Goal: Task Accomplishment & Management: Complete application form

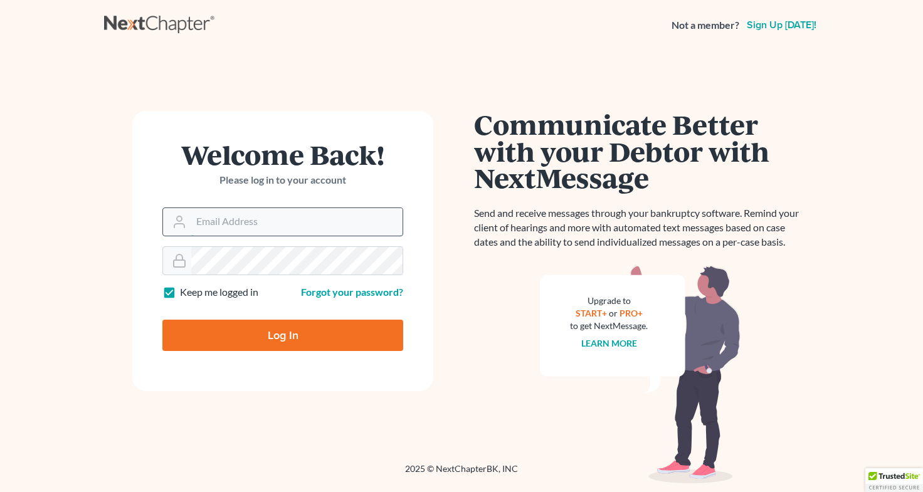
click at [339, 226] on input "Email Address" at bounding box center [296, 222] width 211 height 28
type input "[EMAIL_ADDRESS][DOMAIN_NAME]"
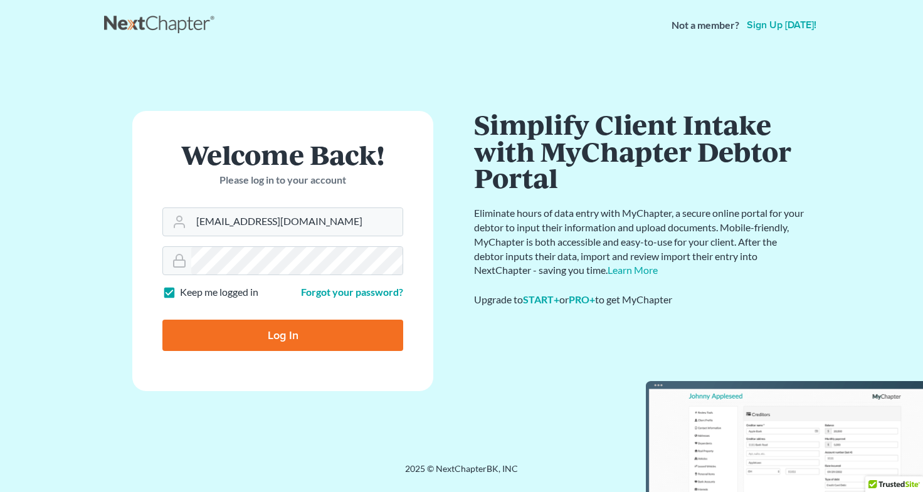
click at [300, 337] on input "Log In" at bounding box center [282, 335] width 241 height 31
type input "Thinking..."
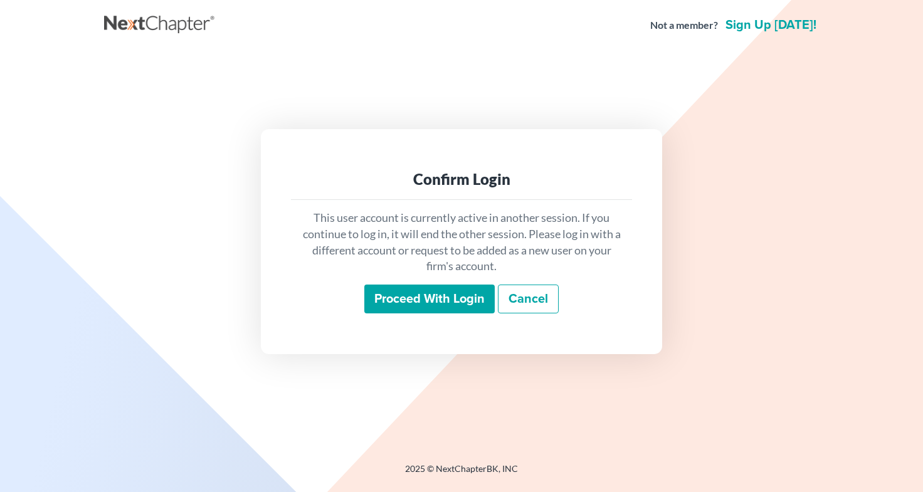
click at [445, 300] on input "Proceed with login" at bounding box center [429, 299] width 130 height 29
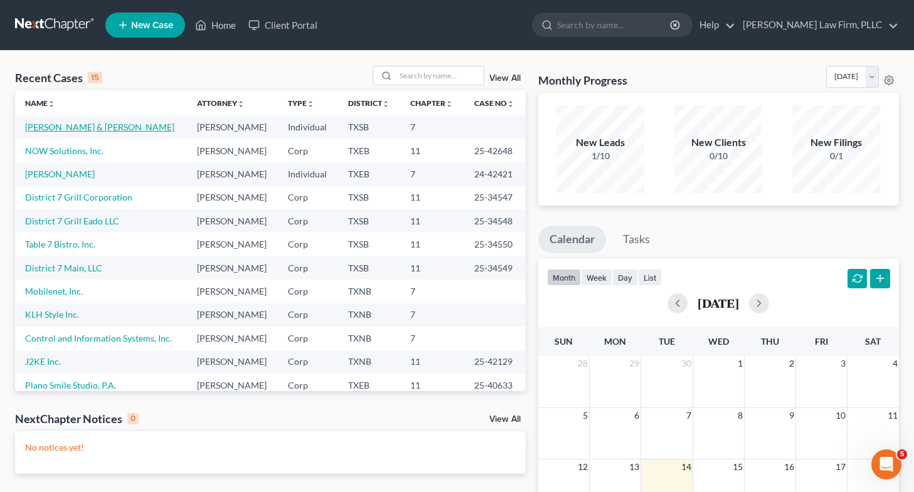
click at [85, 129] on link "[PERSON_NAME] & [PERSON_NAME]" at bounding box center [99, 127] width 149 height 11
click at [85, 129] on link "Carroll, Warren & Rebecca" at bounding box center [99, 127] width 149 height 11
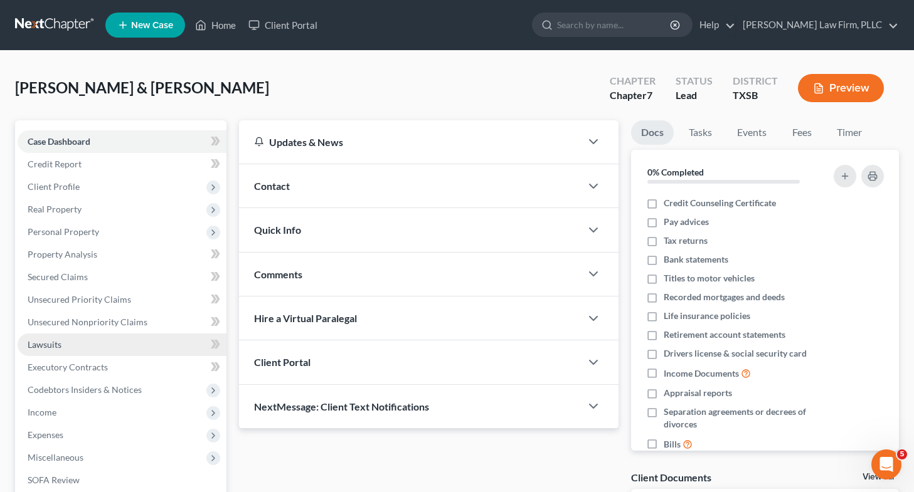
click at [102, 351] on link "Lawsuits" at bounding box center [122, 345] width 209 height 23
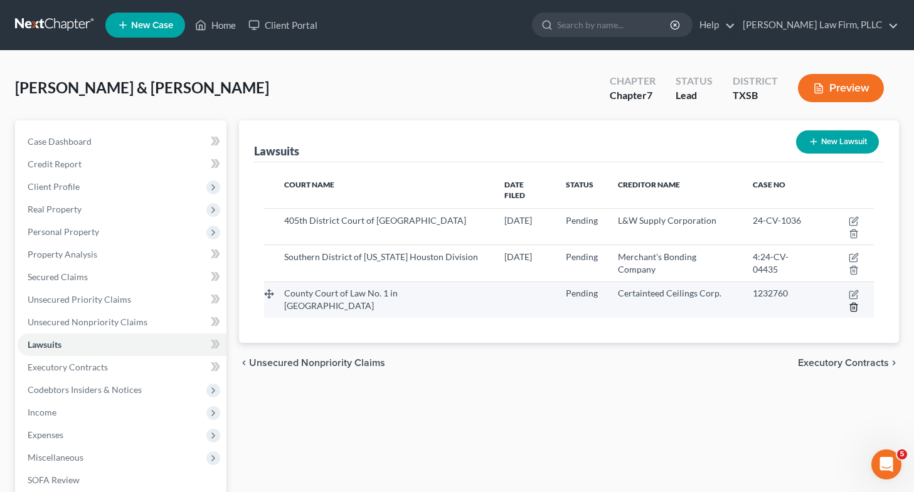
click at [853, 302] on icon "button" at bounding box center [854, 307] width 10 height 10
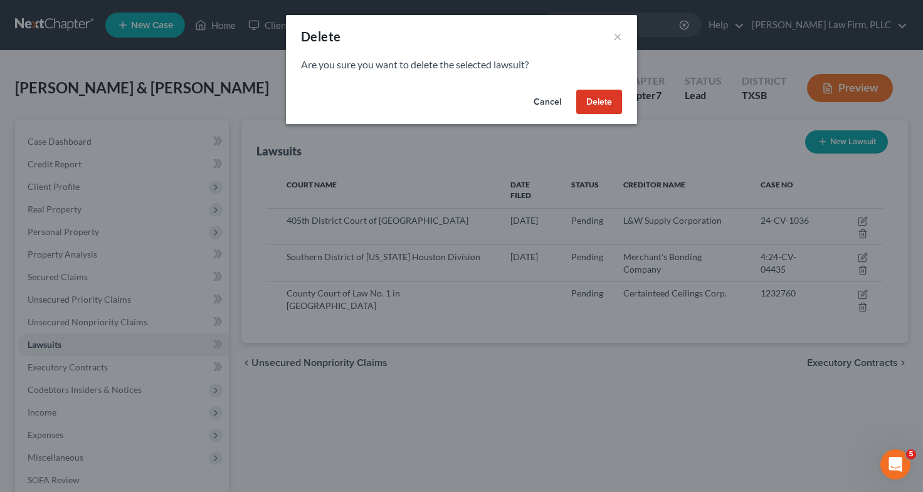
click at [586, 99] on button "Delete" at bounding box center [599, 102] width 46 height 25
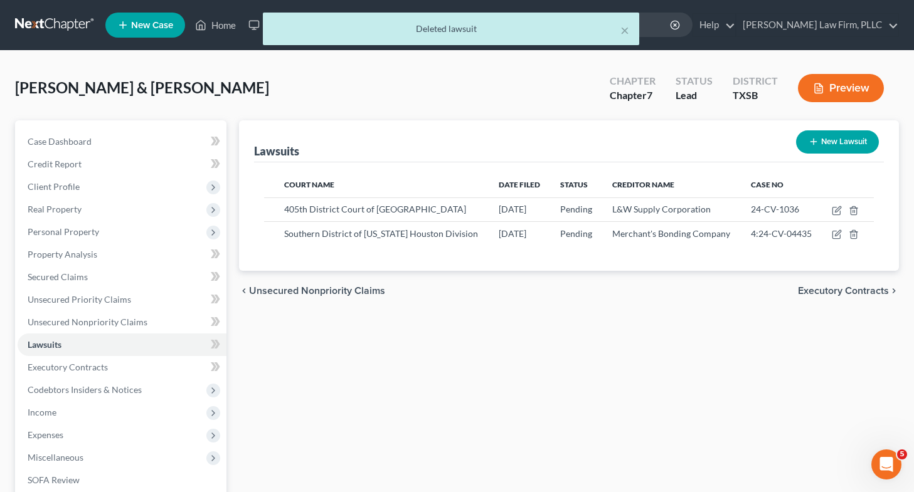
click at [822, 142] on button "New Lawsuit" at bounding box center [837, 141] width 83 height 23
select select "0"
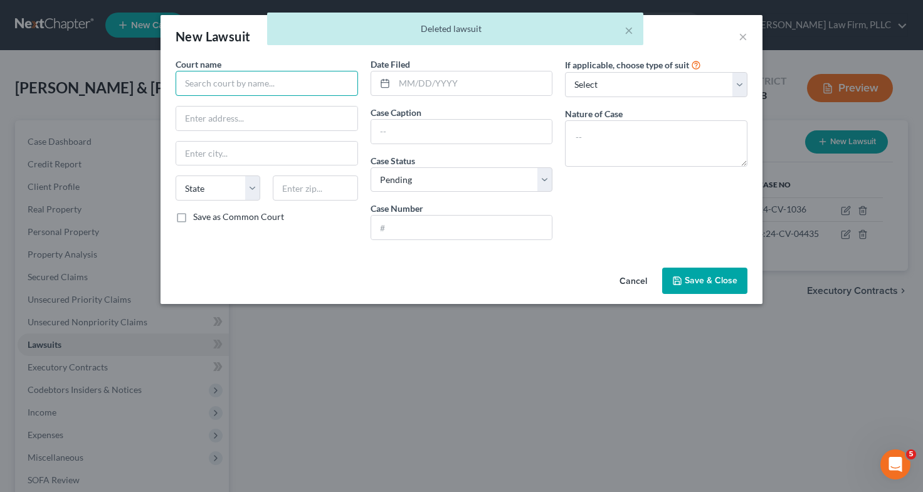
click at [294, 82] on input "text" at bounding box center [267, 83] width 183 height 25
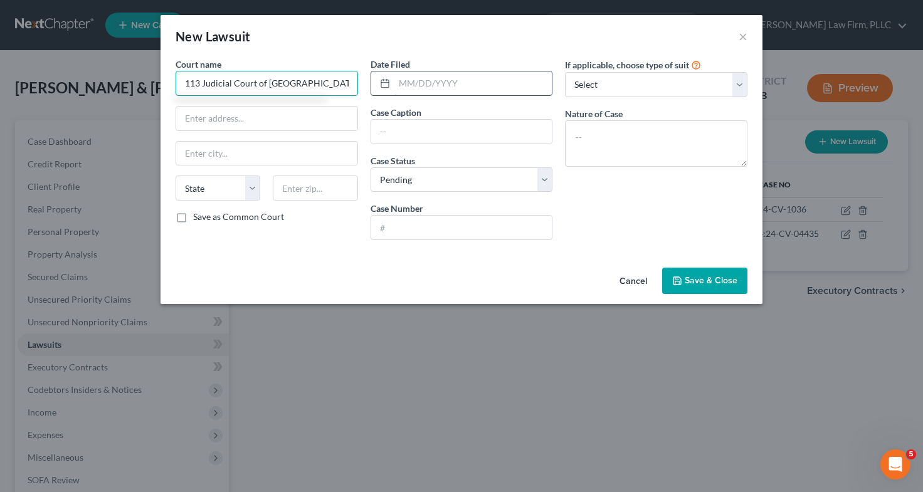
type input "113 Judicial Court of Harris County"
click at [425, 85] on input "text" at bounding box center [474, 84] width 158 height 24
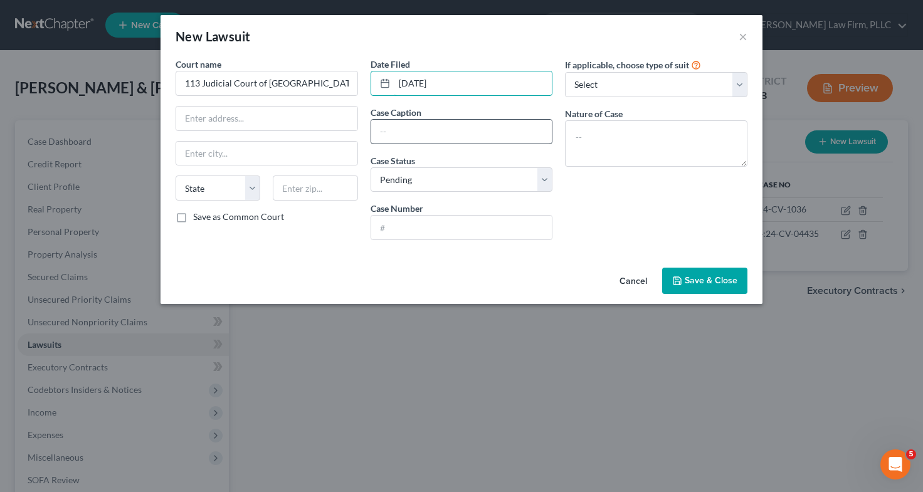
type input "11/01/2024"
click at [412, 129] on input "text" at bounding box center [461, 132] width 181 height 24
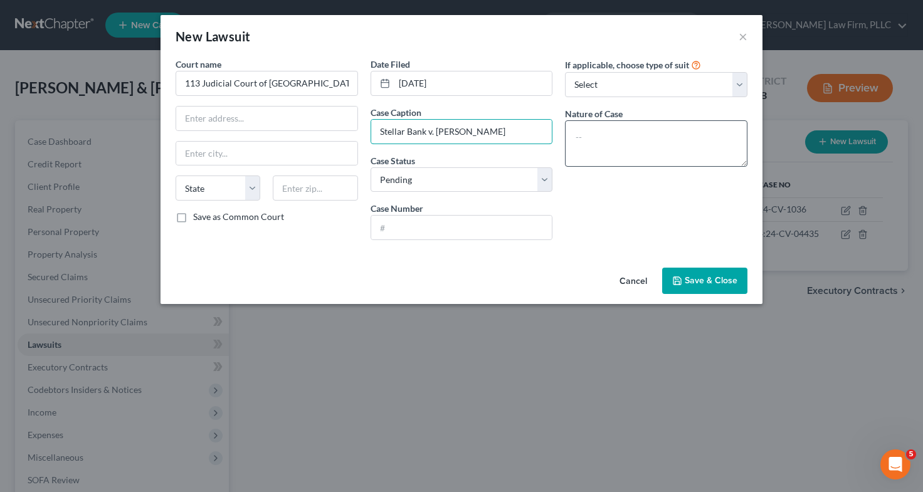
type input "Stellar Bank v. Eddie Carroll, Jr."
click at [616, 134] on textarea at bounding box center [656, 143] width 183 height 46
type textarea "Breach of Contract"
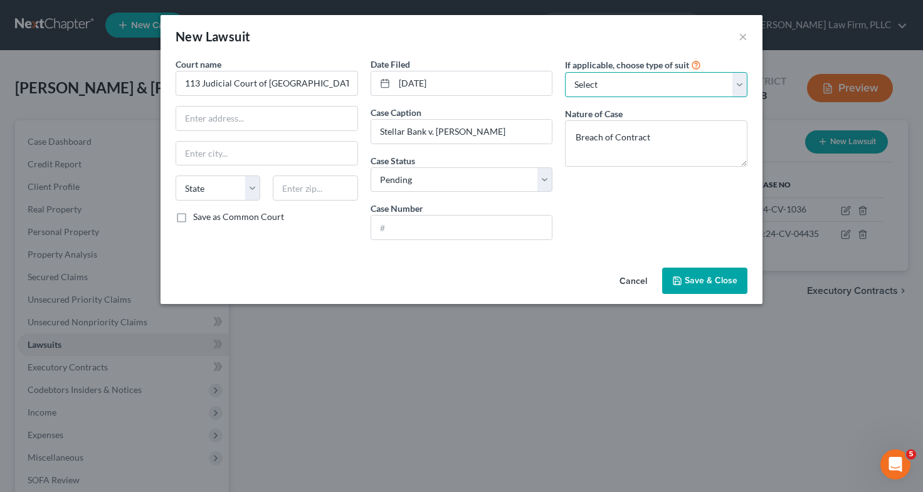
click at [647, 87] on select "Select Repossession Garnishment Foreclosure Attached, Seized, Or Levied Other" at bounding box center [656, 84] width 183 height 25
select select "4"
click at [565, 72] on select "Select Repossession Garnishment Foreclosure Attached, Seized, Or Levied Other" at bounding box center [656, 84] width 183 height 25
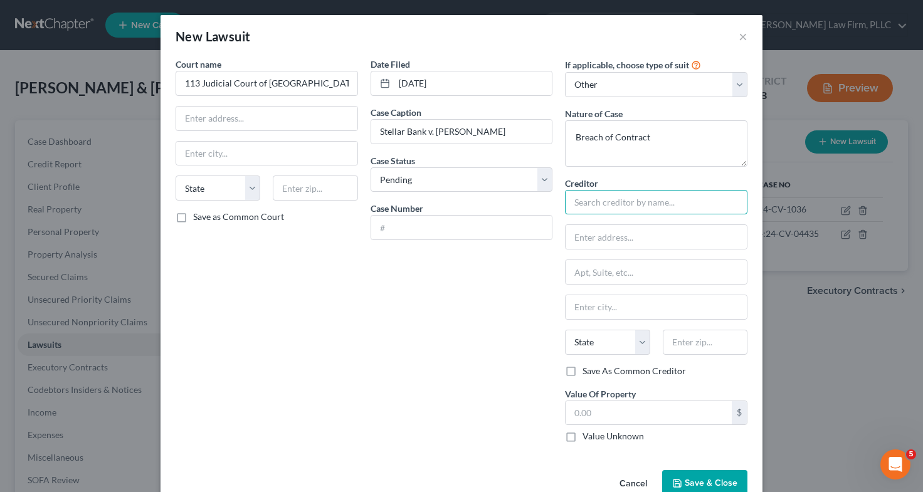
click at [615, 200] on input "text" at bounding box center [656, 202] width 183 height 25
type input "Stellar Bank"
click at [460, 223] on input "text" at bounding box center [461, 228] width 181 height 24
click at [408, 223] on input "text" at bounding box center [461, 228] width 181 height 24
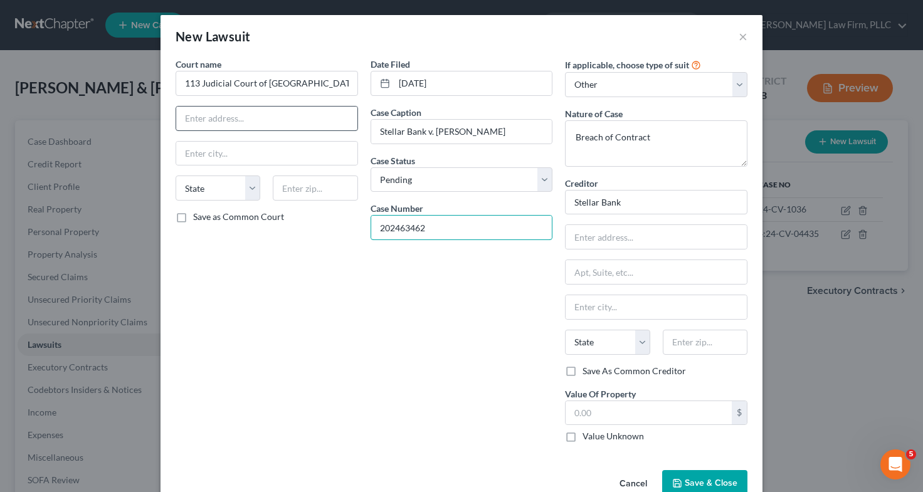
type input "202463462"
click at [223, 117] on input "text" at bounding box center [266, 119] width 181 height 24
click at [272, 114] on input "text" at bounding box center [266, 119] width 181 height 24
type input "201 Caroline St., 10th Floor"
click at [261, 149] on input "text" at bounding box center [266, 154] width 181 height 24
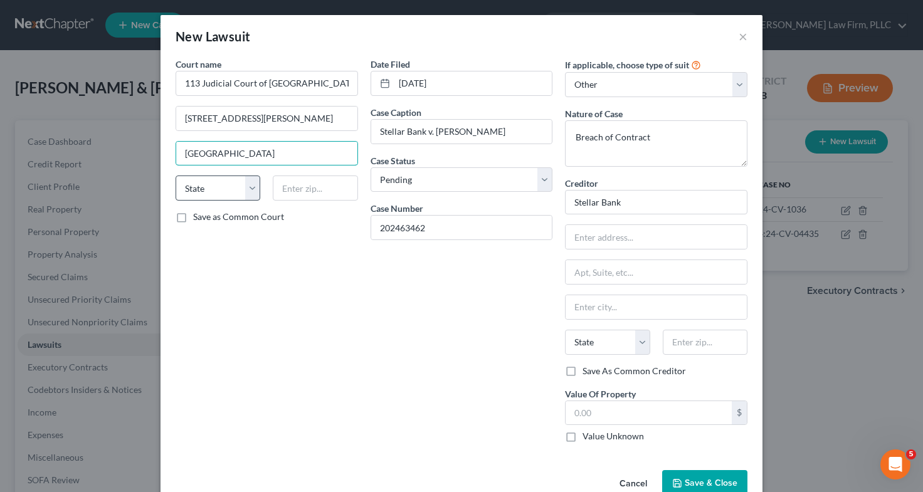
type input "Houston"
click at [199, 184] on select "State AL AK AR AZ CA CO CT DE DC FL GA GU HI ID IL IN IA KS KY LA ME MD MA MI M…" at bounding box center [218, 188] width 85 height 25
select select "45"
click at [176, 176] on select "State AL AK AR AZ CA CO CT DE DC FL GA GU HI ID IL IN IA KS KY LA ME MD MA MI M…" at bounding box center [218, 188] width 85 height 25
click at [321, 189] on input "text" at bounding box center [315, 188] width 85 height 25
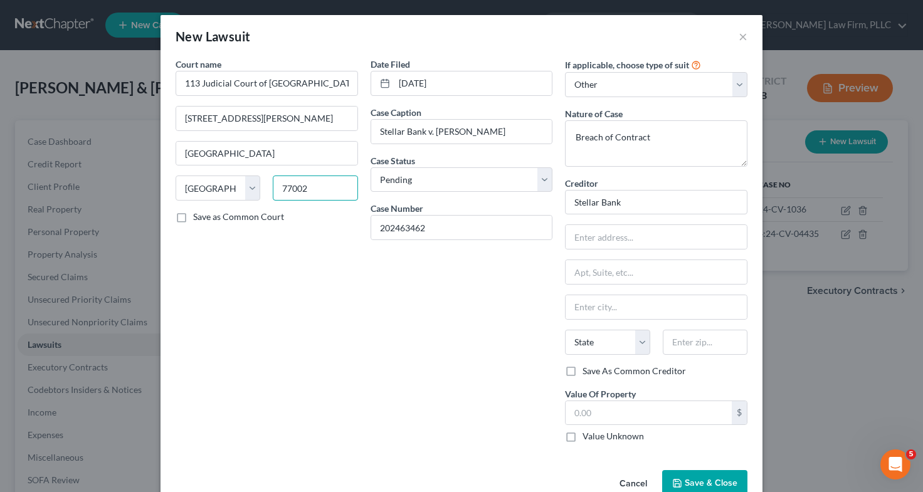
type input "77002"
click at [496, 376] on div "Date Filed 11/01/2024 Case Caption Stellar Bank v. Eddie Carroll, Jr. Case Stat…" at bounding box center [461, 255] width 195 height 395
click at [686, 479] on span "Save & Close" at bounding box center [711, 483] width 53 height 11
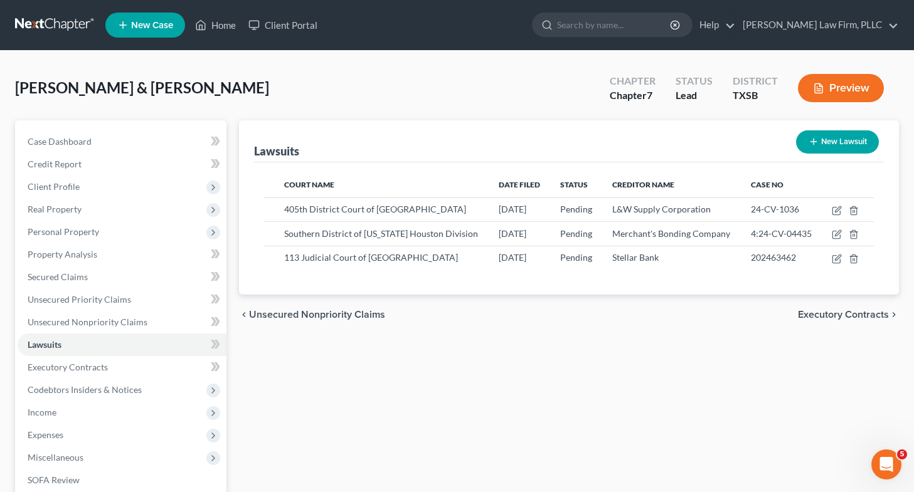
click at [532, 322] on div "chevron_left Unsecured Nonpriority Claims Executory Contracts chevron_right" at bounding box center [569, 315] width 660 height 40
click at [105, 323] on span "Unsecured Nonpriority Claims" at bounding box center [88, 322] width 120 height 11
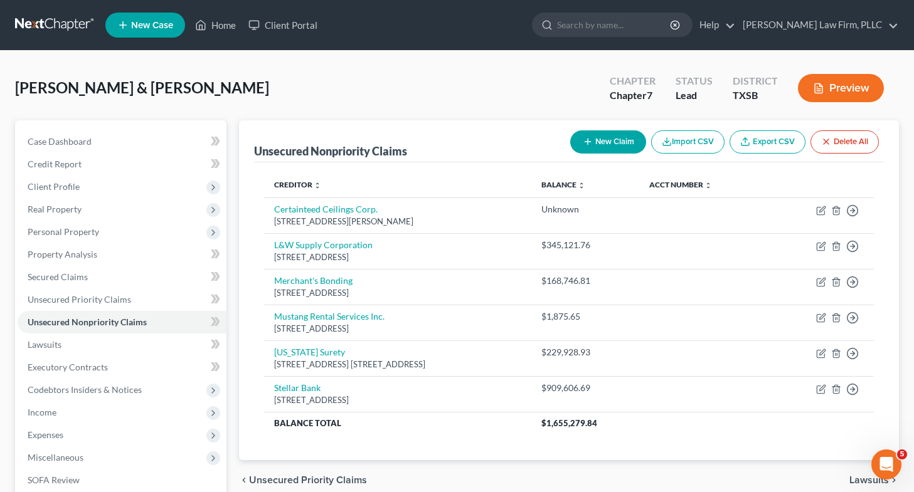
click at [606, 143] on button "New Claim" at bounding box center [608, 141] width 76 height 23
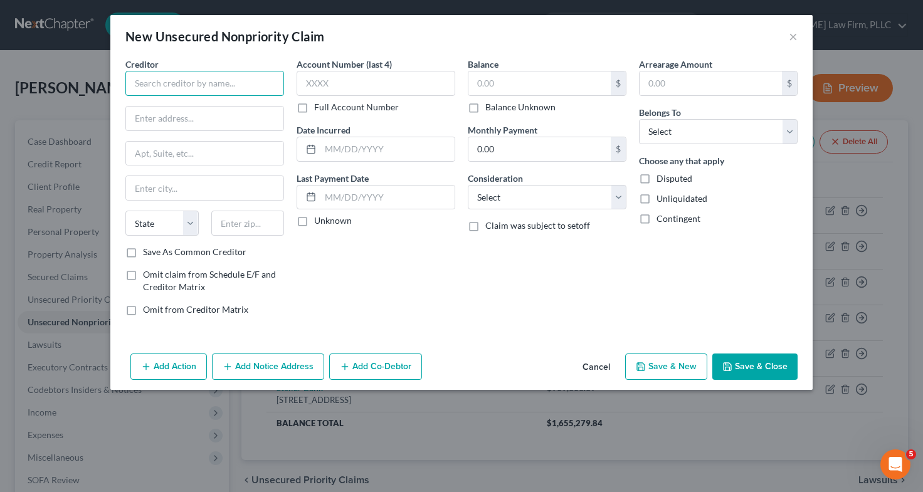
click at [262, 82] on input "text" at bounding box center [204, 83] width 159 height 25
type input "Sun State Equipment"
click at [513, 83] on input "text" at bounding box center [540, 84] width 142 height 24
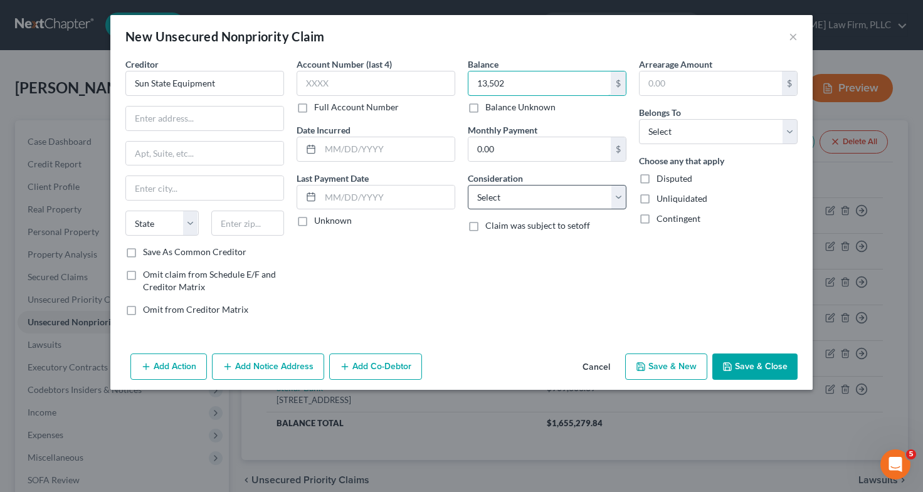
type input "13,502"
click at [524, 189] on select "Select Cable / Satellite Services Collection Agency Credit Card Debt Debt Couns…" at bounding box center [547, 197] width 159 height 25
select select "14"
click at [468, 185] on select "Select Cable / Satellite Services Collection Agency Credit Card Debt Debt Couns…" at bounding box center [547, 197] width 159 height 25
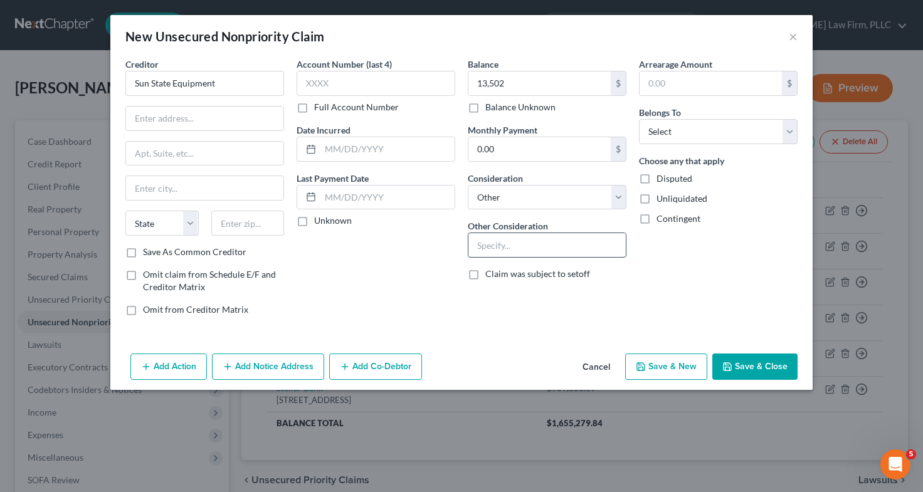
click at [531, 247] on input "text" at bounding box center [547, 245] width 157 height 24
type input "Personal Guaranty of Business Loan"
click at [693, 143] on select "Select Debtor 1 Only Debtor 2 Only Debtor 1 And Debtor 2 Only At Least One Of T…" at bounding box center [718, 131] width 159 height 25
click at [639, 119] on select "Select Debtor 1 Only Debtor 2 Only Debtor 1 And Debtor 2 Only At Least One Of T…" at bounding box center [718, 131] width 159 height 25
click at [741, 133] on select "Select Debtor 1 Only Debtor 2 Only Debtor 1 And Debtor 2 Only At Least One Of T…" at bounding box center [718, 131] width 159 height 25
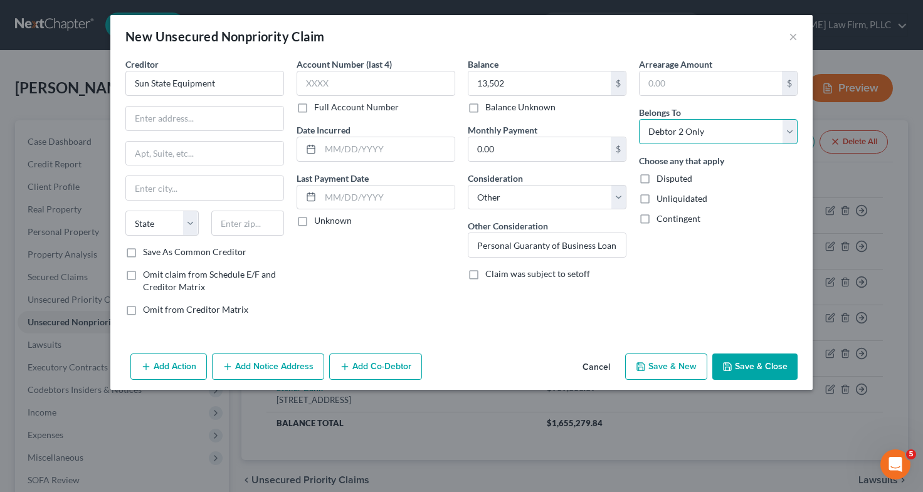
select select "2"
click at [639, 119] on select "Select Debtor 1 Only Debtor 2 Only Debtor 1 And Debtor 2 Only At Least One Of T…" at bounding box center [718, 131] width 159 height 25
click at [225, 115] on input "text" at bounding box center [204, 119] width 157 height 24
click at [502, 344] on div "Creditor * Sun State Equipment State AL AK AR AZ CA CO CT DE DC FL GA GU HI ID …" at bounding box center [461, 203] width 702 height 291
click at [151, 85] on input "Sun State Equipment" at bounding box center [204, 83] width 159 height 25
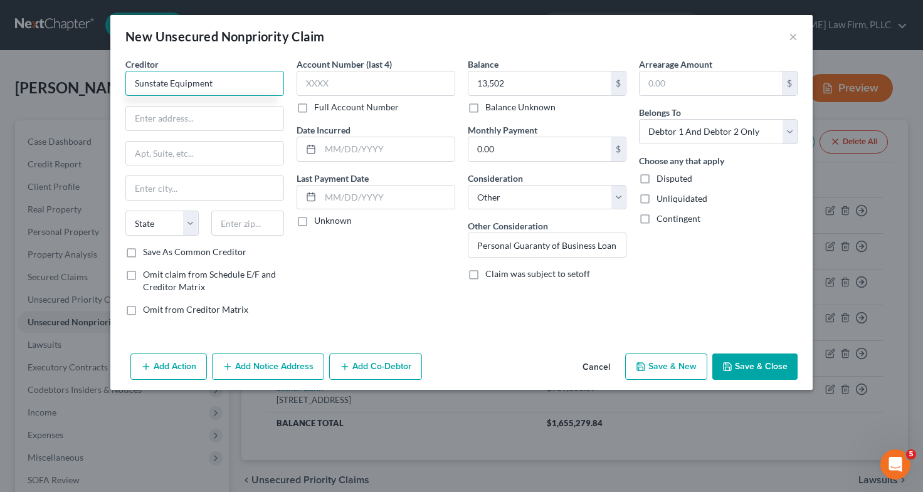
click at [216, 80] on input "Sunstate Equipment" at bounding box center [204, 83] width 159 height 25
type input "Sunstate Equipment Rental"
click at [198, 119] on input "text" at bounding box center [204, 119] width 157 height 24
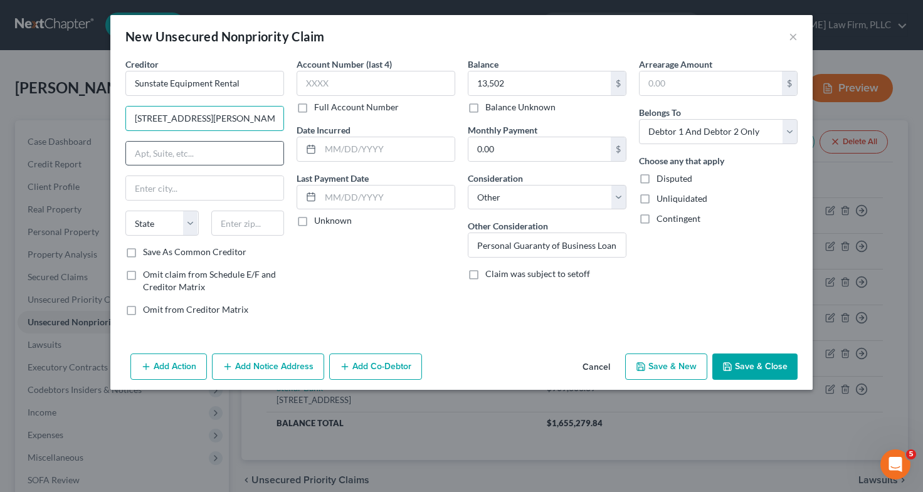
type input "5552 E. Washington St."
click at [197, 160] on input "text" at bounding box center [204, 154] width 157 height 24
type input "Phoenix"
click at [202, 189] on input "text" at bounding box center [204, 188] width 157 height 24
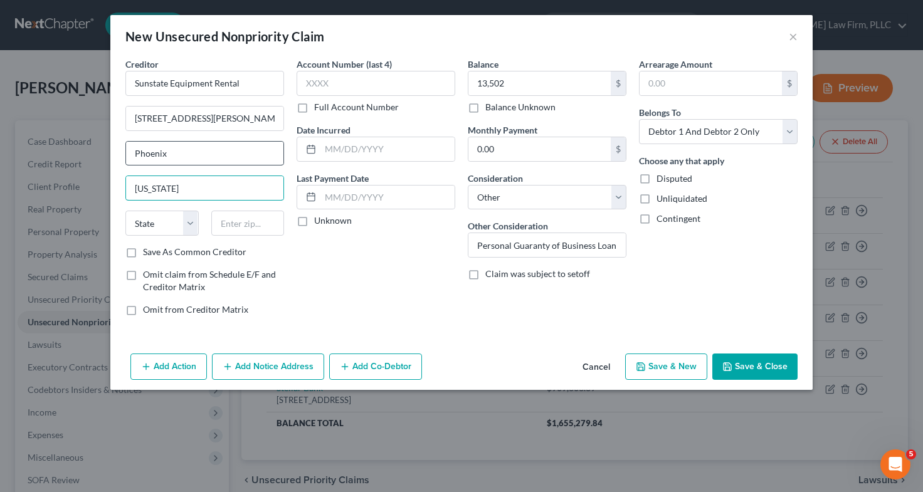
type input "Arizona"
click at [230, 152] on input "Phoenix" at bounding box center [204, 154] width 157 height 24
type input "P"
click at [226, 191] on input "Arizona" at bounding box center [204, 188] width 157 height 24
type input "A"
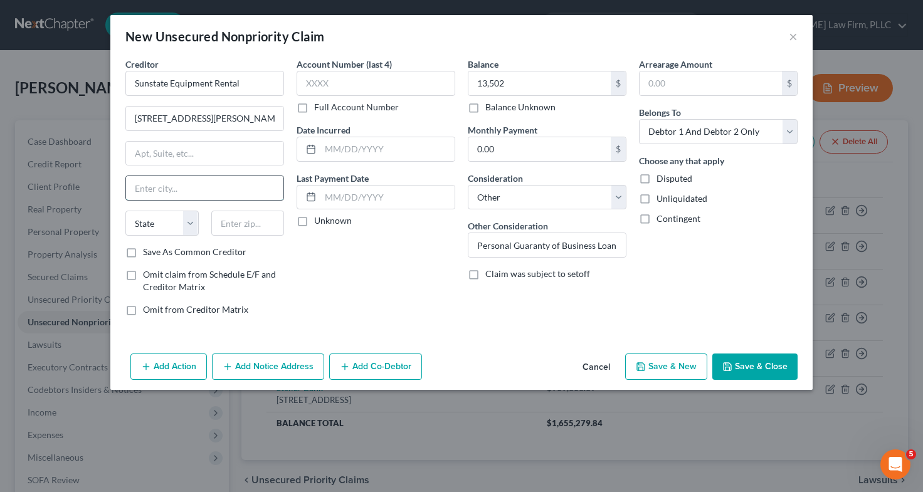
type input "{"
type input "Phoenix"
click at [168, 217] on select "State AL AK AR AZ CA CO CT DE DC FL GA GU HI ID IL IN IA KS KY LA ME MD MA MI M…" at bounding box center [161, 223] width 73 height 25
select select "3"
click at [125, 211] on select "State AL AK AR AZ CA CO CT DE DC FL GA GU HI ID IL IN IA KS KY LA ME MD MA MI M…" at bounding box center [161, 223] width 73 height 25
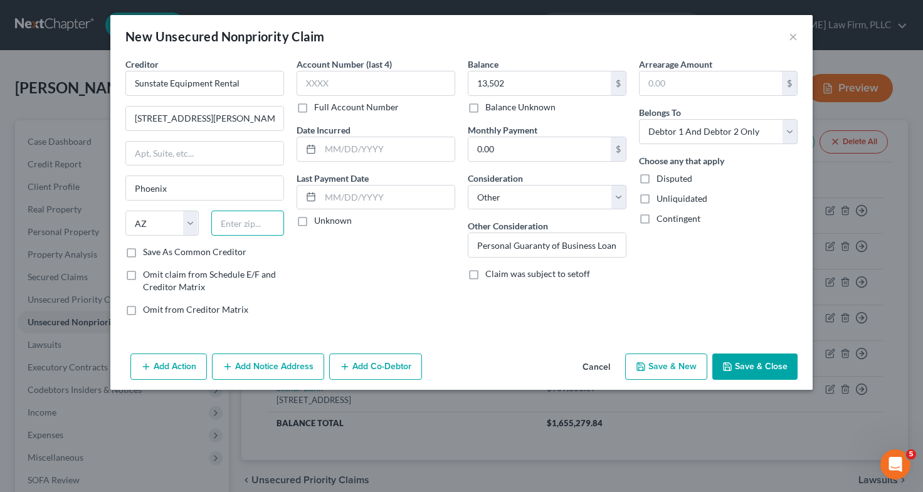
click at [236, 221] on input "text" at bounding box center [247, 223] width 73 height 25
type input "85034"
click at [745, 368] on button "Save & Close" at bounding box center [755, 367] width 85 height 26
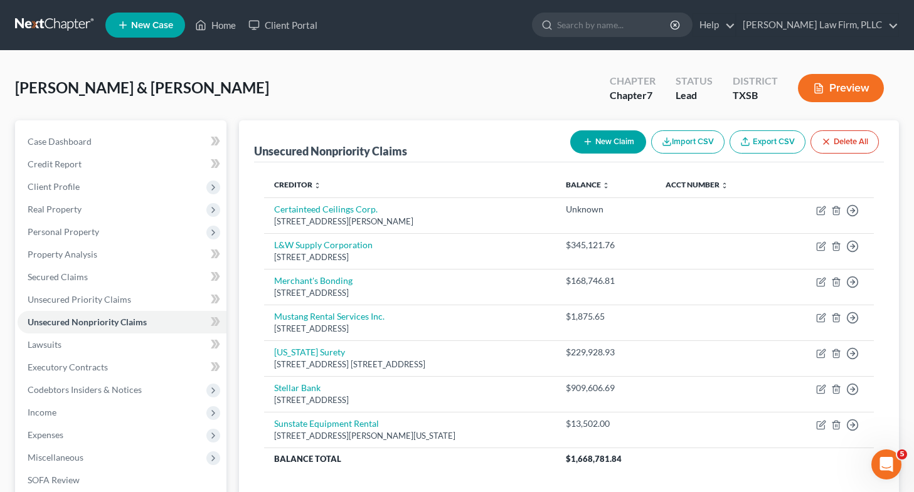
click at [498, 85] on div "Carroll, Warren & Rebecca Upgraded Chapter Chapter 7 Status Lead District TXSB …" at bounding box center [457, 93] width 884 height 55
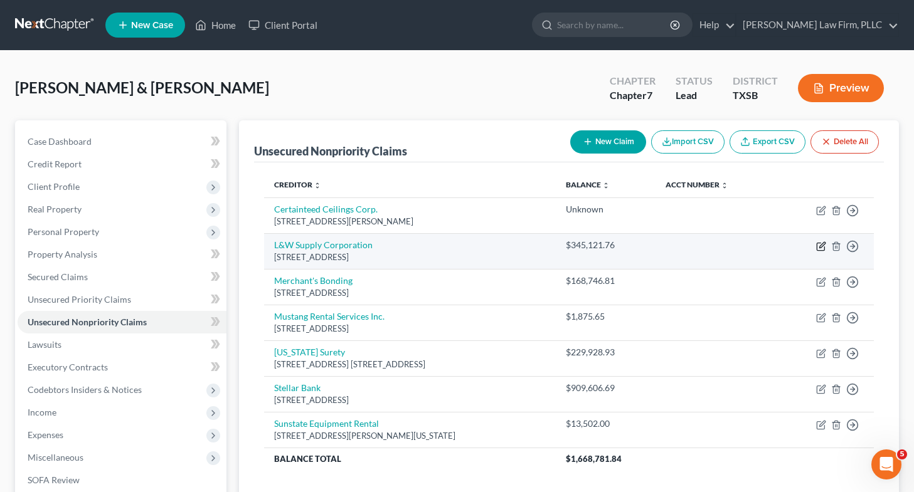
click at [820, 243] on icon "button" at bounding box center [821, 246] width 10 height 10
select select "14"
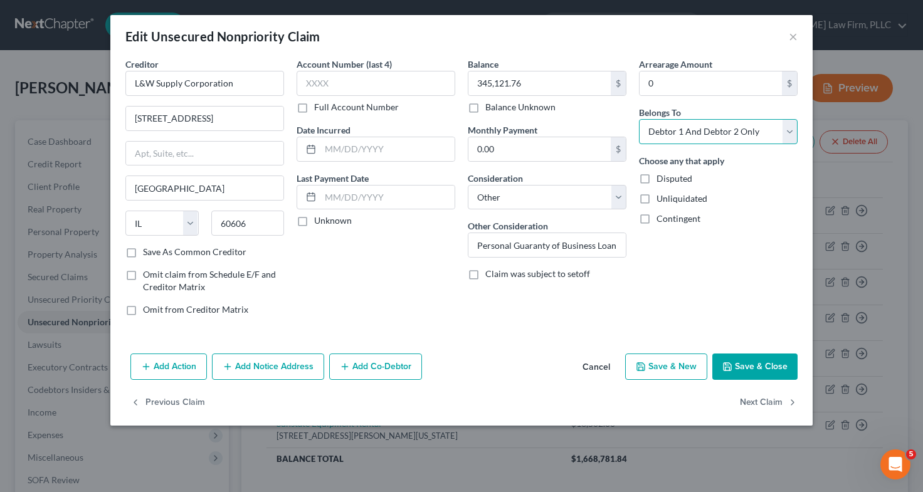
click at [728, 139] on select "Select Debtor 1 Only Debtor 2 Only Debtor 1 And Debtor 2 Only At Least One Of T…" at bounding box center [718, 131] width 159 height 25
select select "0"
click at [639, 119] on select "Select Debtor 1 Only Debtor 2 Only Debtor 1 And Debtor 2 Only At Least One Of T…" at bounding box center [718, 131] width 159 height 25
click at [748, 360] on button "Save & Close" at bounding box center [755, 367] width 85 height 26
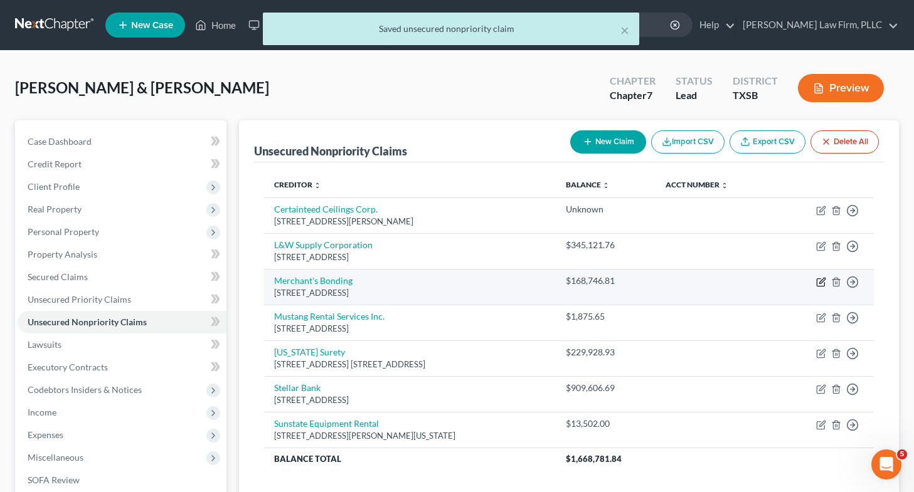
click at [819, 284] on icon "button" at bounding box center [821, 282] width 10 height 10
select select "16"
select select "14"
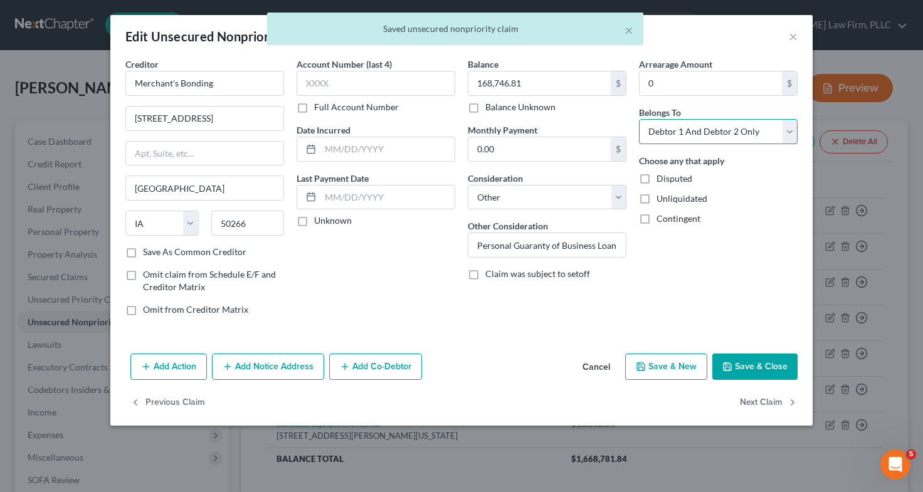
drag, startPoint x: 689, startPoint y: 132, endPoint x: 685, endPoint y: 166, distance: 34.8
click at [685, 166] on div "Arrearage Amount 0 $ Belongs To * Select Debtor 1 Only Debtor 2 Only Debtor 1 A…" at bounding box center [718, 192] width 171 height 268
select select "0"
click at [639, 119] on select "Select Debtor 1 Only Debtor 2 Only Debtor 1 And Debtor 2 Only At Least One Of T…" at bounding box center [718, 131] width 159 height 25
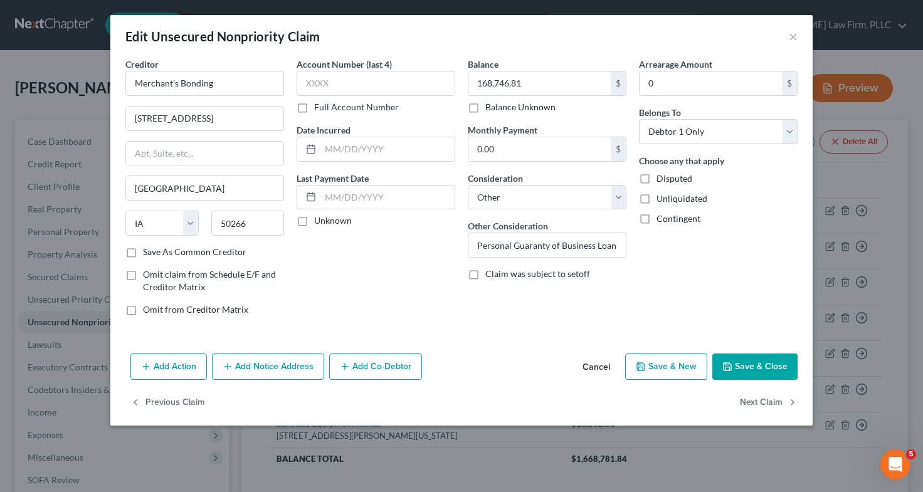
click at [745, 366] on button "Save & Close" at bounding box center [755, 367] width 85 height 26
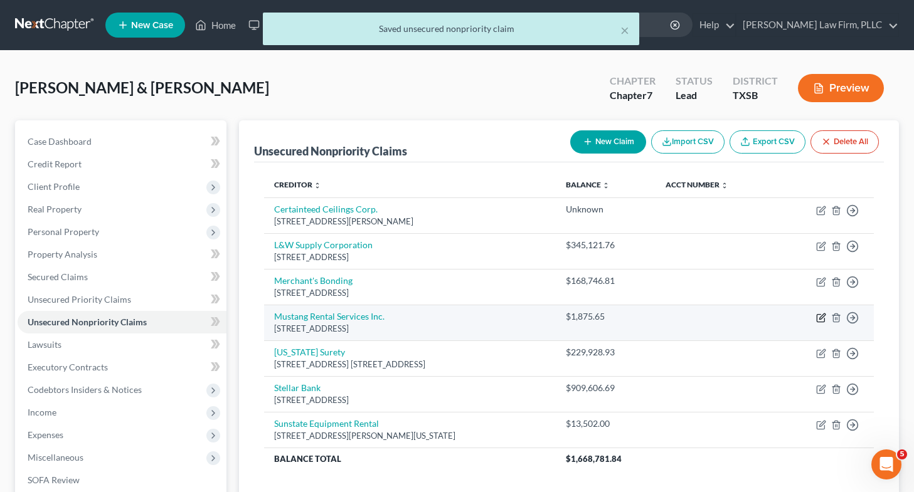
click at [819, 316] on icon "button" at bounding box center [821, 318] width 10 height 10
select select "45"
select select "14"
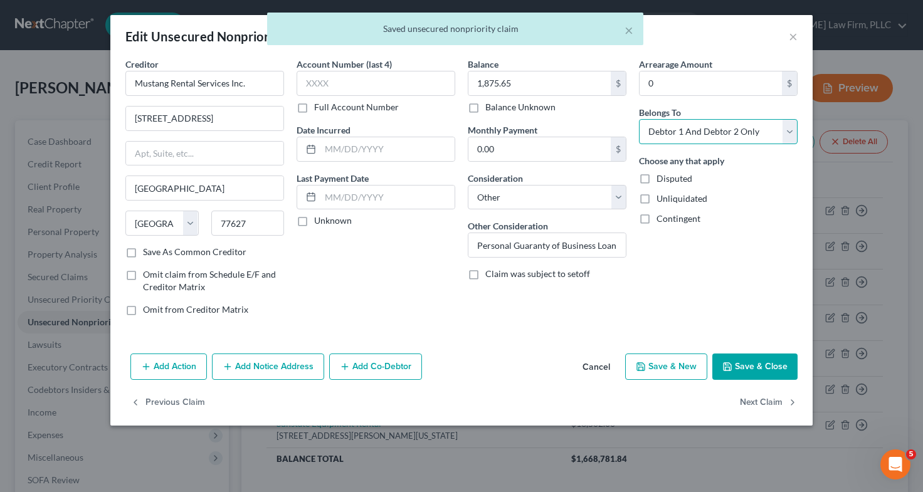
click at [743, 137] on select "Select Debtor 1 Only Debtor 2 Only Debtor 1 And Debtor 2 Only At Least One Of T…" at bounding box center [718, 131] width 159 height 25
select select "0"
click at [639, 119] on select "Select Debtor 1 Only Debtor 2 Only Debtor 1 And Debtor 2 Only At Least One Of T…" at bounding box center [718, 131] width 159 height 25
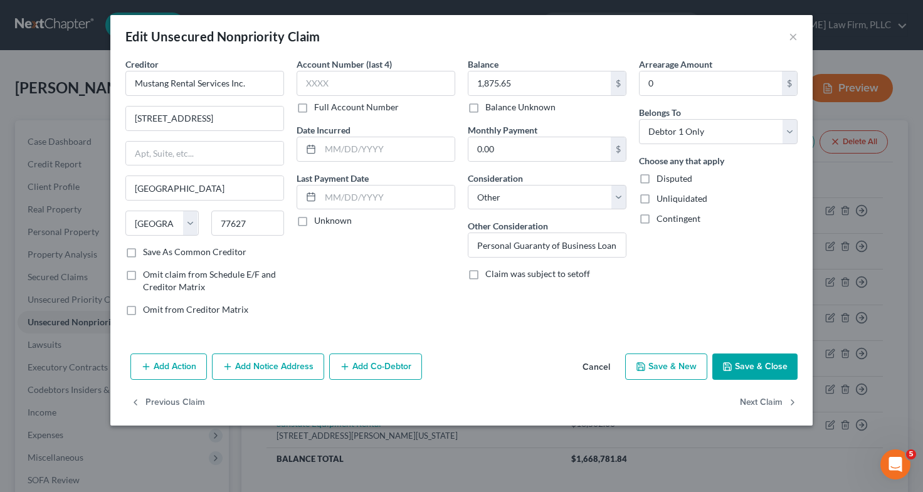
click at [748, 356] on button "Save & Close" at bounding box center [755, 367] width 85 height 26
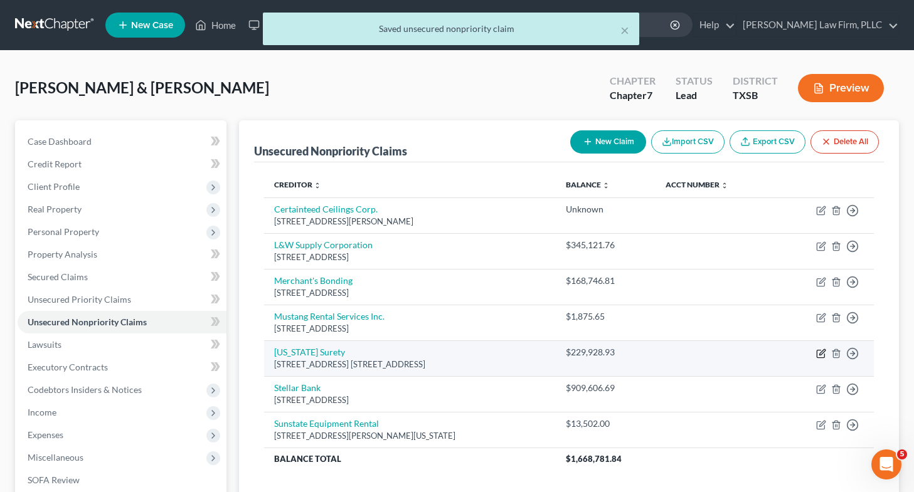
click at [817, 354] on icon "button" at bounding box center [821, 354] width 8 height 8
select select "37"
select select "14"
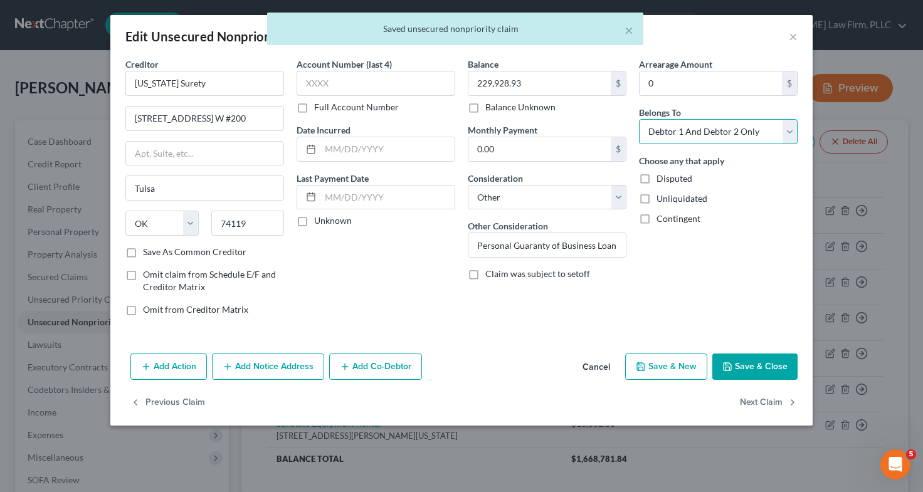
drag, startPoint x: 750, startPoint y: 139, endPoint x: 712, endPoint y: 172, distance: 51.1
click at [712, 172] on div "Arrearage Amount 0 $ Belongs To * Select Debtor 1 Only Debtor 2 Only Debtor 1 A…" at bounding box center [718, 192] width 171 height 268
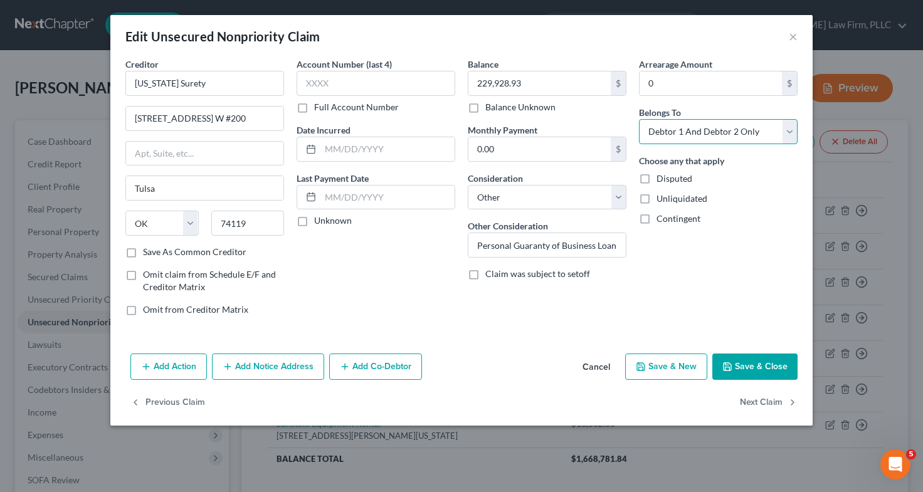
select select "0"
click at [639, 119] on select "Select Debtor 1 Only Debtor 2 Only Debtor 1 And Debtor 2 Only At Least One Of T…" at bounding box center [718, 131] width 159 height 25
click at [741, 362] on button "Save & Close" at bounding box center [755, 367] width 85 height 26
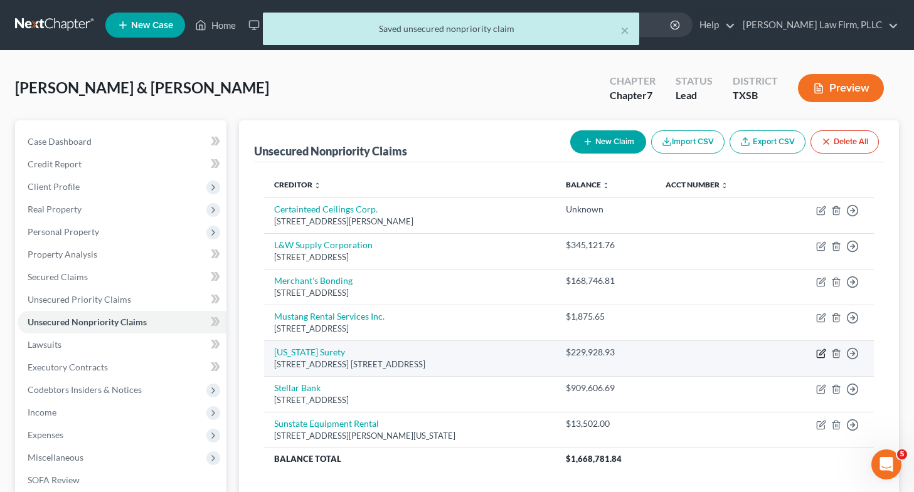
click at [818, 351] on icon "button" at bounding box center [821, 354] width 10 height 10
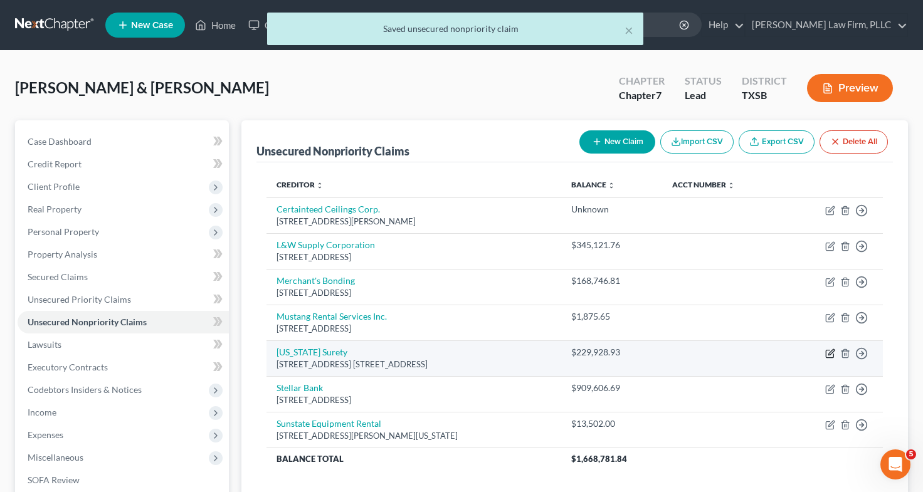
select select "37"
select select "14"
select select "0"
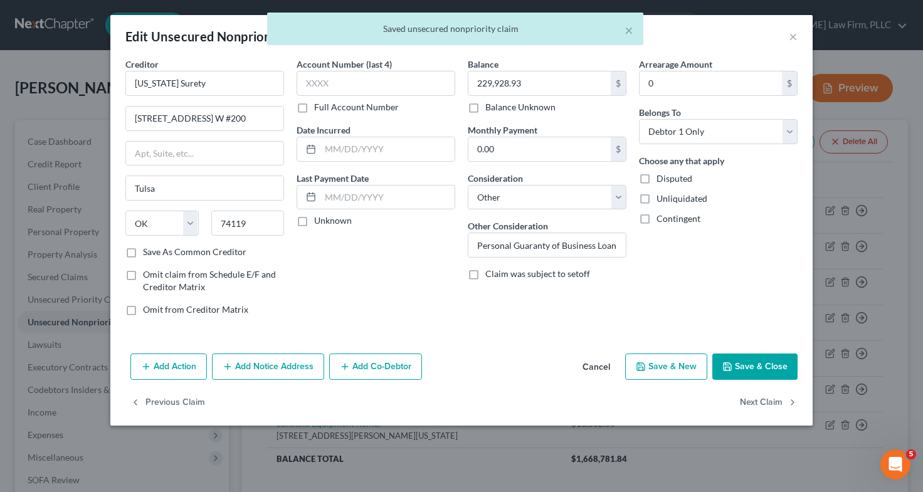
click at [866, 351] on div "Edit Unsecured Nonpriority Claim × Creditor * Oklahoma Surety 1437 South Boulde…" at bounding box center [461, 246] width 923 height 492
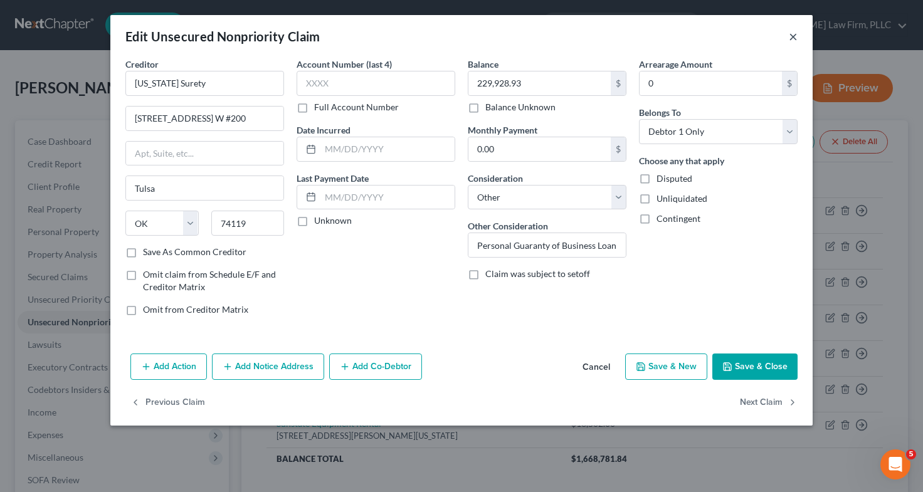
click at [795, 40] on button "×" at bounding box center [793, 36] width 9 height 15
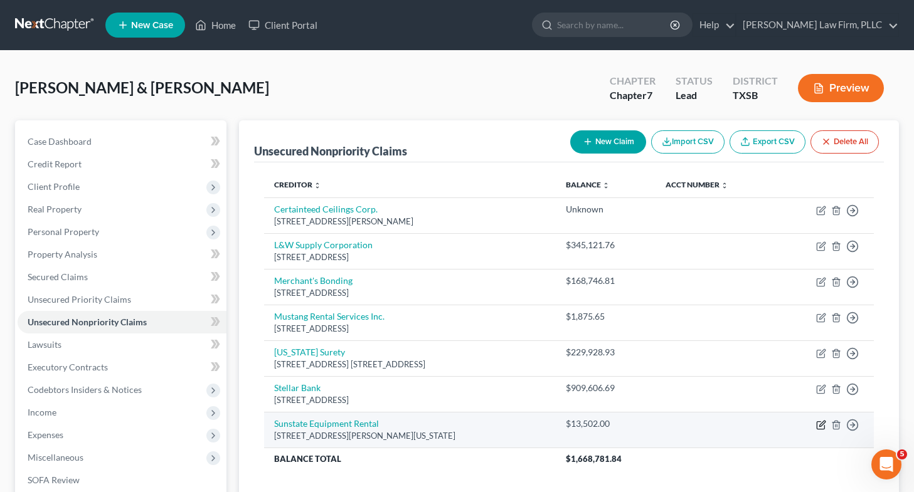
click at [820, 423] on icon "button" at bounding box center [822, 424] width 6 height 6
select select "3"
select select "14"
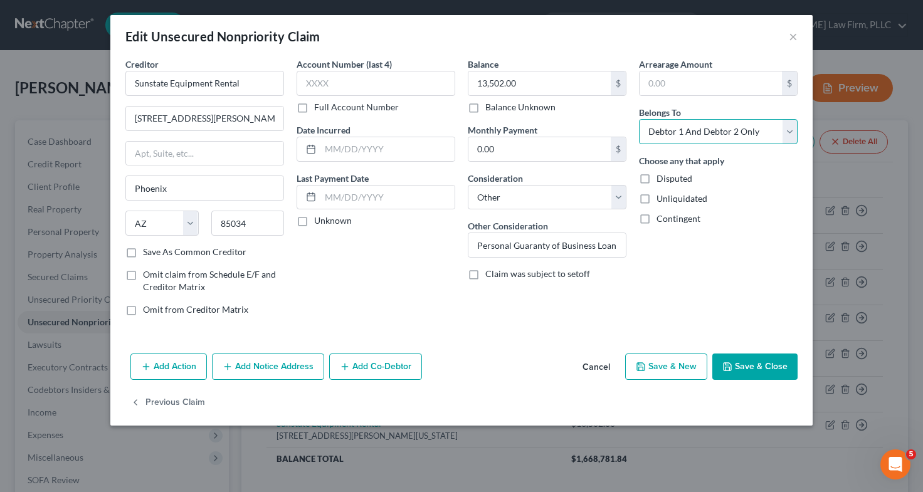
click at [713, 133] on select "Select Debtor 1 Only Debtor 2 Only Debtor 1 And Debtor 2 Only At Least One Of T…" at bounding box center [718, 131] width 159 height 25
select select "0"
click at [639, 119] on select "Select Debtor 1 Only Debtor 2 Only Debtor 1 And Debtor 2 Only At Least One Of T…" at bounding box center [718, 131] width 159 height 25
click at [770, 368] on button "Save & Close" at bounding box center [755, 367] width 85 height 26
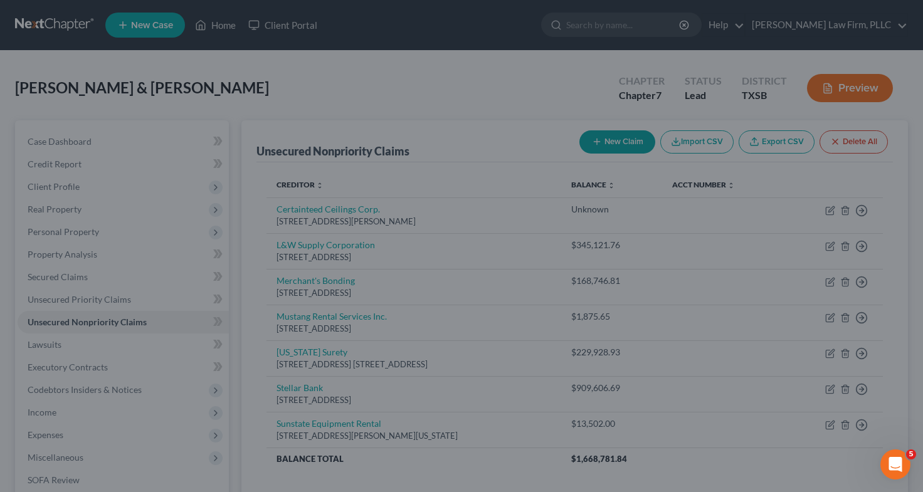
type input "0"
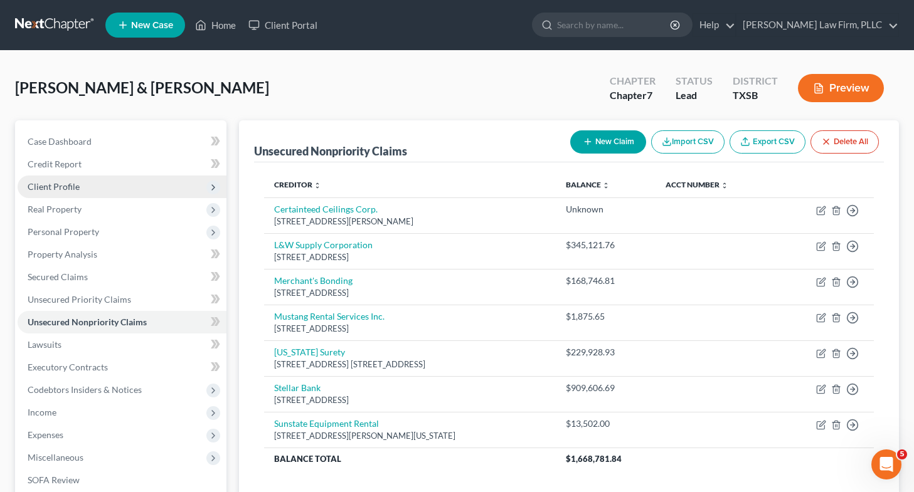
click at [53, 183] on span "Client Profile" at bounding box center [54, 186] width 52 height 11
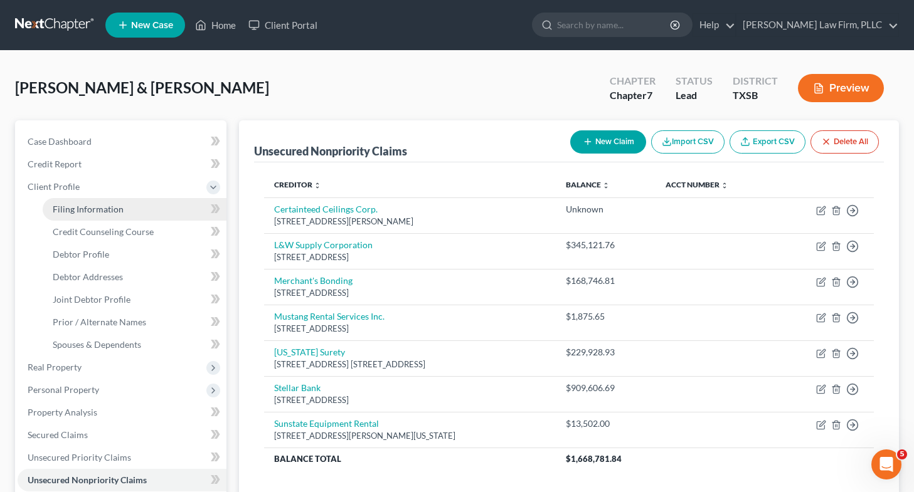
click at [78, 206] on span "Filing Information" at bounding box center [88, 209] width 71 height 11
select select "0"
select select "1"
select select "0"
select select "45"
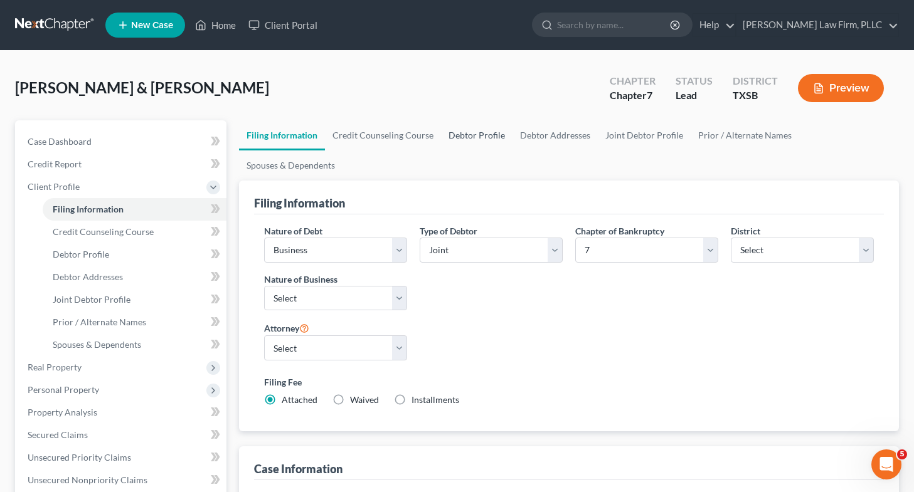
click at [458, 135] on link "Debtor Profile" at bounding box center [477, 135] width 72 height 30
select select "1"
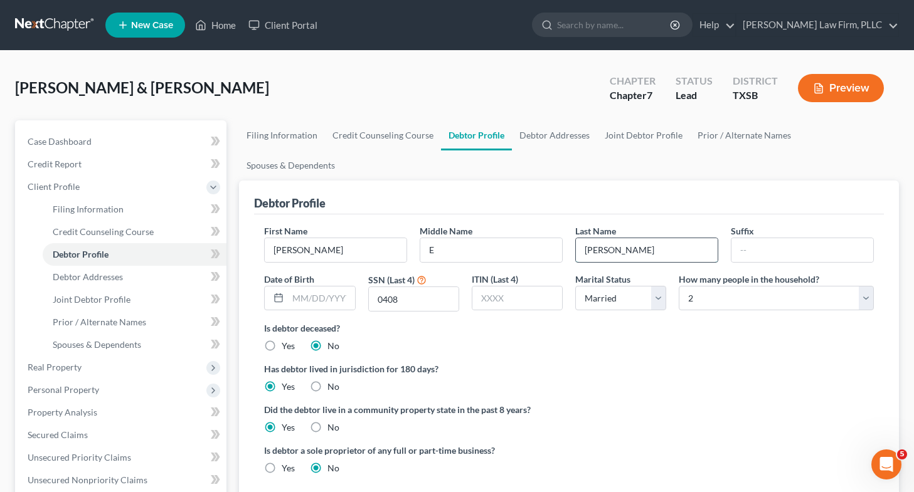
click at [668, 238] on input "Carroll" at bounding box center [647, 250] width 142 height 24
click at [775, 238] on input "text" at bounding box center [802, 250] width 142 height 24
click at [686, 238] on input "Carroll" at bounding box center [647, 250] width 142 height 24
type input "Carroll, Jr."
click at [659, 324] on ng-include "First Name Warren Middle Name E Last Name Carroll, Jr. Suffix Date of Birth SSN…" at bounding box center [569, 355] width 610 height 260
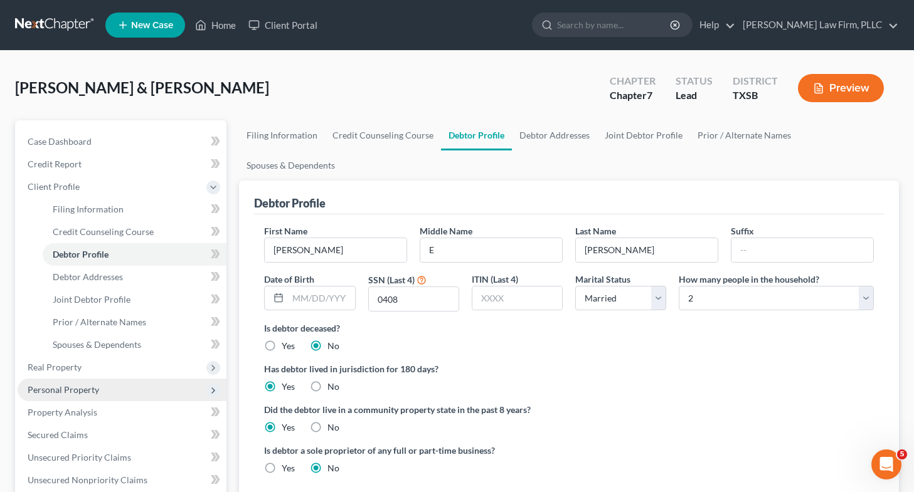
click at [84, 398] on span "Personal Property" at bounding box center [122, 390] width 209 height 23
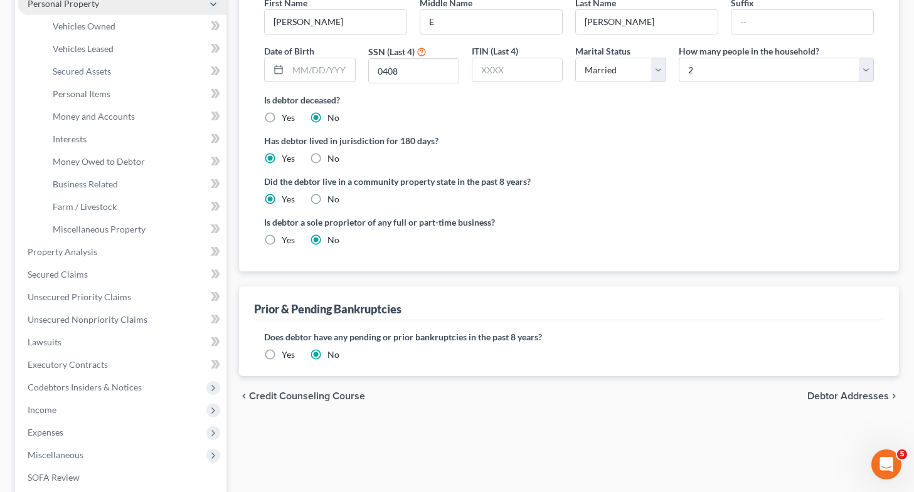
scroll to position [253, 0]
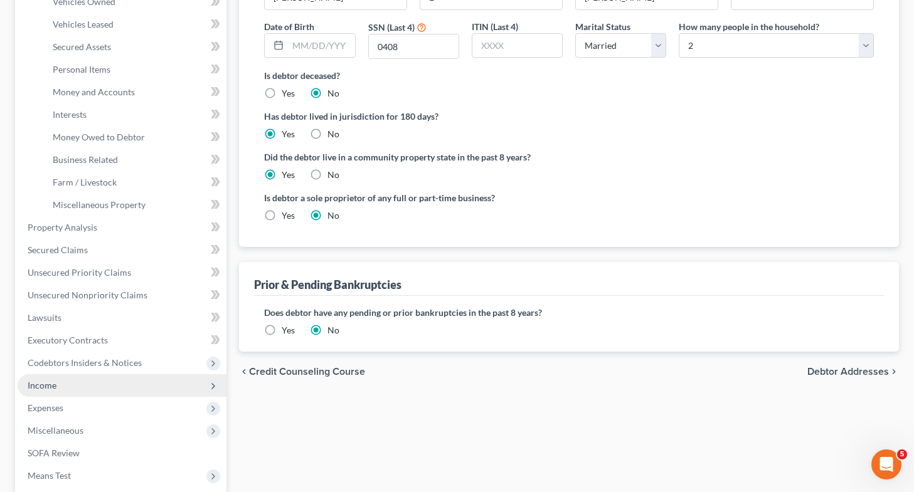
click at [97, 391] on span "Income" at bounding box center [122, 385] width 209 height 23
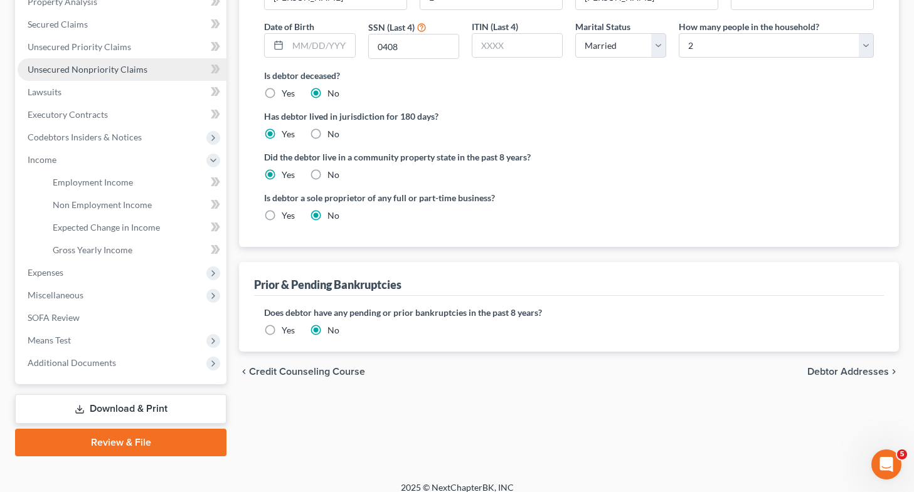
click at [109, 73] on span "Unsecured Nonpriority Claims" at bounding box center [88, 69] width 120 height 11
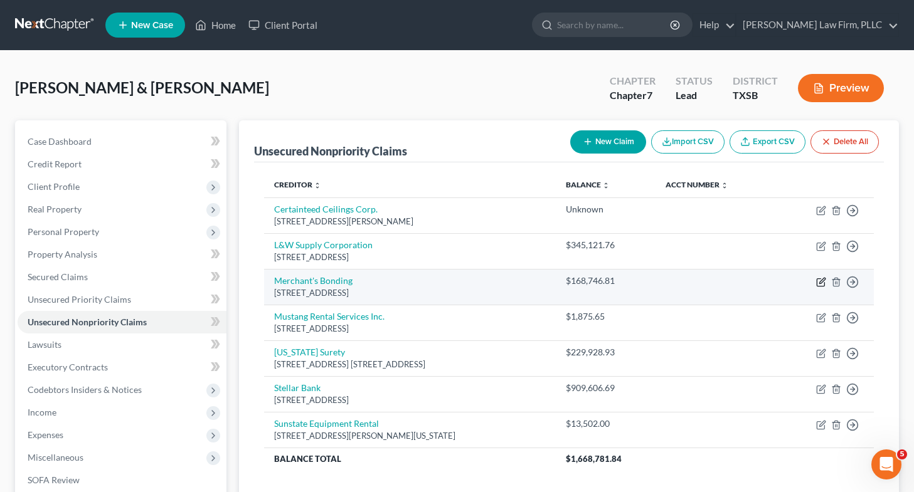
click at [822, 281] on icon "button" at bounding box center [822, 281] width 6 height 6
select select "16"
select select "14"
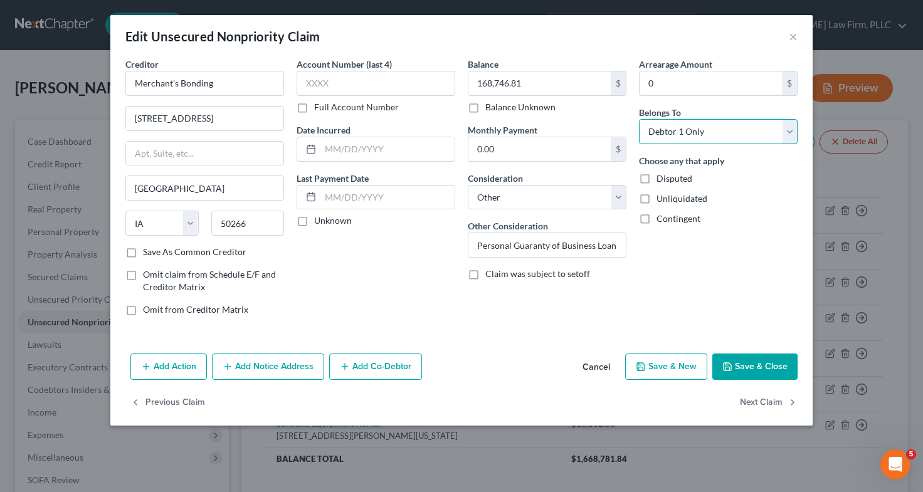
drag, startPoint x: 724, startPoint y: 138, endPoint x: 704, endPoint y: 198, distance: 62.7
click at [704, 198] on div "Arrearage Amount 0 $ Belongs To * Select Debtor 1 Only Debtor 2 Only Debtor 1 A…" at bounding box center [718, 192] width 171 height 268
select select "2"
click at [639, 119] on select "Select Debtor 1 Only Debtor 2 Only Debtor 1 And Debtor 2 Only At Least One Of T…" at bounding box center [718, 131] width 159 height 25
click at [746, 366] on button "Save & Close" at bounding box center [755, 367] width 85 height 26
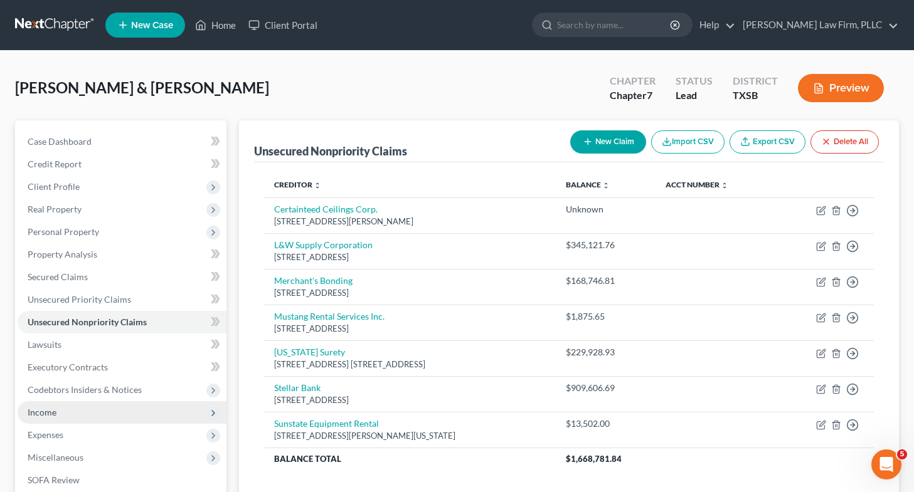
click at [70, 416] on span "Income" at bounding box center [122, 412] width 209 height 23
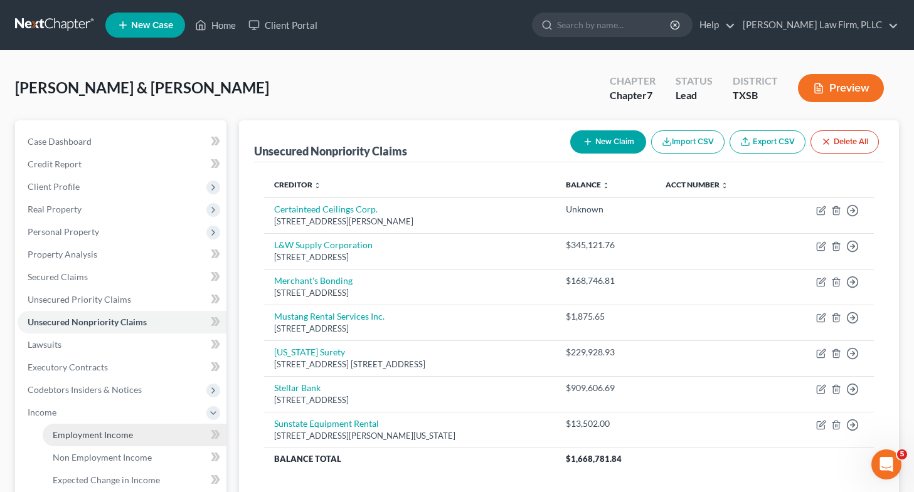
click at [118, 438] on span "Employment Income" at bounding box center [93, 435] width 80 height 11
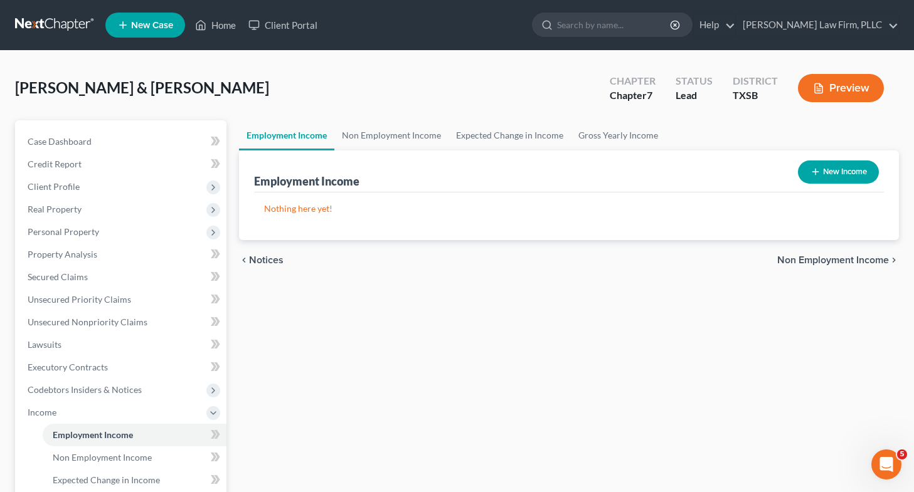
click at [839, 172] on button "New Income" at bounding box center [838, 172] width 81 height 23
select select "0"
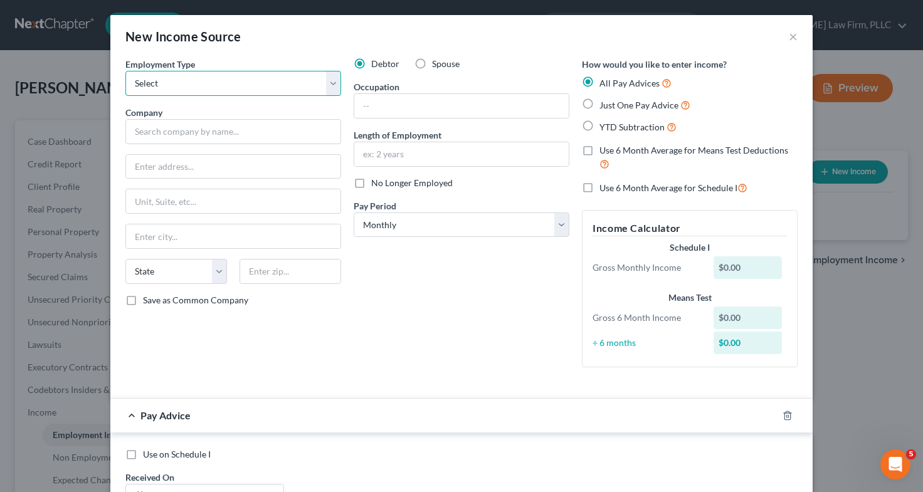
click at [298, 89] on select "Select Full or Part Time Employment Self Employment" at bounding box center [233, 83] width 216 height 25
select select "0"
click at [125, 71] on select "Select Full or Part Time Employment Self Employment" at bounding box center [233, 83] width 216 height 25
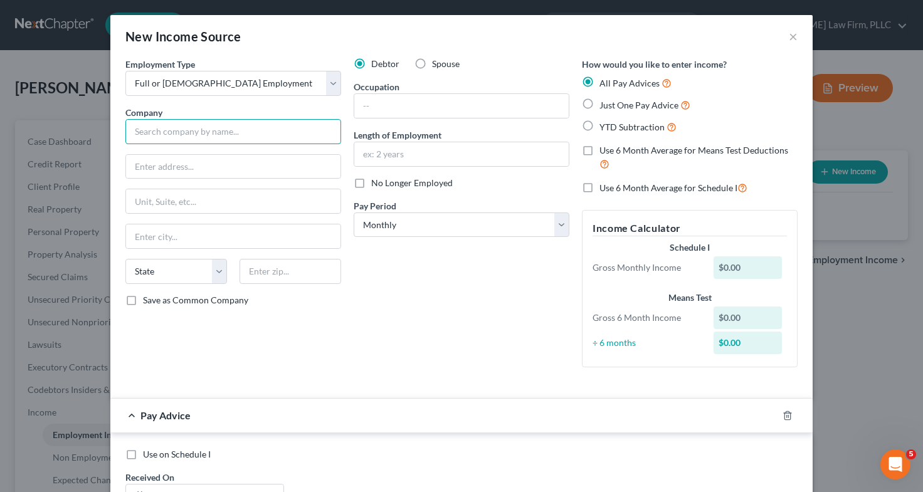
click at [282, 131] on input "text" at bounding box center [233, 131] width 216 height 25
type input "Texas Premier Drywall Systems"
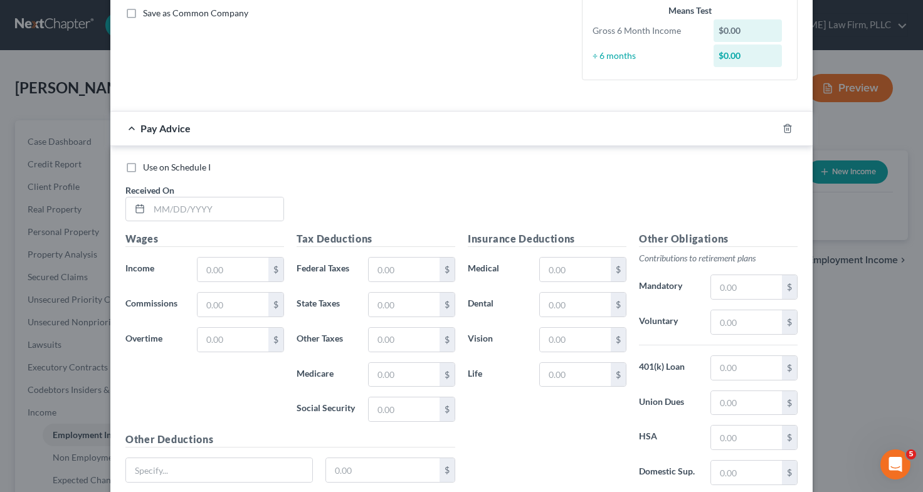
scroll to position [289, 0]
click at [241, 198] on input "text" at bounding box center [216, 208] width 134 height 24
type input "10/10/2025"
click at [248, 263] on input "text" at bounding box center [233, 269] width 71 height 24
type input "2,201.92"
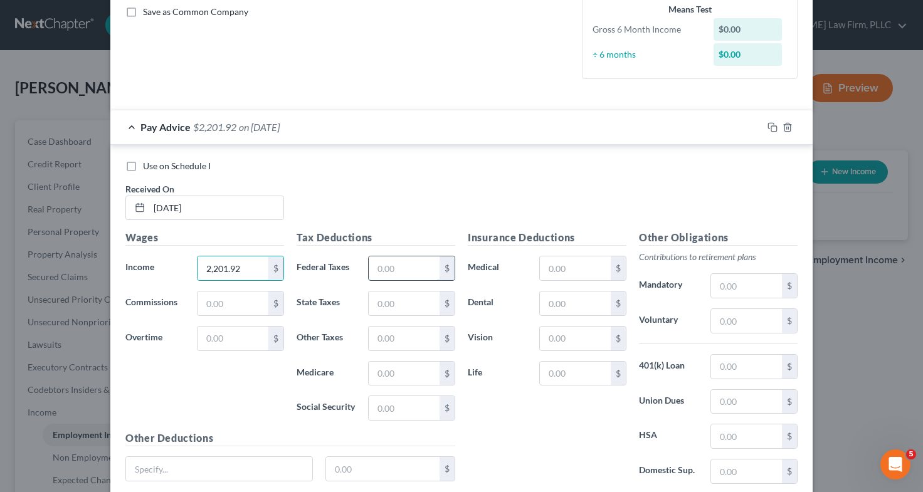
click at [407, 261] on input "text" at bounding box center [404, 269] width 71 height 24
click at [412, 263] on input "text" at bounding box center [404, 269] width 71 height 24
type input "200"
click at [578, 271] on input "text" at bounding box center [575, 269] width 71 height 24
type input "2"
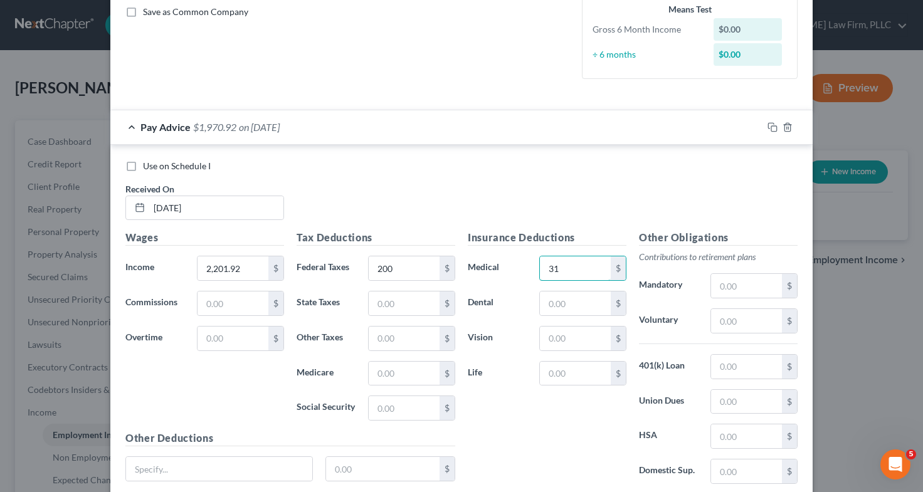
type input "3"
click at [381, 376] on input "text" at bounding box center [404, 374] width 71 height 24
type input "31.93"
click at [401, 406] on input "text" at bounding box center [404, 408] width 71 height 24
type input "136.52"
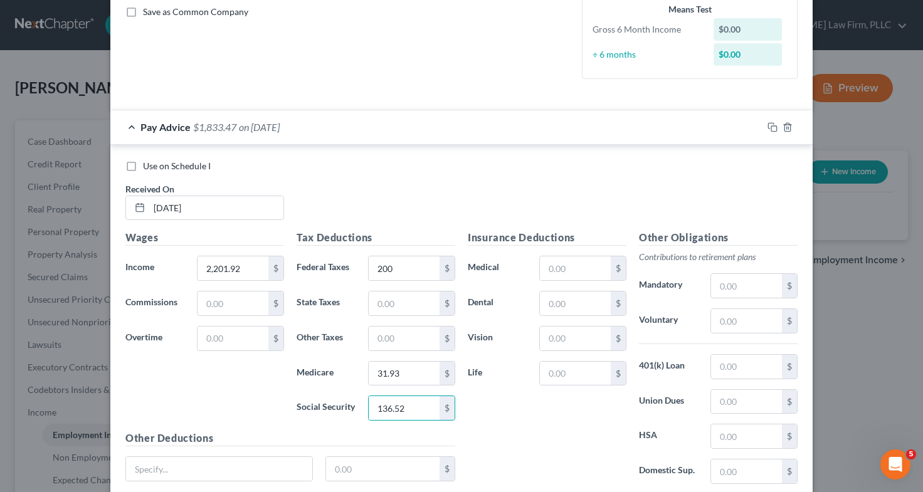
click at [496, 217] on div "Use on Schedule I Received On * 10/10/2025" at bounding box center [461, 195] width 685 height 71
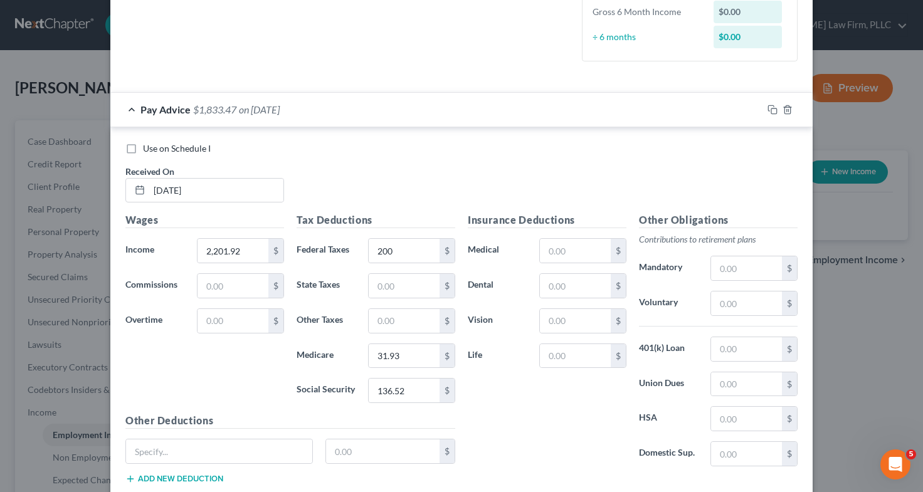
scroll to position [305, 0]
click at [143, 150] on label "Use on Schedule I" at bounding box center [177, 149] width 68 height 13
click at [148, 150] on input "Use on Schedule I" at bounding box center [152, 147] width 8 height 8
checkbox input "true"
click at [415, 155] on div "Use on Schedule I" at bounding box center [461, 149] width 672 height 13
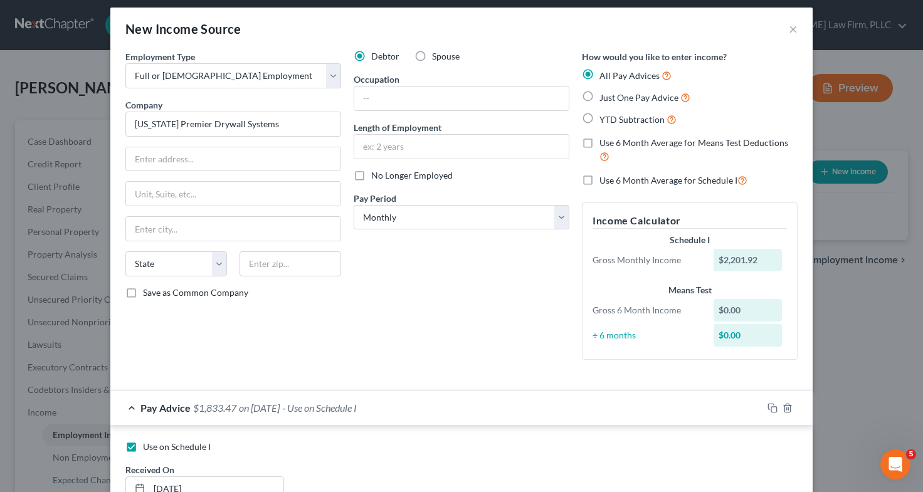
scroll to position [6, 0]
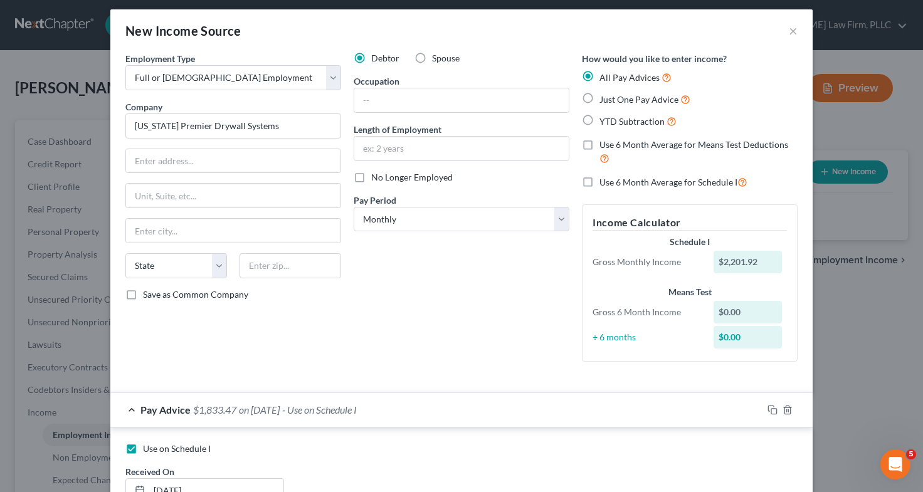
click at [600, 100] on label "Just One Pay Advice" at bounding box center [645, 99] width 91 height 14
click at [605, 100] on input "Just One Pay Advice" at bounding box center [609, 96] width 8 height 8
radio input "true"
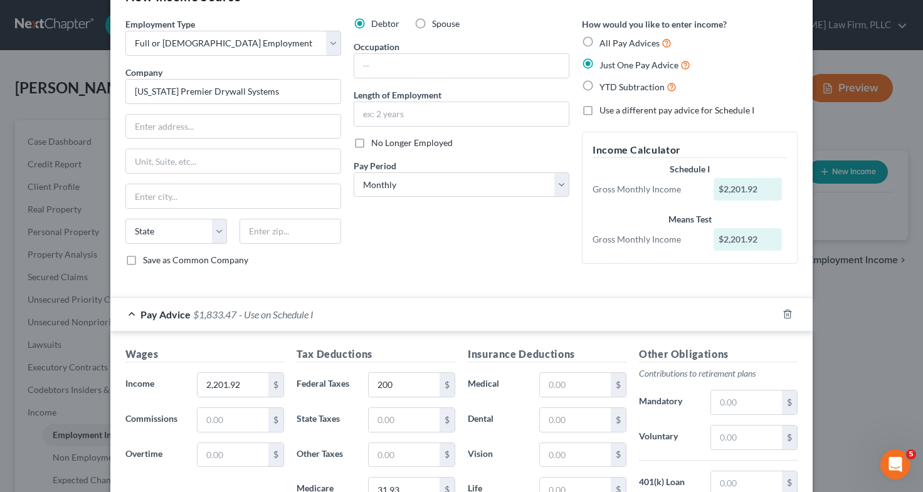
scroll to position [0, 0]
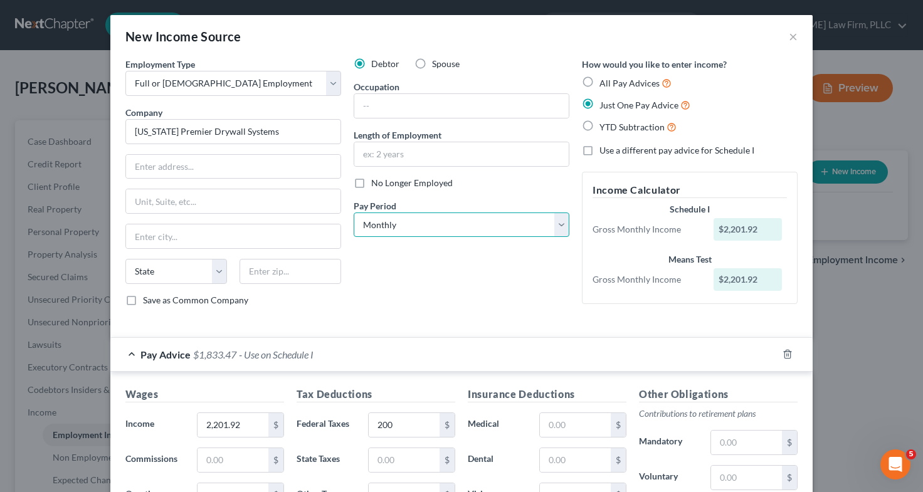
click at [532, 230] on select "Select Monthly Twice Monthly Every Other Week Weekly" at bounding box center [462, 225] width 216 height 25
select select "3"
click at [354, 213] on select "Select Monthly Twice Monthly Every Other Week Weekly" at bounding box center [462, 225] width 216 height 25
click at [413, 263] on div "Debtor Spouse Occupation Length of Employment No Longer Employed Pay Period * S…" at bounding box center [461, 187] width 228 height 259
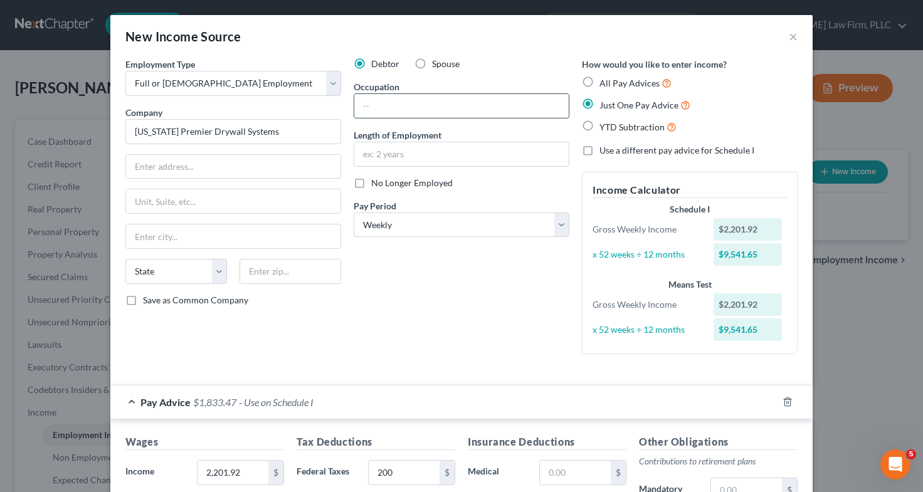
click at [448, 114] on input "text" at bounding box center [461, 106] width 215 height 24
type input "Drywall Estimator"
click at [460, 147] on input "text" at bounding box center [461, 154] width 215 height 24
type input "11 months"
click at [292, 174] on input "text" at bounding box center [233, 167] width 215 height 24
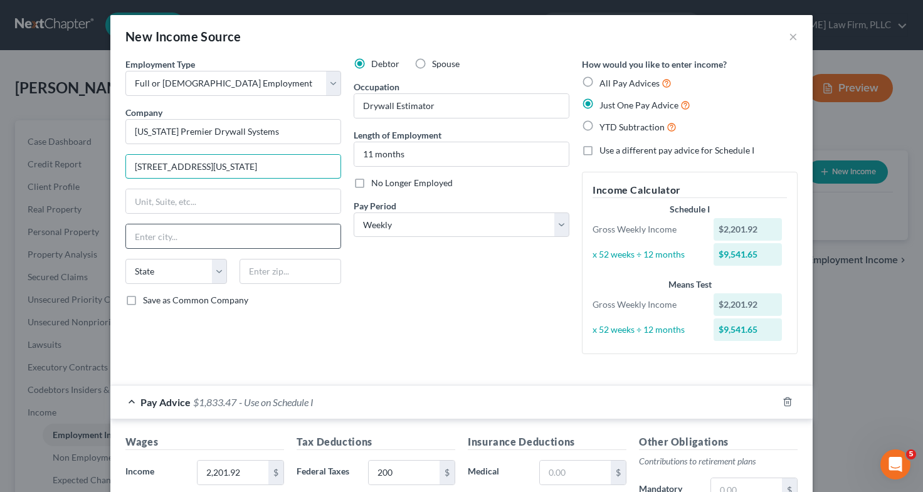
type input "30855 Old Washington Rd."
click at [239, 236] on input "text" at bounding box center [233, 237] width 215 height 24
type input "Waller"
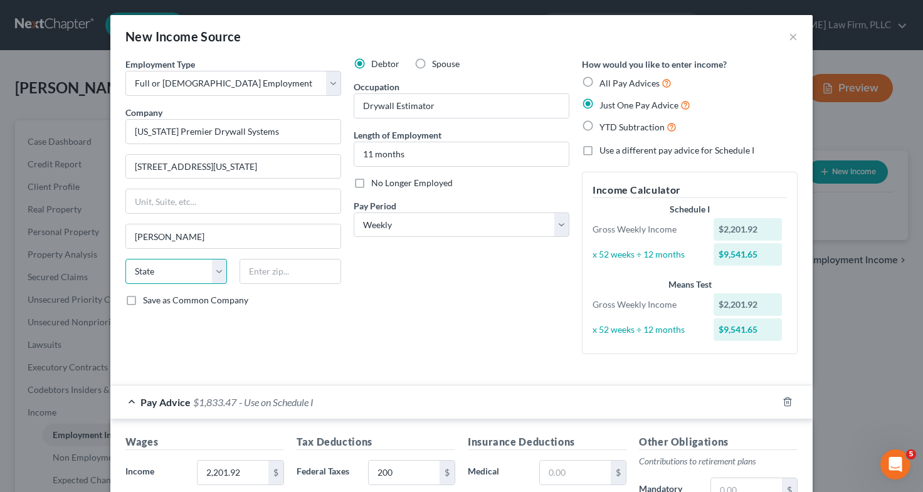
click at [199, 276] on select "State AL AK AR AZ CA CO CT DE DC FL GA GU HI ID IL IN IA KS KY LA ME MD MA MI M…" at bounding box center [176, 271] width 102 height 25
select select "45"
click at [125, 259] on select "State AL AK AR AZ CA CO CT DE DC FL GA GU HI ID IL IN IA KS KY LA ME MD MA MI M…" at bounding box center [176, 271] width 102 height 25
click at [263, 273] on input "text" at bounding box center [291, 271] width 102 height 25
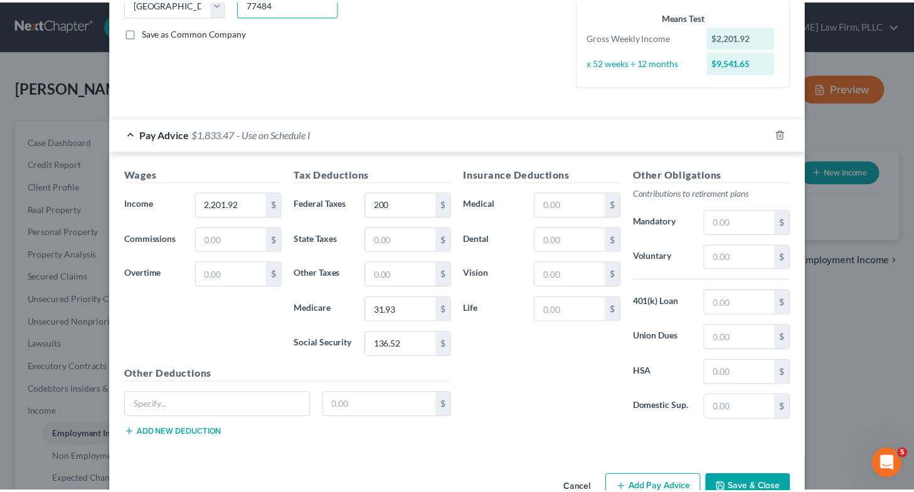
scroll to position [287, 0]
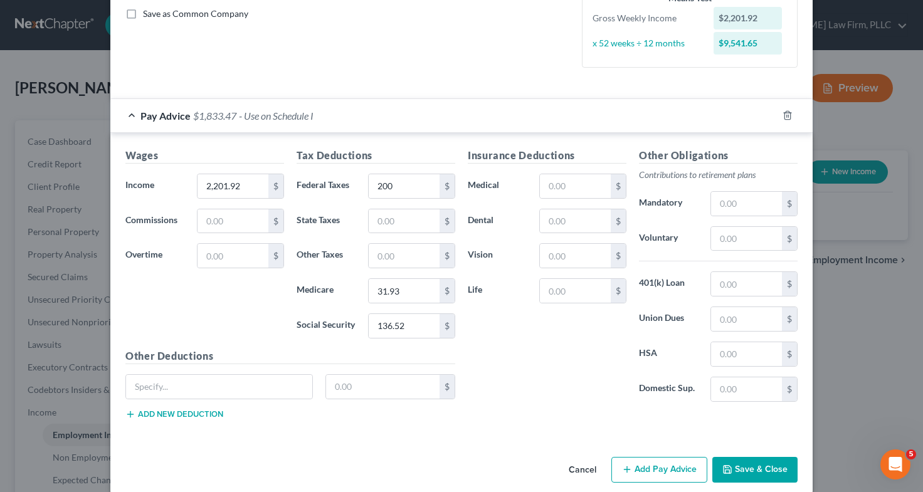
type input "77484"
click at [742, 473] on button "Save & Close" at bounding box center [755, 470] width 85 height 26
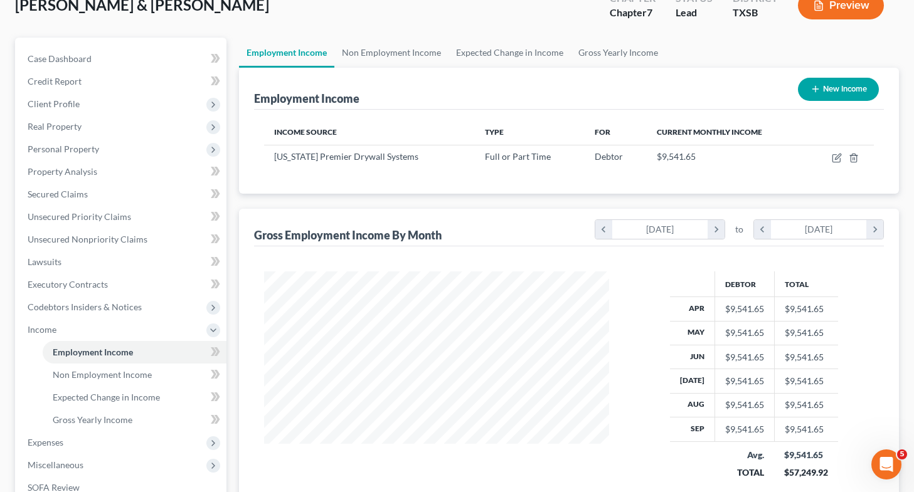
scroll to position [72, 0]
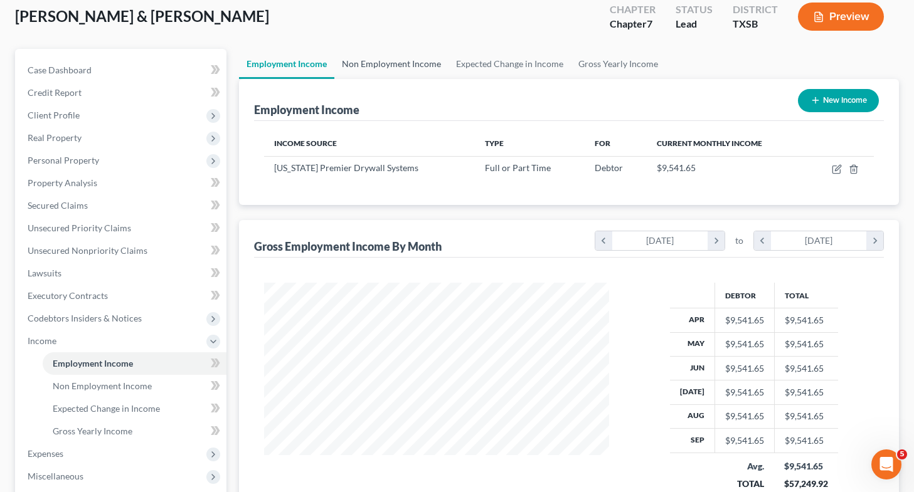
click at [379, 63] on link "Non Employment Income" at bounding box center [391, 64] width 114 height 30
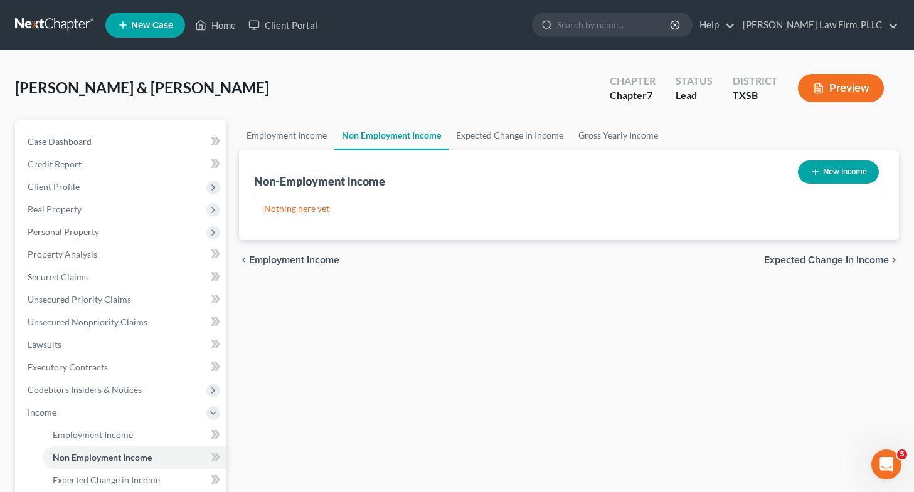
click at [838, 166] on button "New Income" at bounding box center [838, 172] width 81 height 23
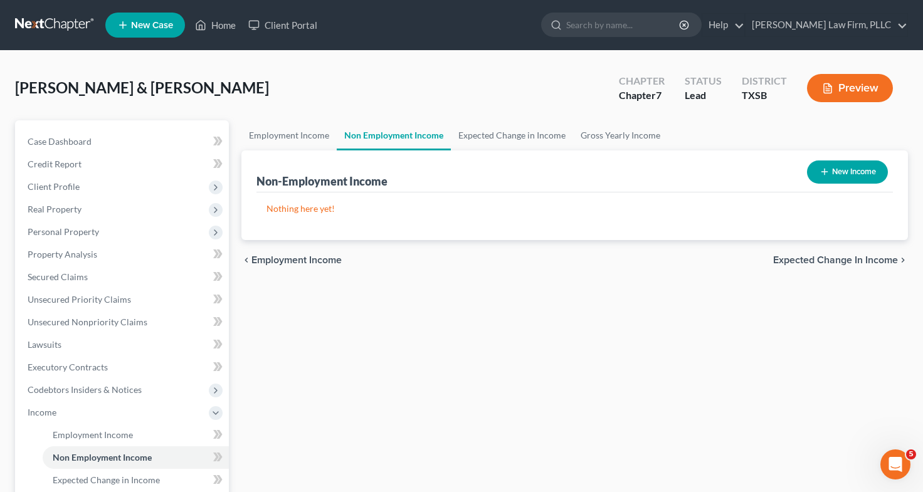
select select "0"
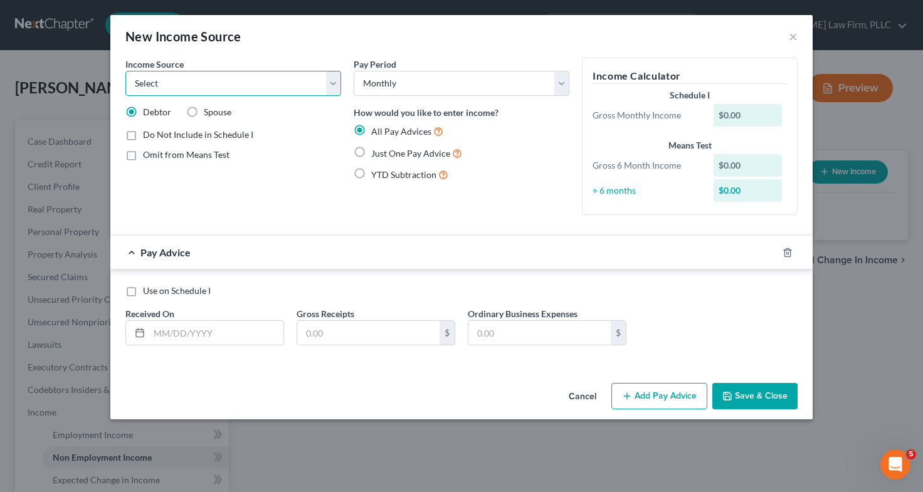
click at [281, 87] on select "Select Unemployment Disability (from employer) Pension Retirement Social Securi…" at bounding box center [233, 83] width 216 height 25
select select "4"
click at [125, 71] on select "Select Unemployment Disability (from employer) Pension Retirement Social Securi…" at bounding box center [233, 83] width 216 height 25
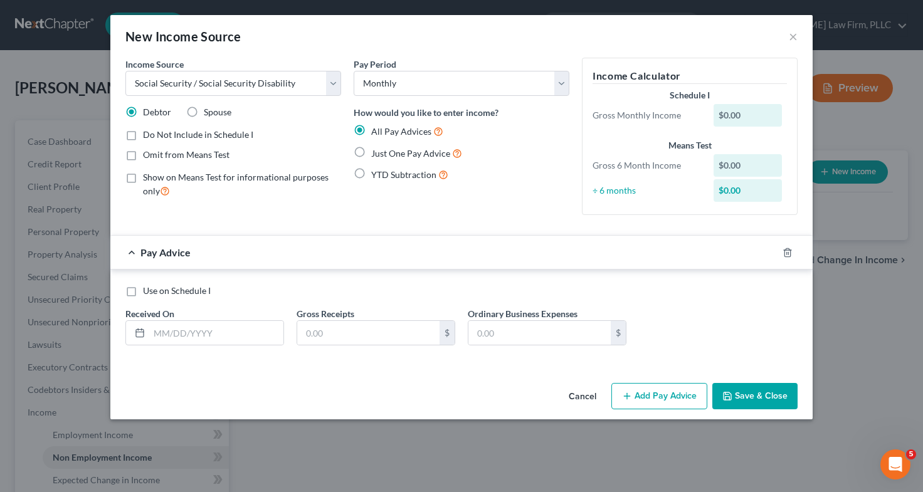
click at [130, 248] on div "Pay Advice" at bounding box center [443, 252] width 667 height 33
click at [143, 289] on label "Use on Schedule I" at bounding box center [177, 291] width 68 height 13
click at [148, 289] on input "Use on Schedule I" at bounding box center [152, 289] width 8 height 8
checkbox input "true"
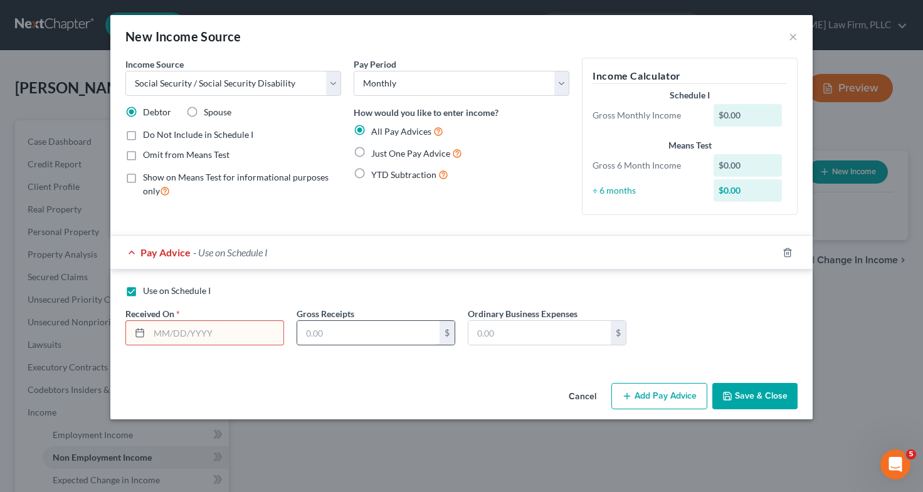
click at [319, 330] on input "text" at bounding box center [368, 333] width 142 height 24
type input "2,553"
click at [512, 339] on input "text" at bounding box center [540, 333] width 142 height 24
type input "0"
click at [199, 330] on input "text" at bounding box center [216, 333] width 134 height 24
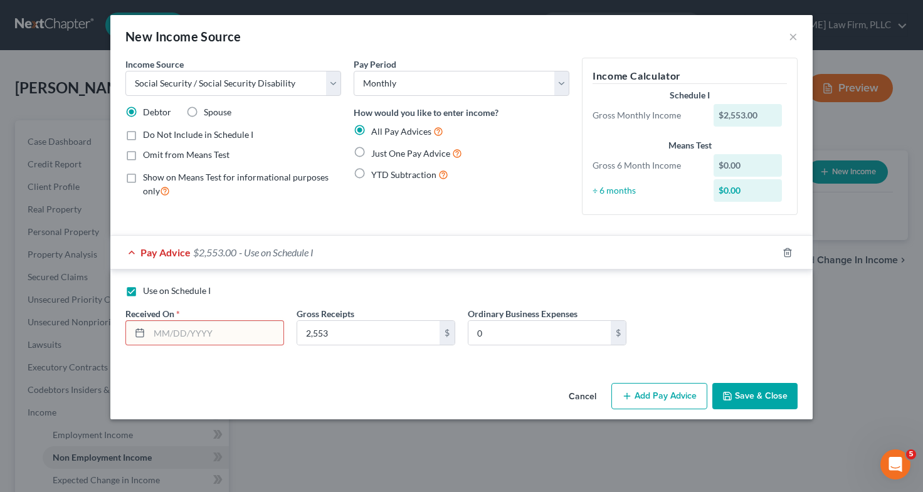
type input "j"
type input "10/01/2025"
click at [767, 392] on button "Save & Close" at bounding box center [755, 396] width 85 height 26
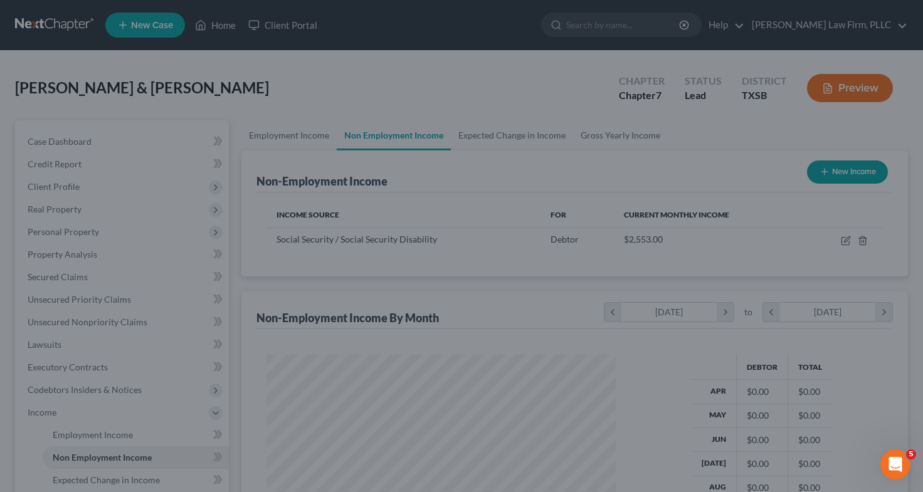
scroll to position [225, 370]
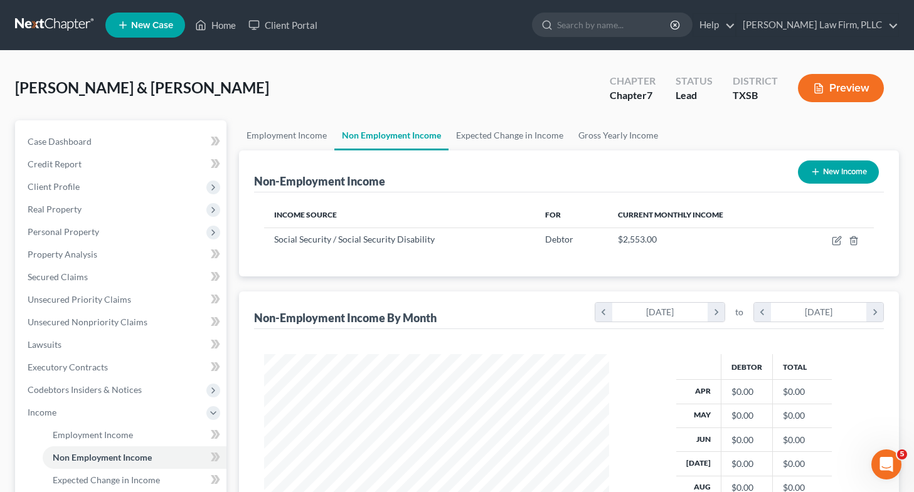
click at [824, 174] on button "New Income" at bounding box center [838, 172] width 81 height 23
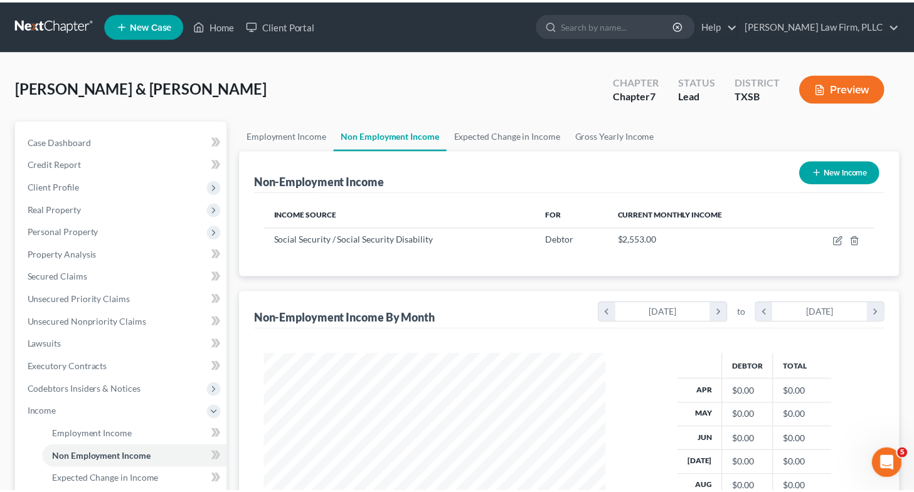
scroll to position [225, 374]
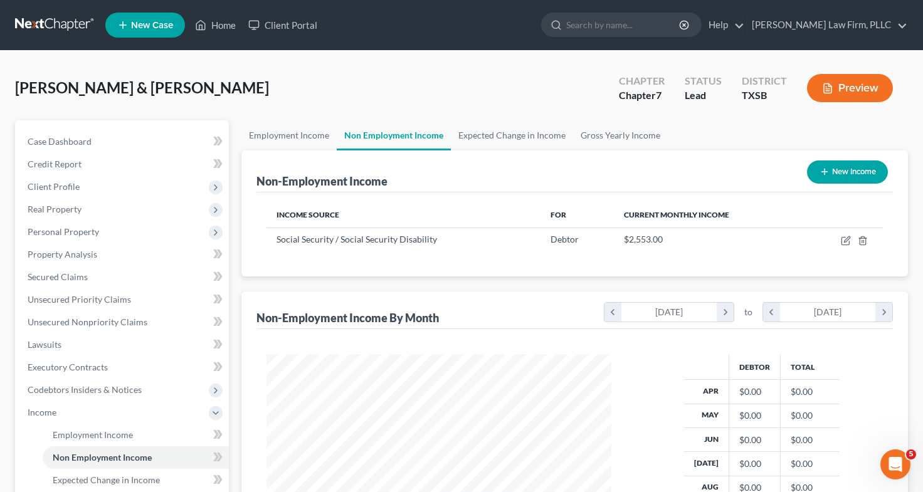
select select "0"
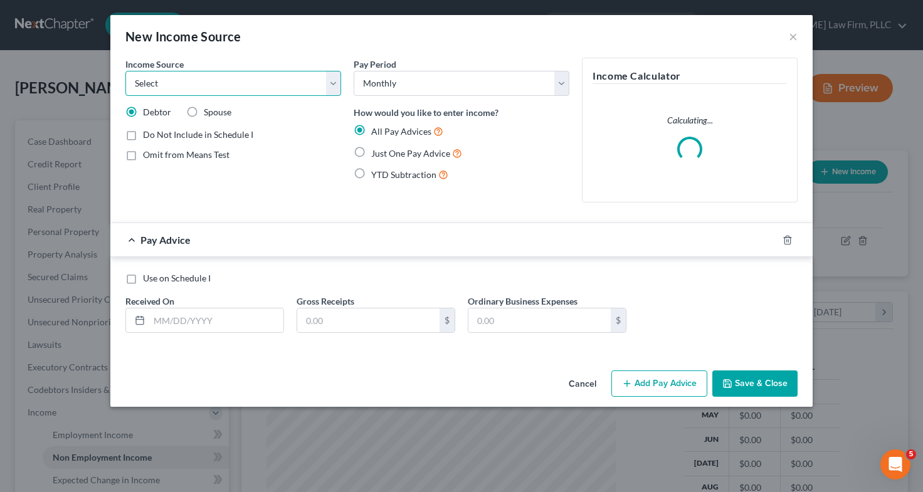
click at [326, 77] on select "Select Unemployment Disability (from employer) Pension Retirement Social Securi…" at bounding box center [233, 83] width 216 height 25
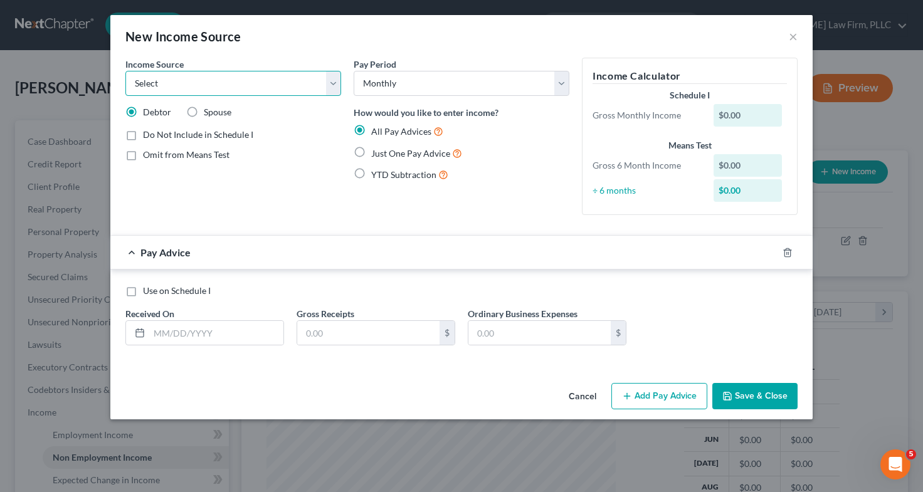
select select "4"
click at [125, 71] on select "Select Unemployment Disability (from employer) Pension Retirement Social Securi…" at bounding box center [233, 83] width 216 height 25
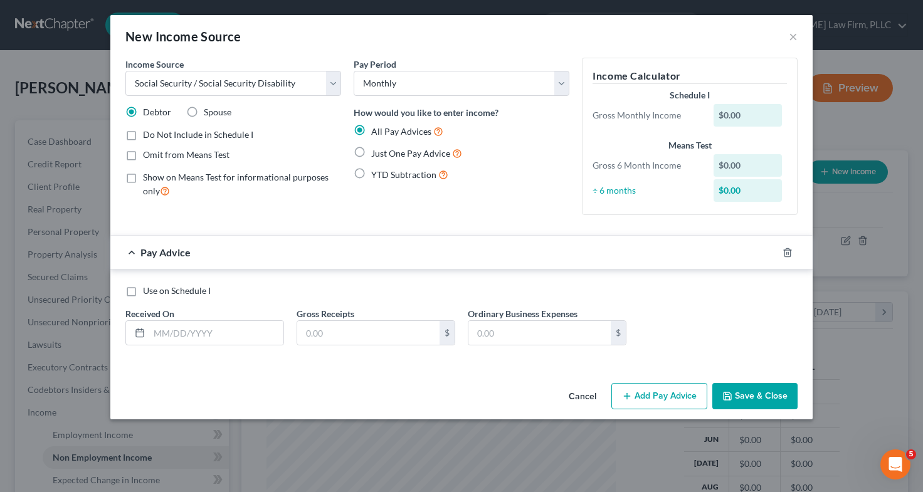
click at [204, 114] on label "Spouse" at bounding box center [218, 112] width 28 height 13
click at [209, 114] on input "Spouse" at bounding box center [213, 110] width 8 height 8
radio input "true"
click at [143, 292] on label "Use on Schedule I" at bounding box center [177, 291] width 68 height 13
click at [148, 292] on input "Use on Schedule I" at bounding box center [152, 289] width 8 height 8
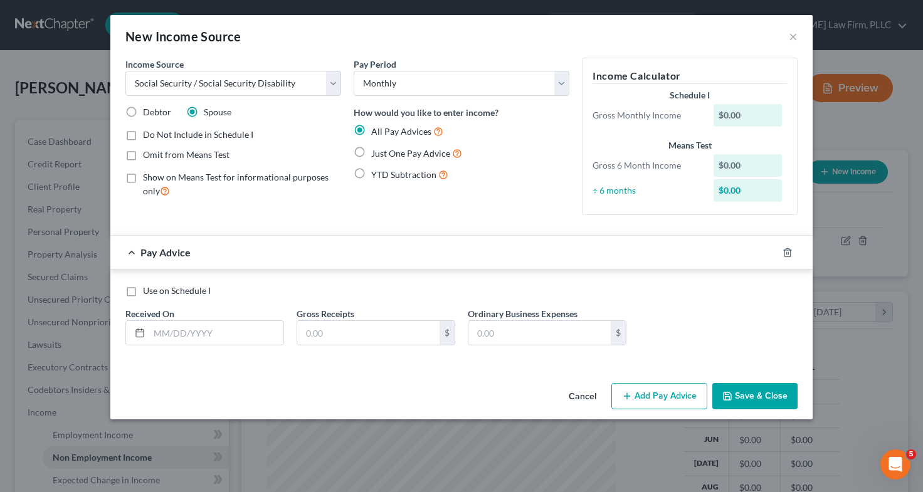
checkbox input "true"
click at [176, 331] on input "text" at bounding box center [216, 333] width 134 height 24
type input "10/01/2025"
click at [325, 334] on input "text" at bounding box center [368, 333] width 142 height 24
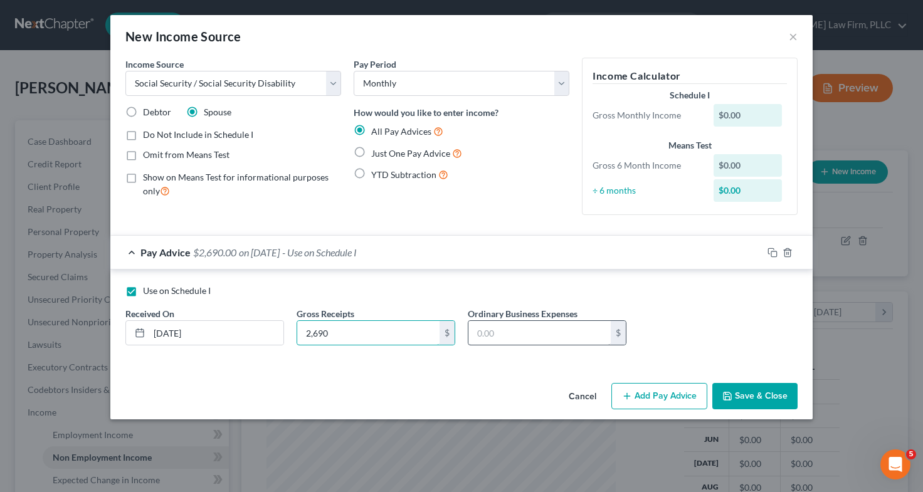
type input "2,690"
click at [478, 336] on input "text" at bounding box center [540, 333] width 142 height 24
type input "0"
click at [747, 408] on button "Save & Close" at bounding box center [755, 396] width 85 height 26
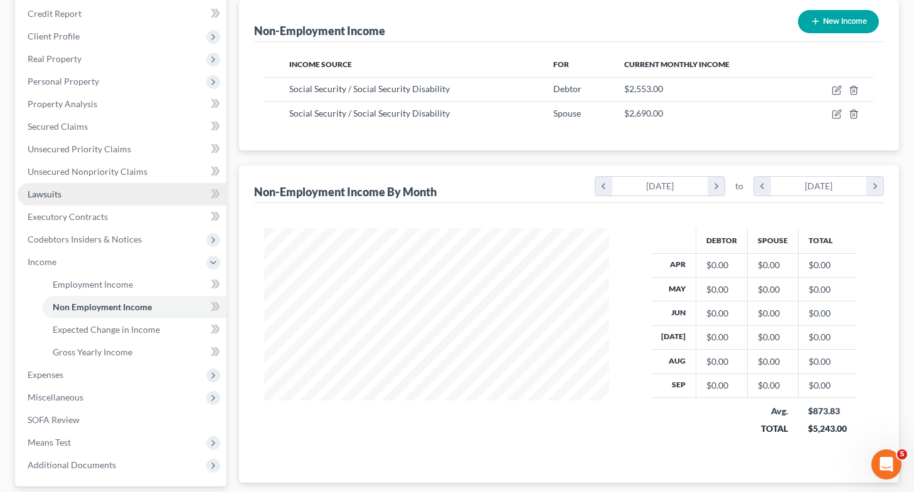
scroll to position [151, 0]
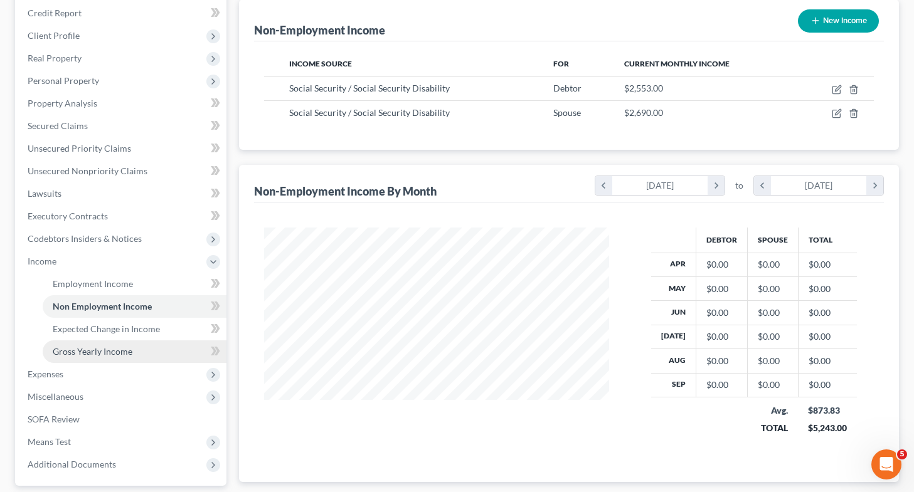
click at [134, 355] on link "Gross Yearly Income" at bounding box center [135, 352] width 184 height 23
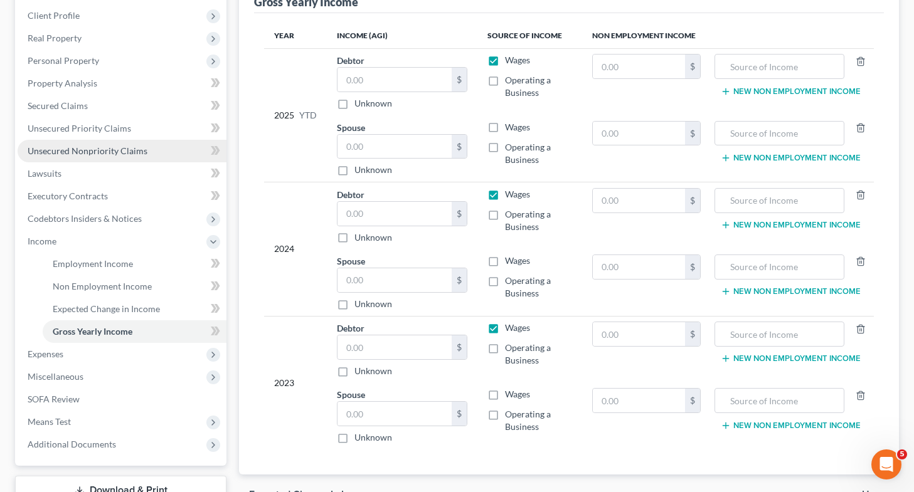
scroll to position [172, 0]
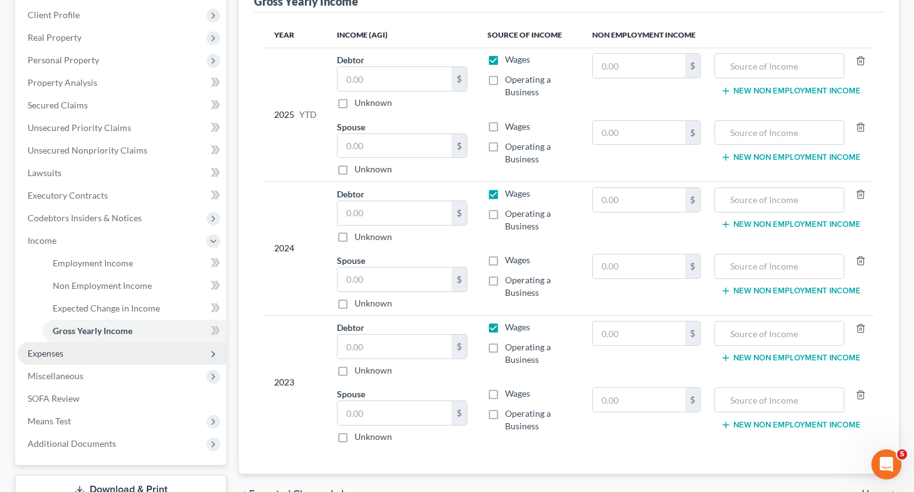
click at [72, 353] on span "Expenses" at bounding box center [122, 353] width 209 height 23
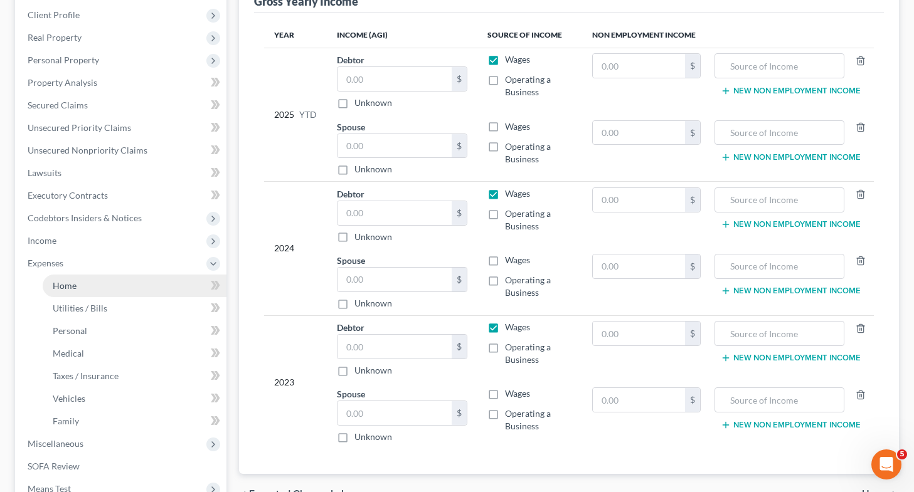
click at [124, 282] on link "Home" at bounding box center [135, 286] width 184 height 23
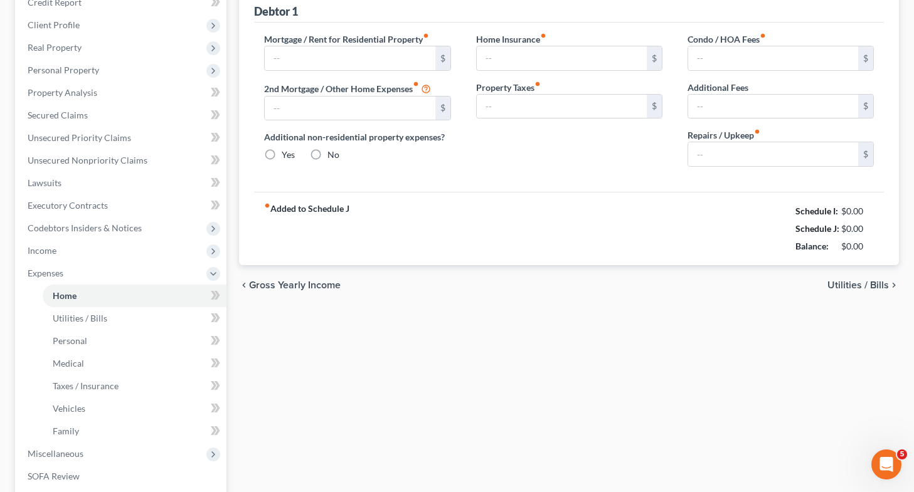
type input "0.00"
radio input "true"
type input "0.00"
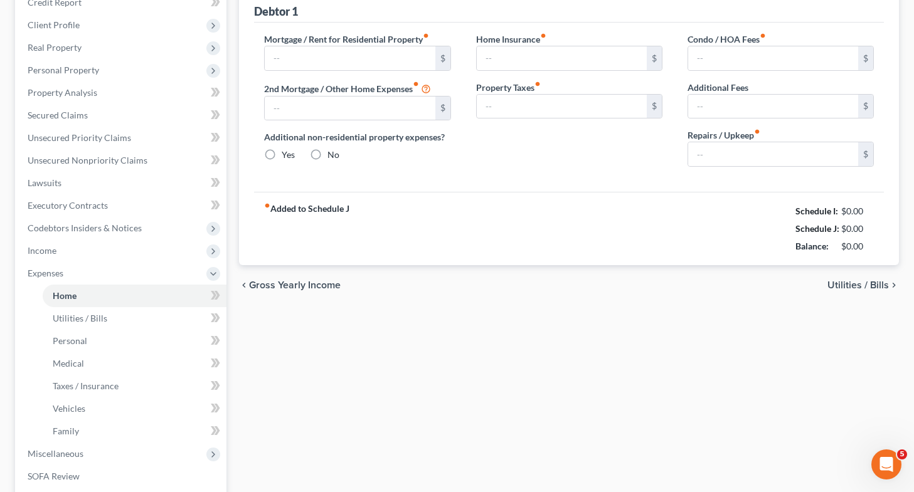
type input "0.00"
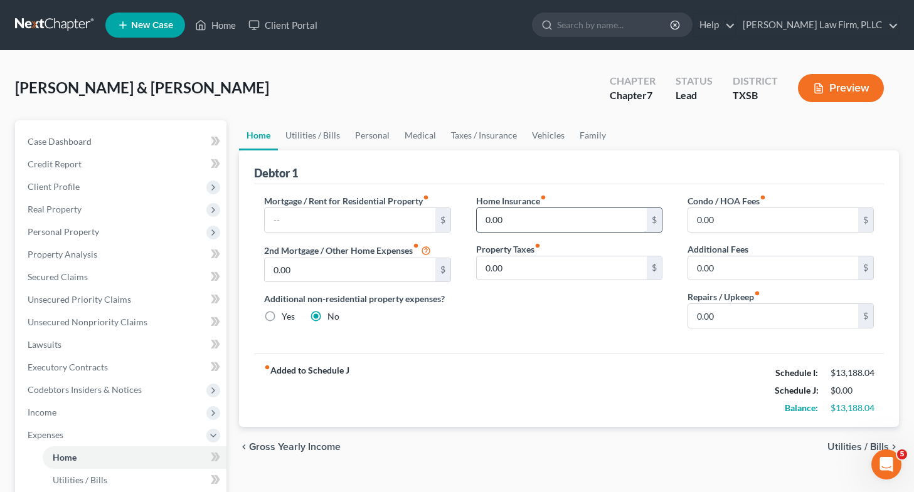
click at [555, 220] on input "0.00" at bounding box center [562, 220] width 170 height 24
click at [555, 220] on input "text" at bounding box center [562, 220] width 170 height 24
type input "217.92"
click at [565, 315] on div "Home Insurance fiber_manual_record 217.92 $ Property Taxes fiber_manual_record …" at bounding box center [569, 266] width 211 height 144
click at [516, 266] on input "0.00" at bounding box center [562, 269] width 170 height 24
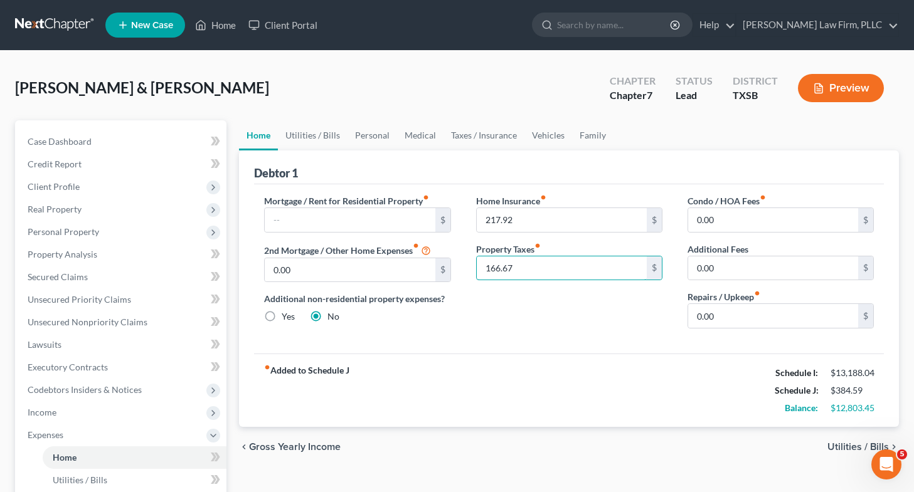
type input "166.67"
click at [575, 326] on div "Home Insurance fiber_manual_record 217.92 $ Property Taxes fiber_manual_record …" at bounding box center [569, 266] width 211 height 144
click at [740, 324] on input "0.00" at bounding box center [773, 316] width 170 height 24
click at [647, 308] on div "Home Insurance fiber_manual_record 217.92 $ Property Taxes fiber_manual_record …" at bounding box center [569, 266] width 211 height 144
click at [718, 318] on input "1,500" at bounding box center [773, 316] width 170 height 24
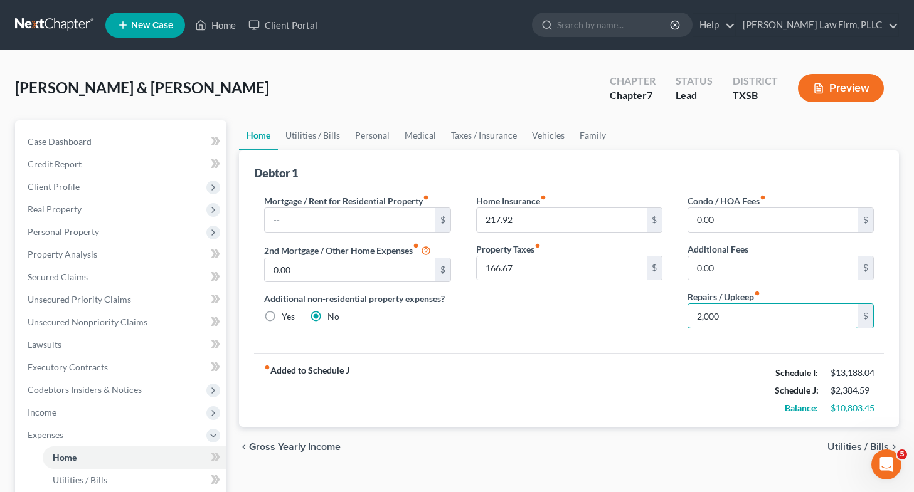
type input "2,000"
click at [607, 329] on div "Home Insurance fiber_manual_record 217.92 $ Property Taxes fiber_manual_record …" at bounding box center [569, 266] width 211 height 144
click at [307, 128] on link "Utilities / Bills" at bounding box center [313, 135] width 70 height 30
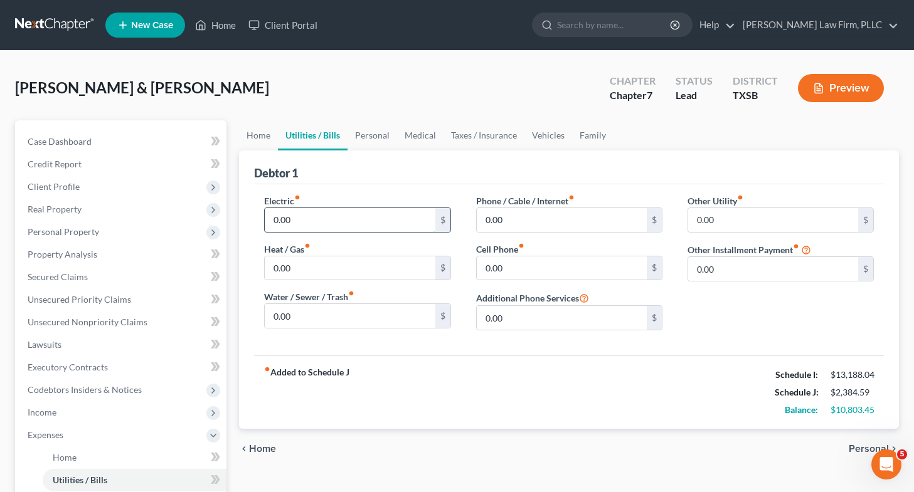
click at [334, 216] on input "0.00" at bounding box center [350, 220] width 170 height 24
click at [522, 218] on input "0.00" at bounding box center [562, 220] width 170 height 24
type input "150"
click at [346, 282] on div "Electric fiber_manual_record 0.00 $ Heat / Gas fiber_manual_record 0.00 $ Water…" at bounding box center [357, 267] width 211 height 146
click at [351, 276] on input "0.00" at bounding box center [350, 269] width 170 height 24
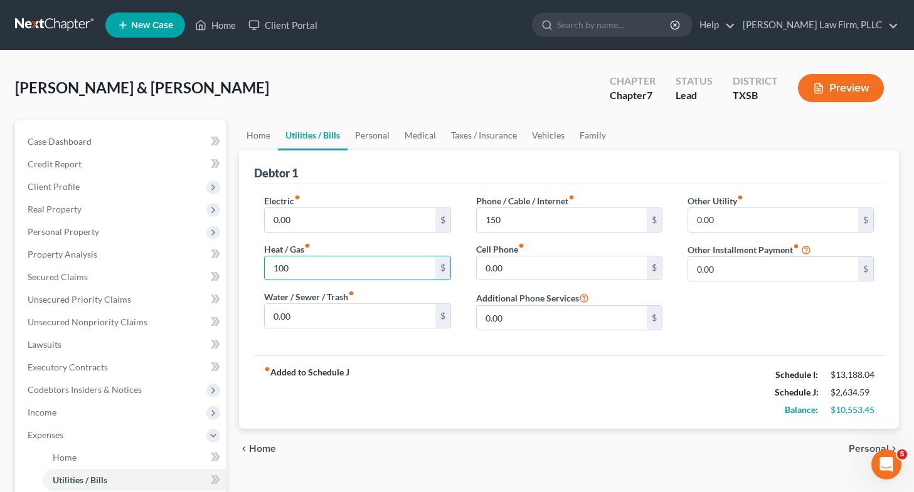
type input "100"
click at [693, 331] on div "Other Utility fiber_manual_record 0.00 $ Other Installment Payment fiber_manual…" at bounding box center [780, 267] width 211 height 146
click at [321, 315] on input "0.00" at bounding box center [350, 316] width 170 height 24
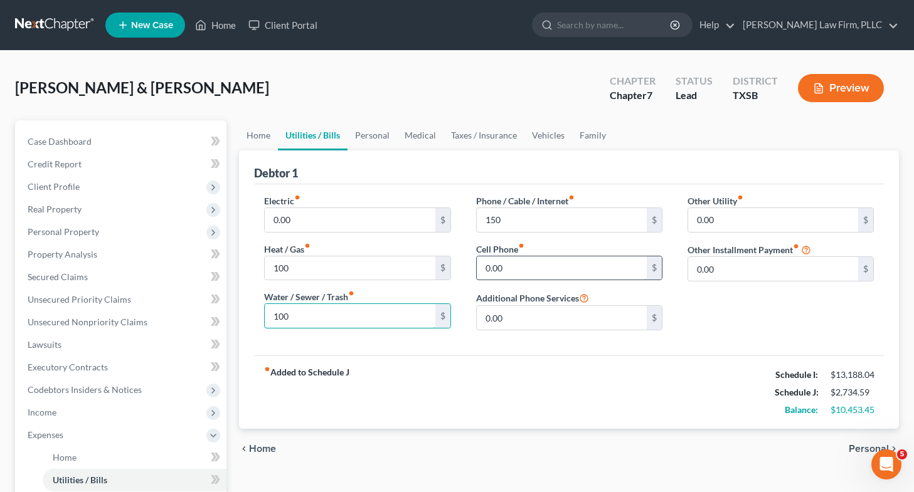
type input "100"
click at [518, 272] on input "0.00" at bounding box center [562, 269] width 170 height 24
type input "100"
click at [319, 313] on input "100" at bounding box center [350, 316] width 170 height 24
click at [308, 218] on input "0.00" at bounding box center [350, 220] width 170 height 24
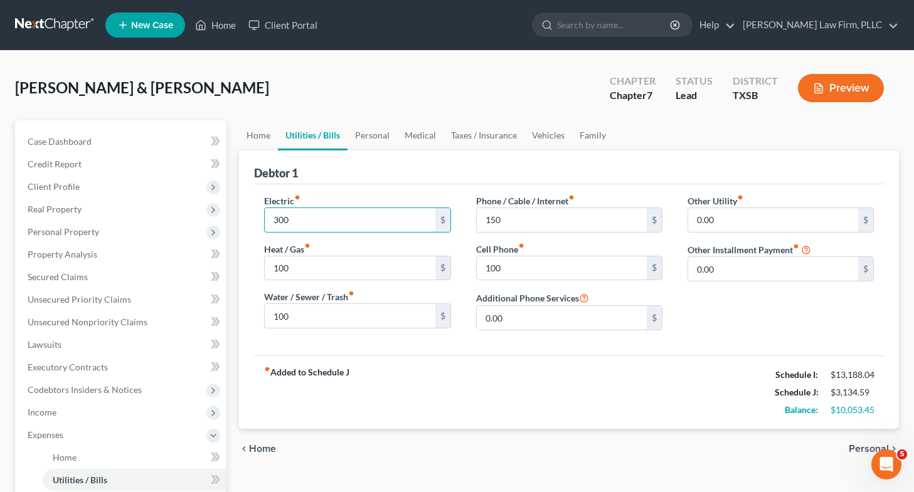
type input "300"
click at [514, 253] on label "Cell Phone fiber_manual_record" at bounding box center [500, 249] width 48 height 13
click at [516, 267] on input "100" at bounding box center [562, 269] width 170 height 24
type input "150"
click at [534, 368] on div "fiber_manual_record Added to Schedule J Schedule I: $13,188.04 Schedule J: $3,1…" at bounding box center [569, 392] width 630 height 73
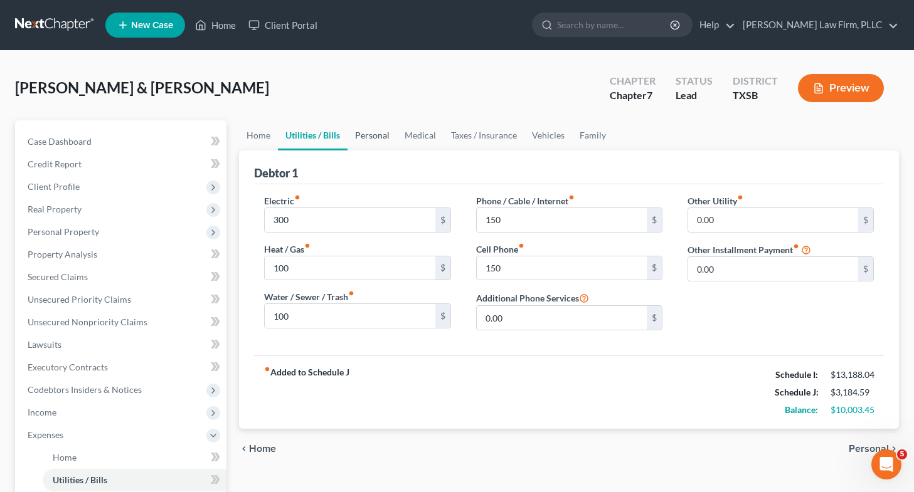
click at [371, 135] on link "Personal" at bounding box center [372, 135] width 50 height 30
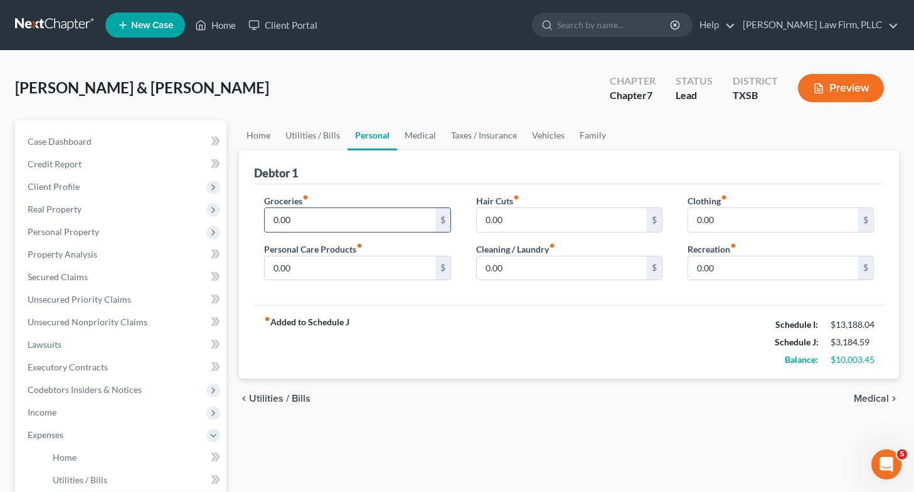
click at [370, 225] on input "0.00" at bounding box center [350, 220] width 170 height 24
type input "800"
click at [379, 268] on input "0.00" at bounding box center [350, 269] width 170 height 24
click at [702, 267] on input "0.00" at bounding box center [773, 269] width 170 height 24
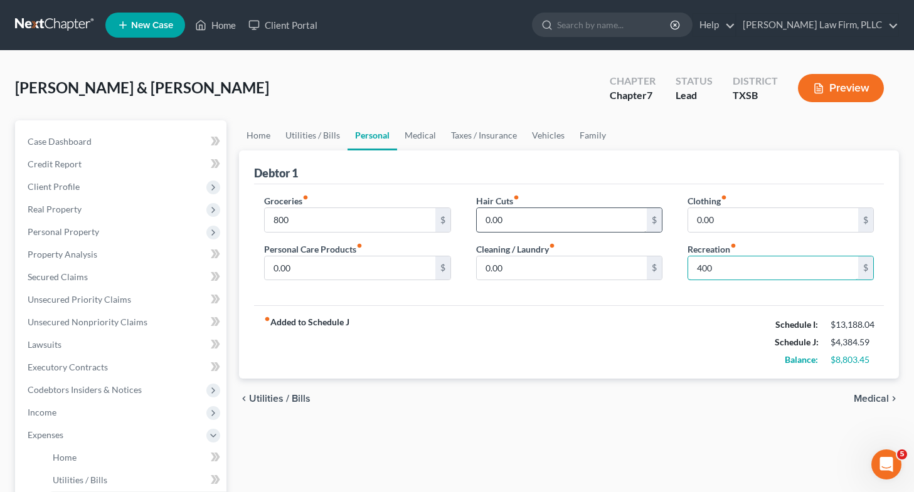
type input "400"
click at [561, 218] on input "0.00" at bounding box center [562, 220] width 170 height 24
type input "100"
click at [709, 212] on input "0.00" at bounding box center [773, 220] width 170 height 24
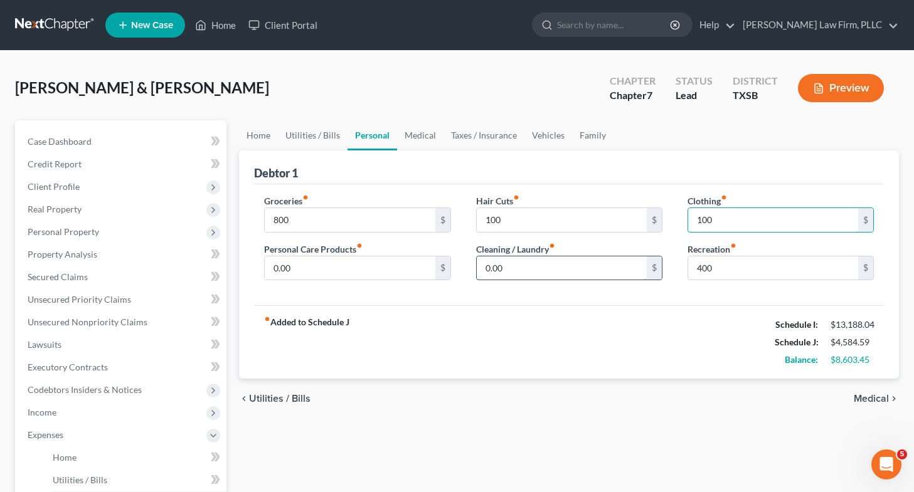
type input "100"
click at [581, 267] on input "0.00" at bounding box center [562, 269] width 170 height 24
type input "100"
click at [371, 273] on input "0.00" at bounding box center [350, 269] width 170 height 24
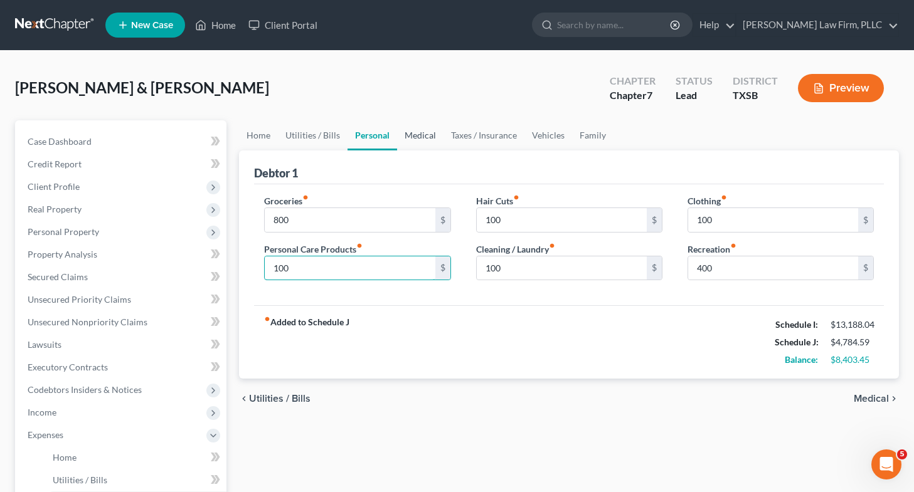
type input "100"
click at [426, 130] on link "Medical" at bounding box center [420, 135] width 46 height 30
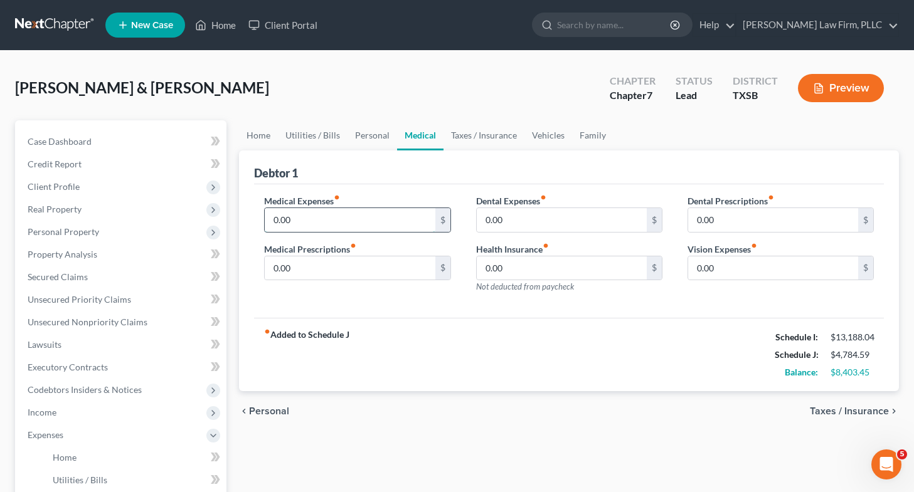
click at [346, 215] on input "0.00" at bounding box center [350, 220] width 170 height 24
click at [519, 264] on input "0.00" at bounding box center [562, 269] width 170 height 24
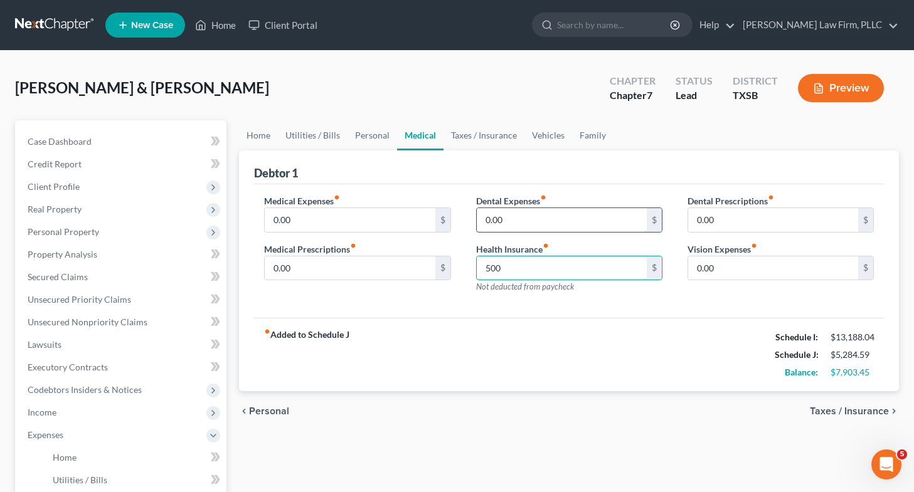
type input "500"
click at [543, 220] on input "0.00" at bounding box center [562, 220] width 170 height 24
type input "1"
click at [541, 260] on input "500" at bounding box center [562, 269] width 170 height 24
type input "450"
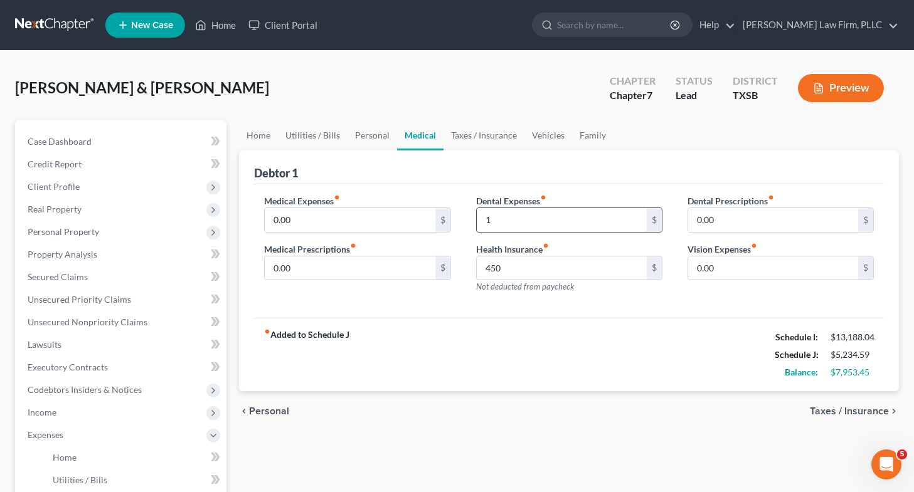
click at [573, 228] on input "1" at bounding box center [562, 220] width 170 height 24
type input "1"
type input "50"
click at [728, 267] on input "0.00" at bounding box center [773, 269] width 170 height 24
type input "5"
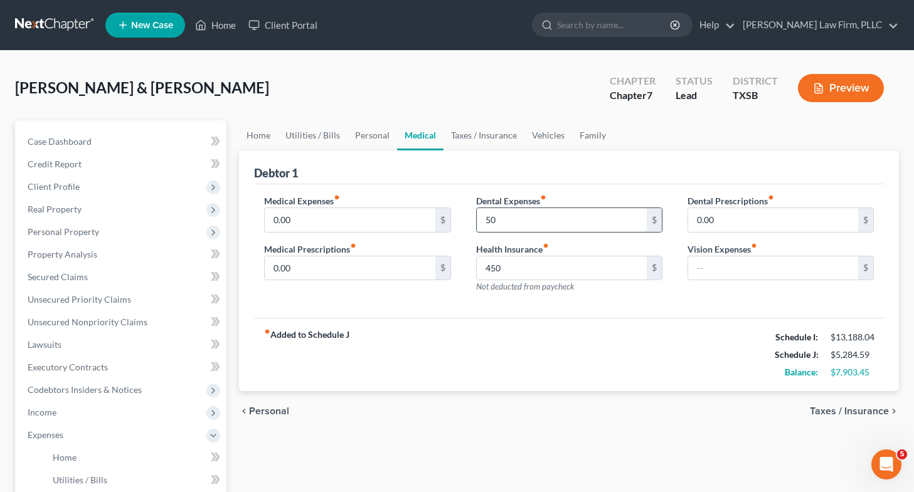
click at [549, 216] on input "50" at bounding box center [562, 220] width 170 height 24
click at [543, 270] on input "450" at bounding box center [562, 269] width 170 height 24
type input "6"
type input "600"
click at [475, 136] on link "Taxes / Insurance" at bounding box center [483, 135] width 81 height 30
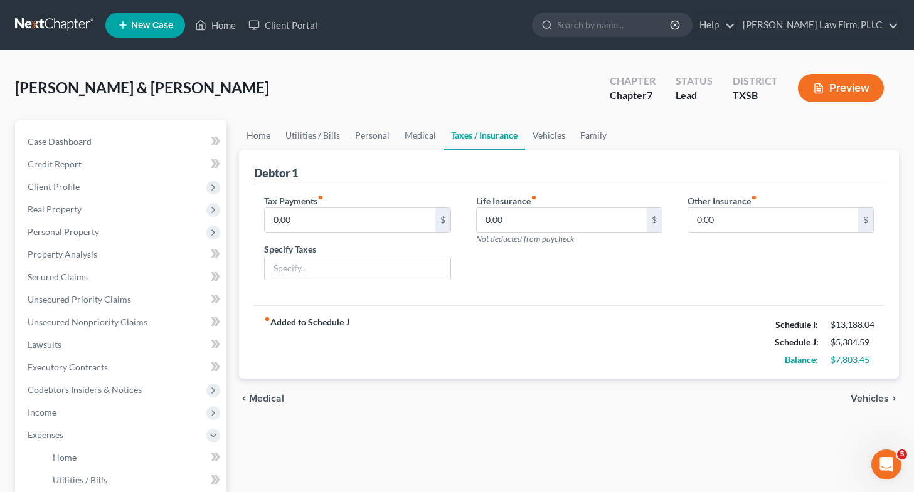
click at [497, 196] on label "Life Insurance fiber_manual_record" at bounding box center [506, 200] width 61 height 13
click at [506, 214] on input "0.00" at bounding box center [562, 220] width 170 height 24
type input "450"
click at [558, 265] on div "Life Insurance fiber_manual_record 450 $ Not deducted from paycheck" at bounding box center [569, 242] width 211 height 97
click at [554, 139] on link "Vehicles" at bounding box center [549, 135] width 48 height 30
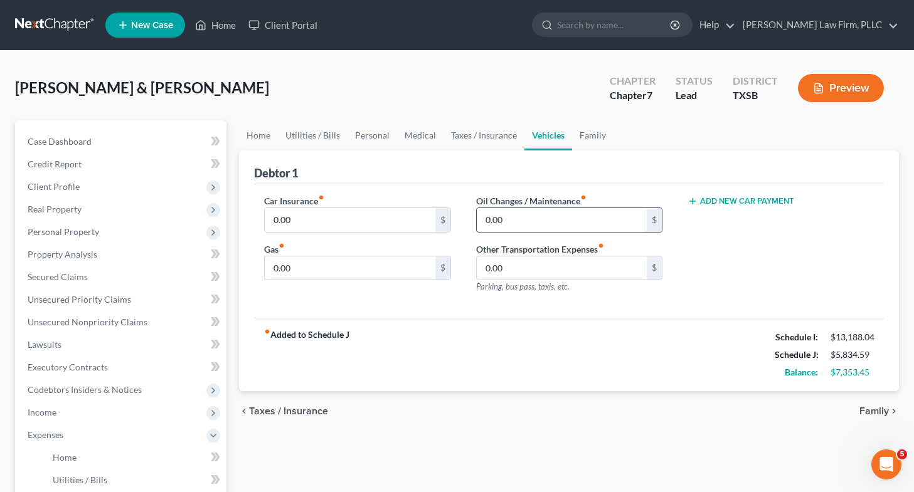
click at [504, 217] on input "0.00" at bounding box center [562, 220] width 170 height 24
type input "100"
click at [363, 270] on input "0.00" at bounding box center [350, 269] width 170 height 24
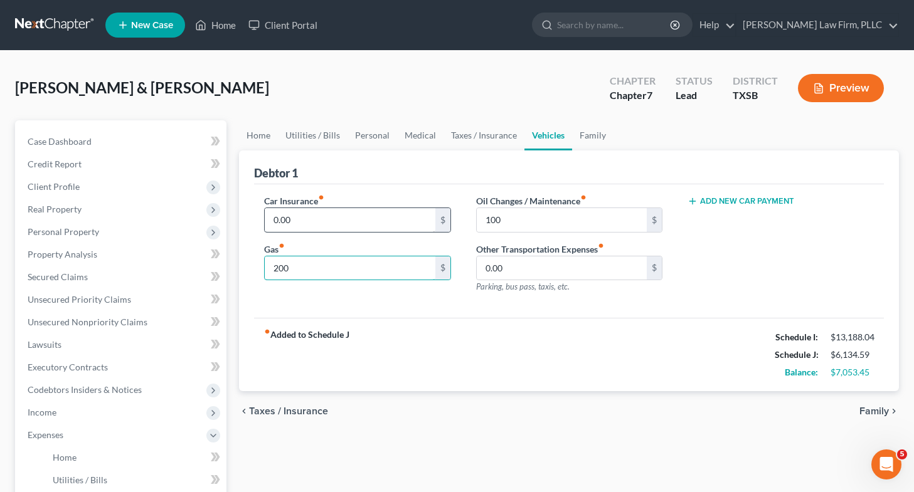
type input "200"
click at [364, 225] on input "0.00" at bounding box center [350, 220] width 170 height 24
type input "500"
click at [372, 301] on div "Car Insurance fiber_manual_record 500 $ Gas fiber_manual_record 200 $" at bounding box center [357, 248] width 211 height 109
click at [598, 135] on link "Family" at bounding box center [592, 135] width 41 height 30
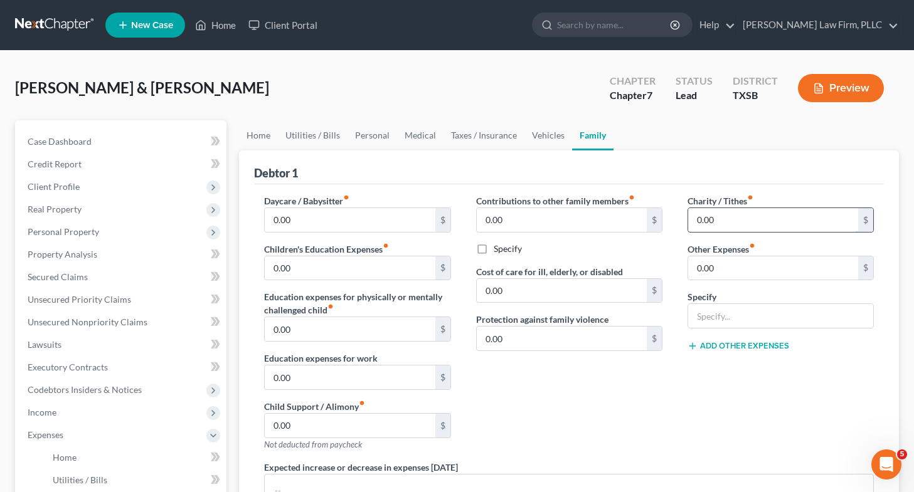
click at [731, 223] on input "0.00" at bounding box center [773, 220] width 170 height 24
type input "1,400"
click at [405, 277] on input "0.00" at bounding box center [350, 269] width 170 height 24
click at [607, 392] on div "Contributions to other family members fiber_manual_record 0.00 $ Specify Cost o…" at bounding box center [569, 327] width 211 height 267
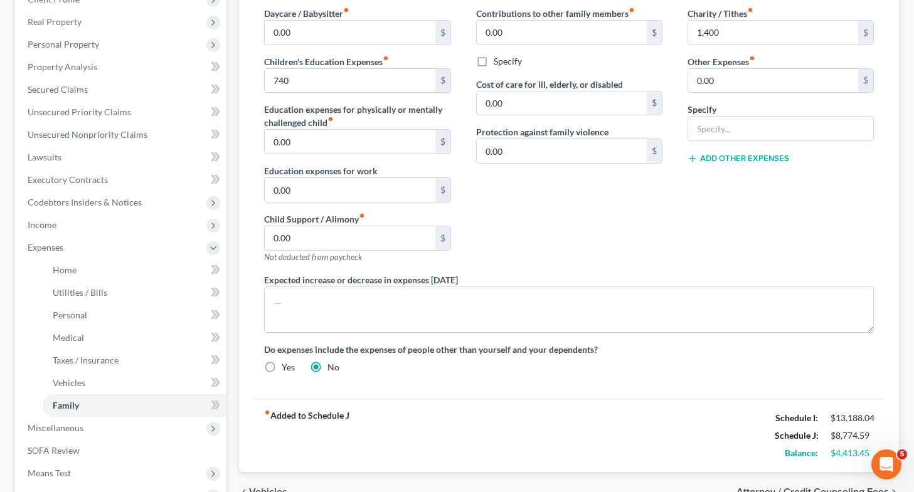
scroll to position [221, 0]
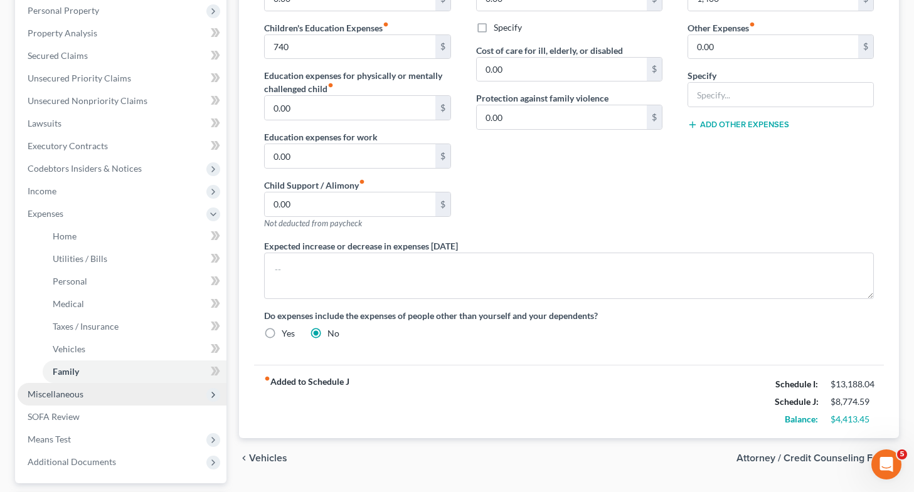
click at [122, 397] on span "Miscellaneous" at bounding box center [122, 394] width 209 height 23
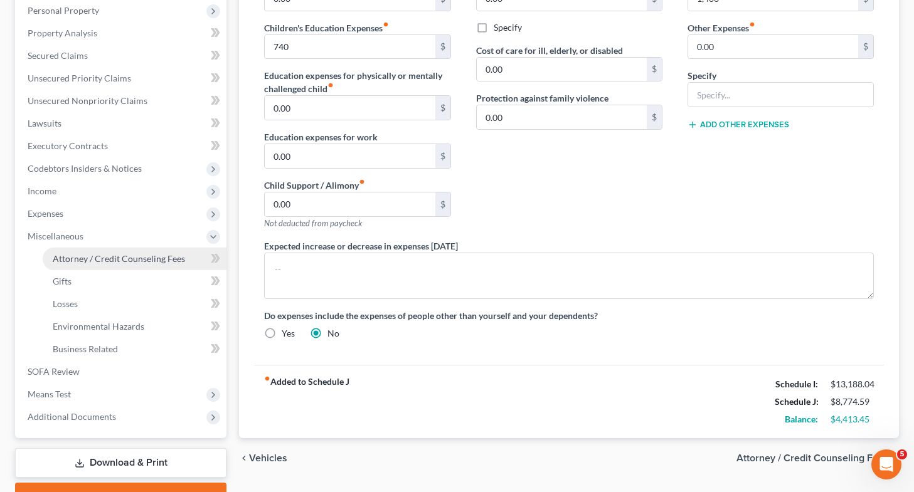
click at [162, 256] on span "Attorney / Credit Counseling Fees" at bounding box center [119, 258] width 132 height 11
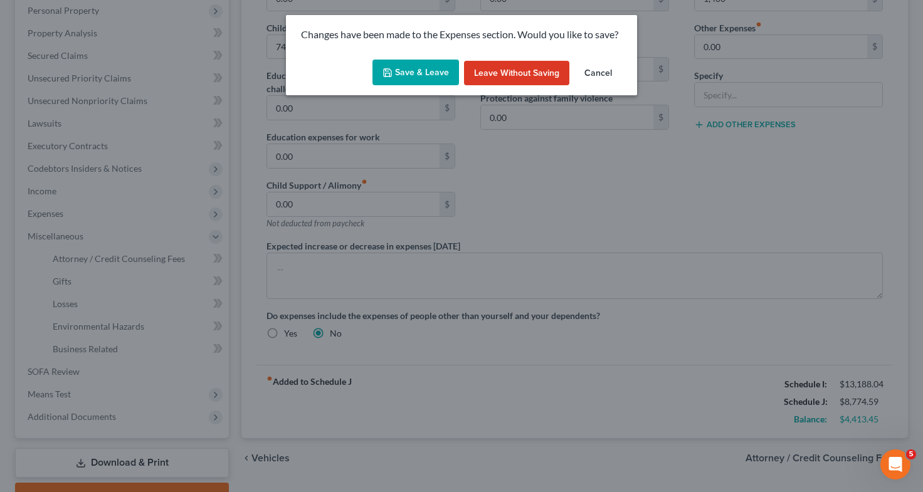
click at [428, 75] on button "Save & Leave" at bounding box center [416, 73] width 87 height 26
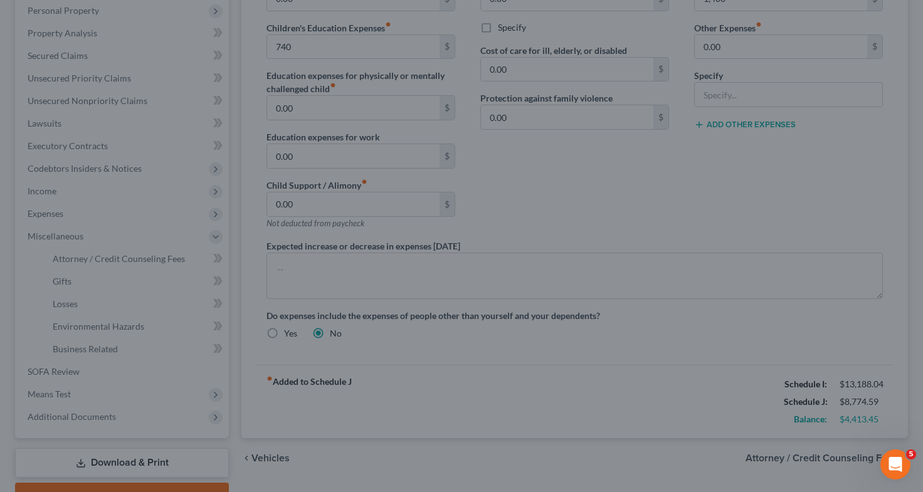
type input "740.00"
type input "1,400.00"
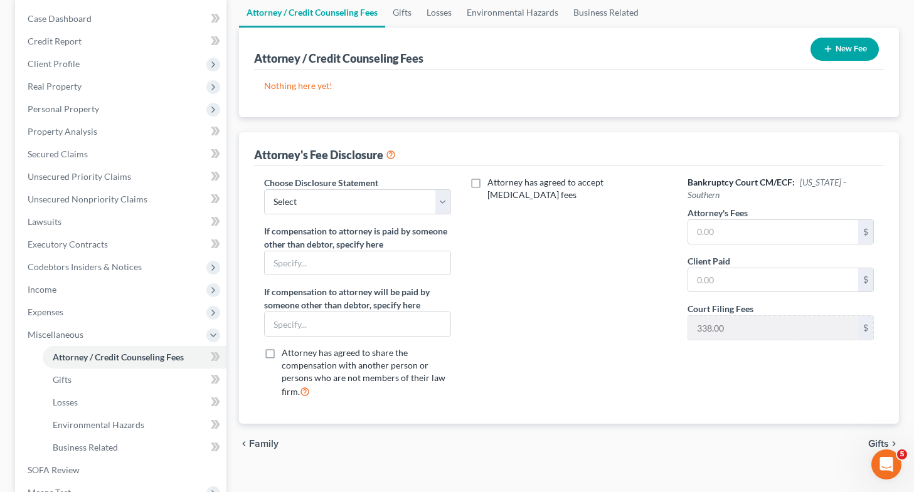
scroll to position [124, 0]
click at [425, 195] on select "Select Tittle Law Group, PLLC" at bounding box center [357, 201] width 186 height 25
select select "0"
click at [264, 189] on select "Select Tittle Law Group, PLLC" at bounding box center [357, 201] width 186 height 25
click at [716, 226] on input "text" at bounding box center [773, 232] width 170 height 24
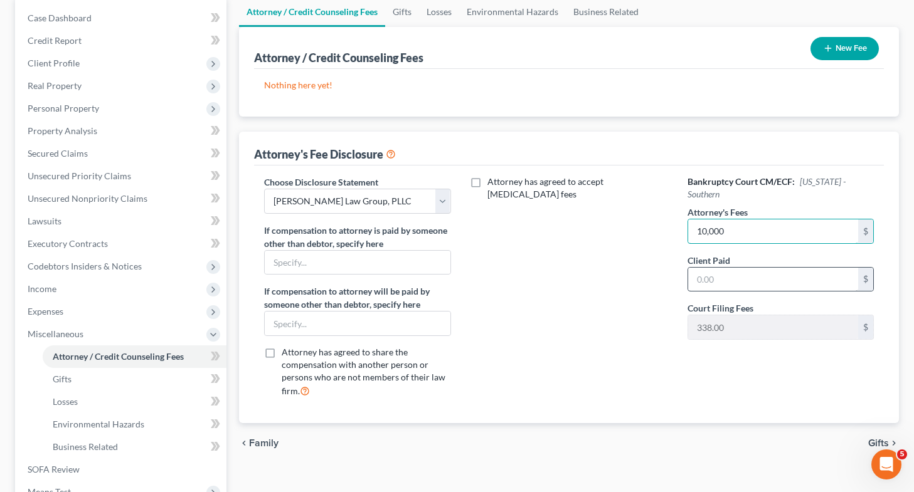
type input "10,000"
click at [720, 273] on input "text" at bounding box center [773, 280] width 170 height 24
type input "10,000"
click at [406, 263] on input "text" at bounding box center [357, 263] width 185 height 24
click at [514, 261] on div "Attorney has agreed to accept retainer fees" at bounding box center [569, 292] width 211 height 233
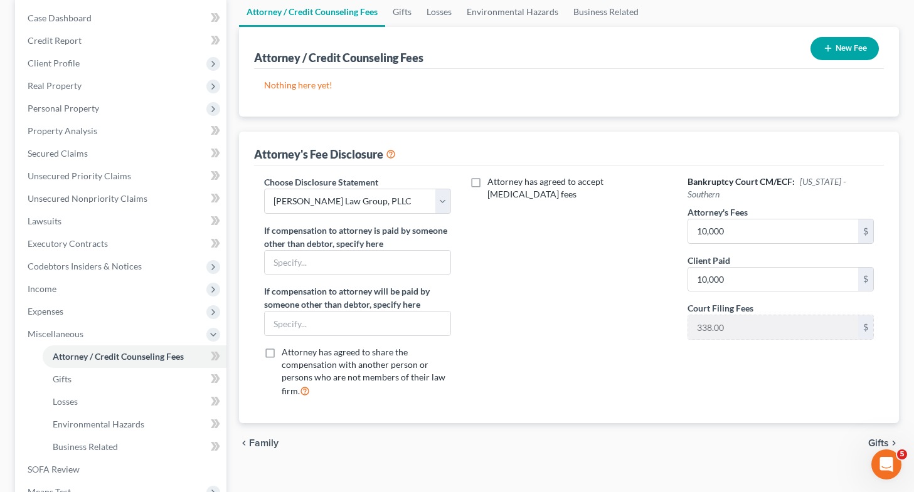
scroll to position [0, 0]
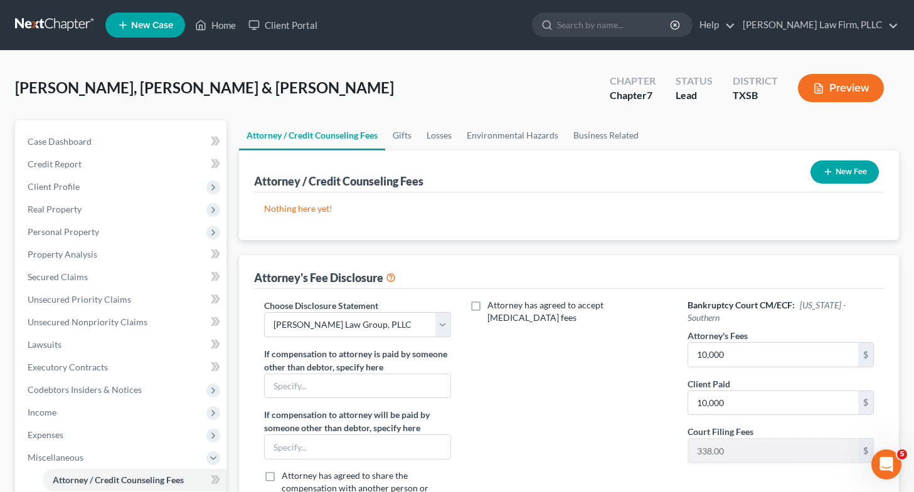
click at [837, 178] on button "New Fee" at bounding box center [844, 172] width 68 height 23
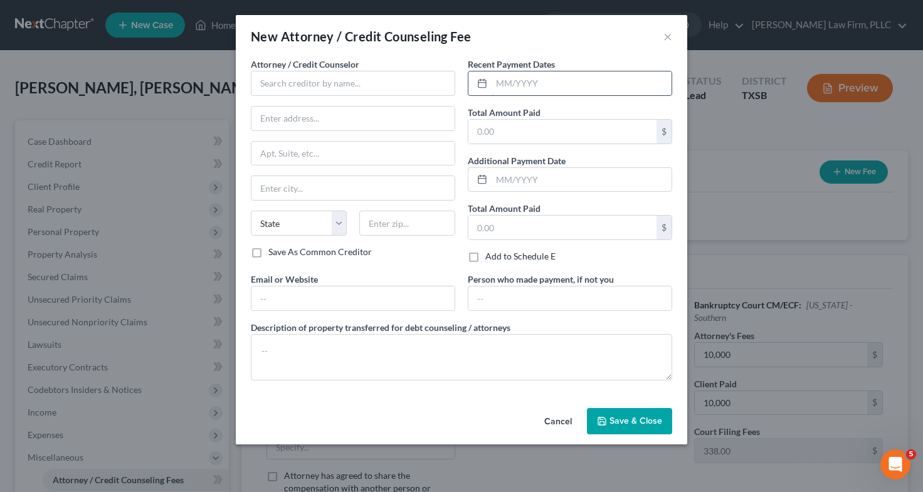
click at [504, 81] on input "text" at bounding box center [582, 84] width 180 height 24
type input "09/11/2024"
click at [504, 135] on input "text" at bounding box center [563, 132] width 188 height 24
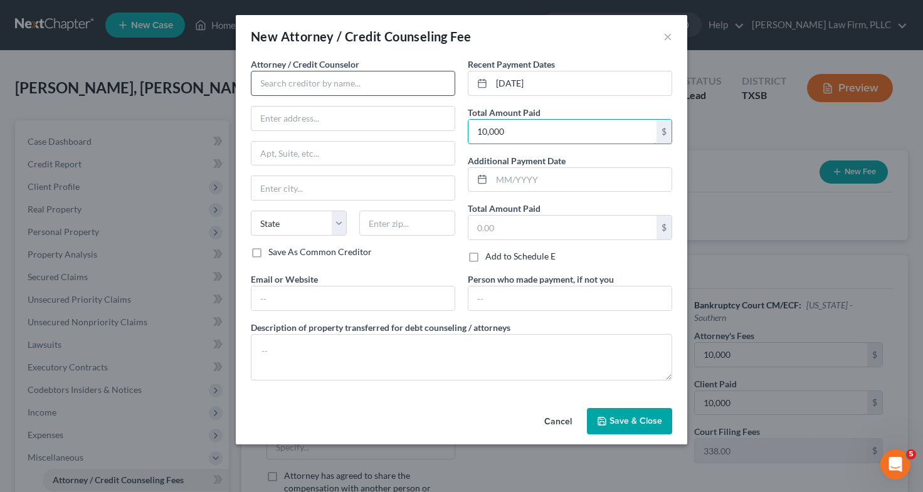
type input "10,000"
click at [369, 92] on input "text" at bounding box center [353, 83] width 204 height 25
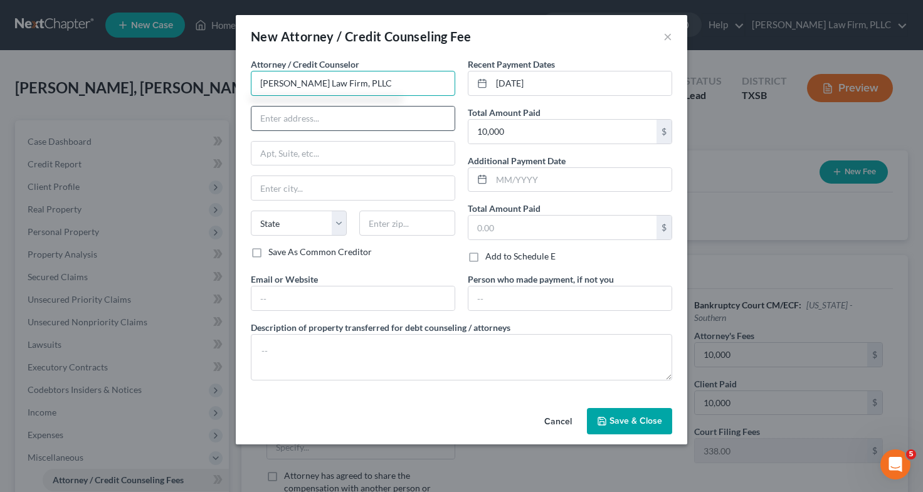
type input "Tittle Law Firm, PLLC"
click at [370, 125] on input "text" at bounding box center [353, 119] width 203 height 24
type input "1125 Legacy Dr., Ste. 230"
type input "Frisco"
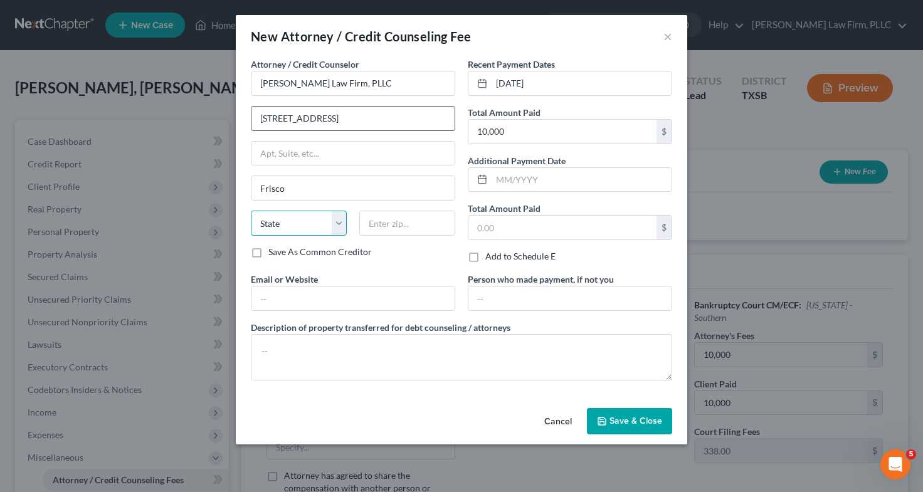
select select "45"
type input "75034"
type input "[EMAIL_ADDRESS][DOMAIN_NAME]"
click at [623, 415] on button "Save & Close" at bounding box center [629, 421] width 85 height 26
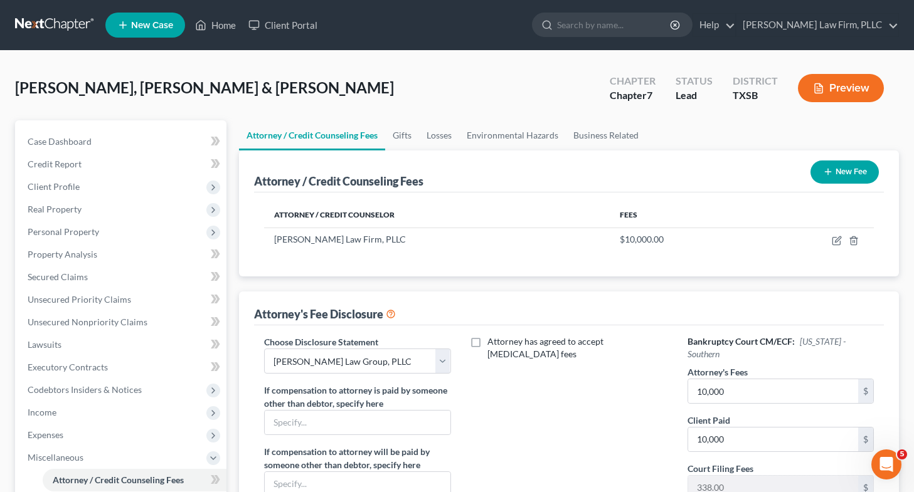
click at [574, 171] on div "Attorney / Credit Counseling Fees New Fee" at bounding box center [569, 172] width 630 height 42
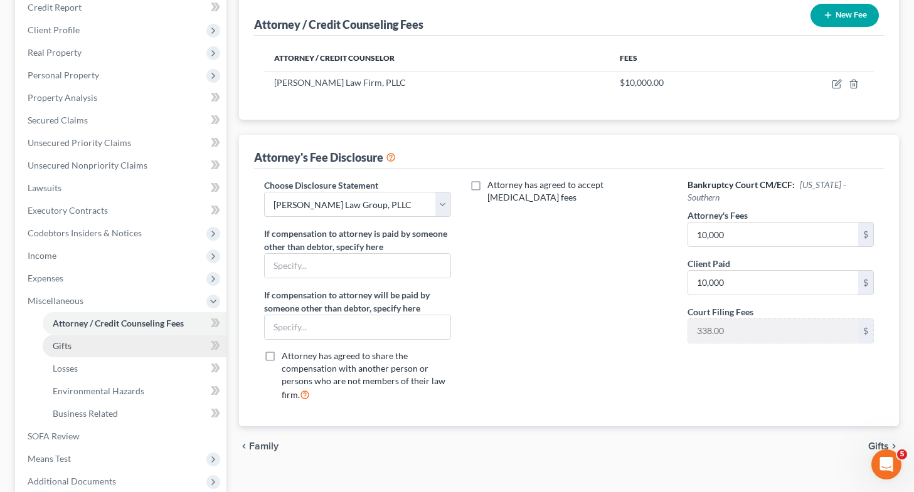
scroll to position [286, 0]
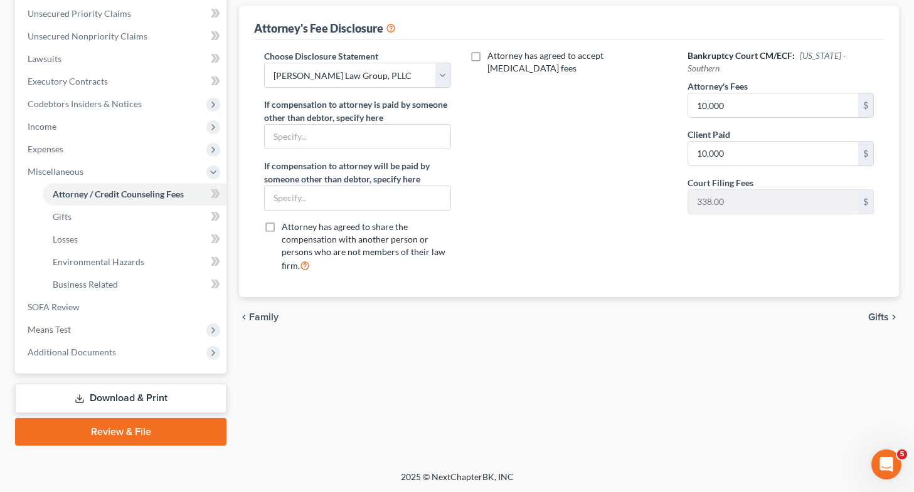
click at [114, 396] on link "Download & Print" at bounding box center [120, 398] width 211 height 29
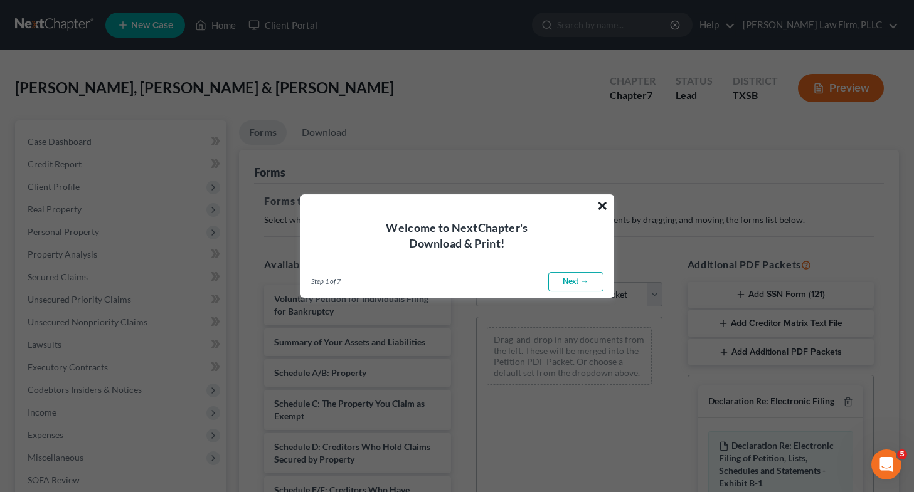
click at [602, 204] on button "×" at bounding box center [602, 206] width 12 height 20
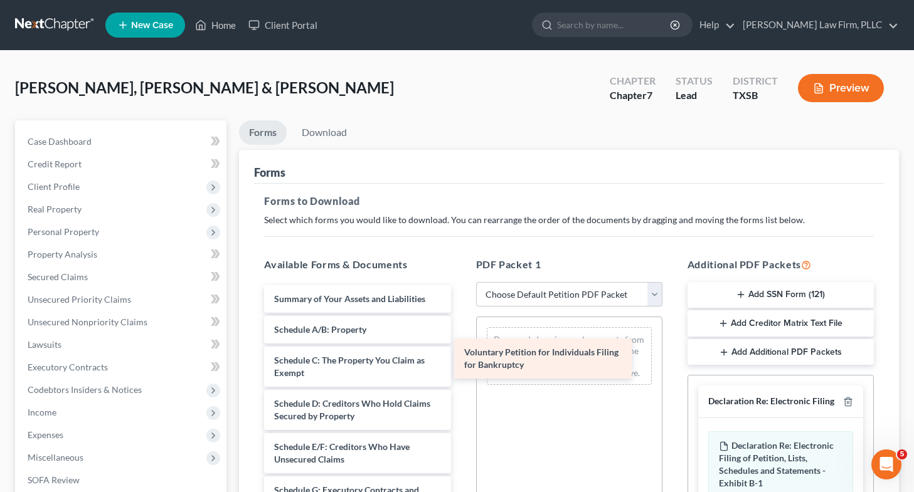
drag, startPoint x: 400, startPoint y: 309, endPoint x: 590, endPoint y: 363, distance: 197.6
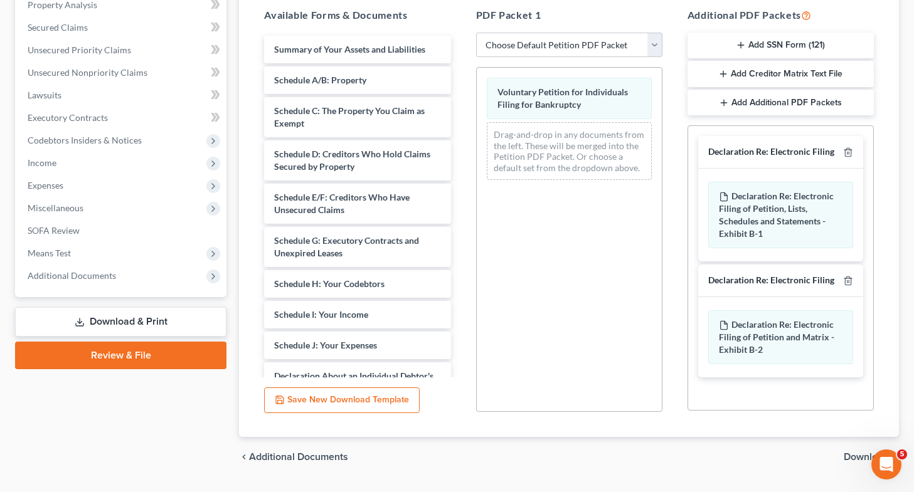
scroll to position [282, 0]
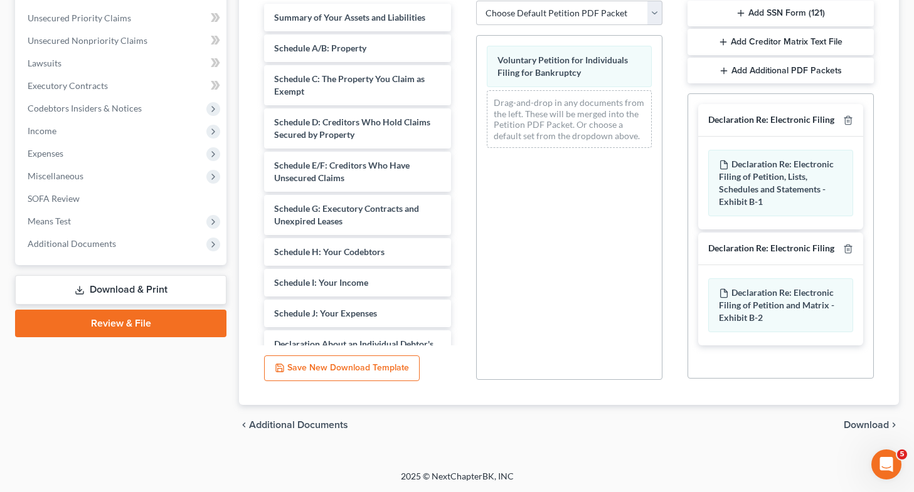
click at [854, 423] on span "Download" at bounding box center [866, 425] width 45 height 10
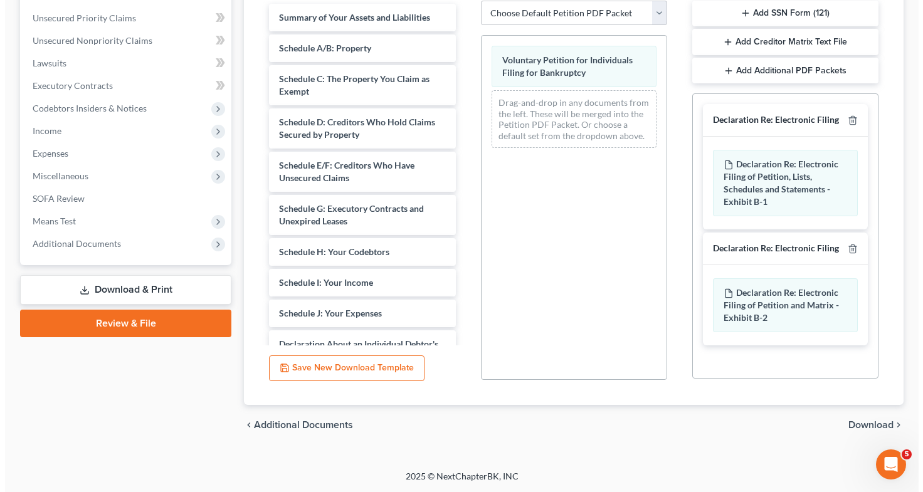
scroll to position [173, 0]
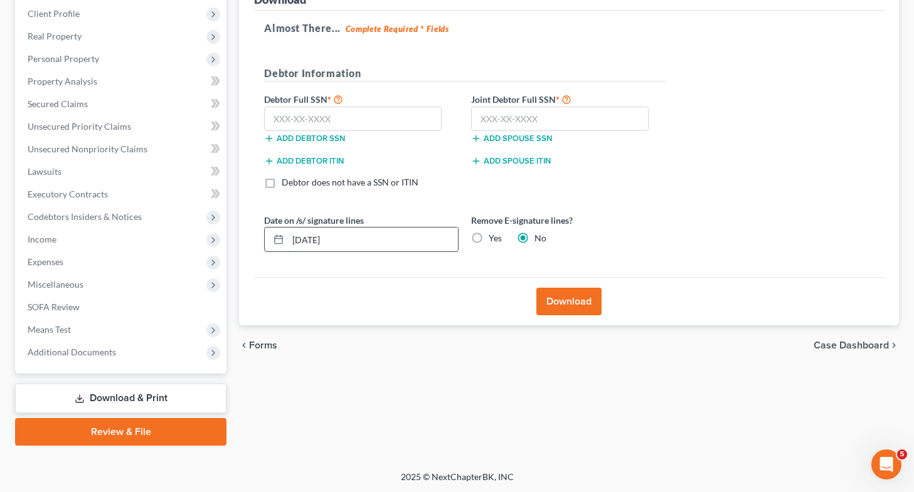
click at [316, 240] on input "10/14/2025" at bounding box center [373, 240] width 170 height 24
type input "10/01/20255"
click at [489, 235] on label "Yes" at bounding box center [495, 238] width 13 height 13
click at [494, 235] on input "Yes" at bounding box center [498, 236] width 8 height 8
radio input "true"
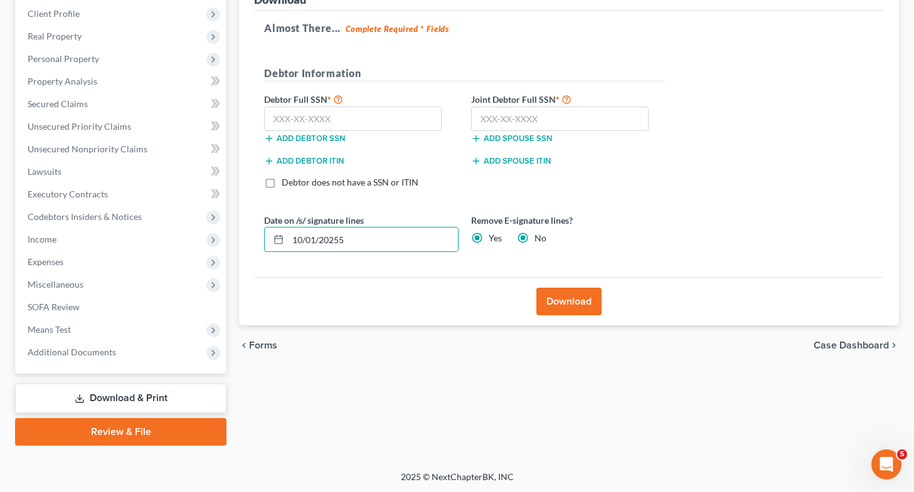
radio input "false"
click at [578, 298] on button "Download" at bounding box center [568, 302] width 65 height 28
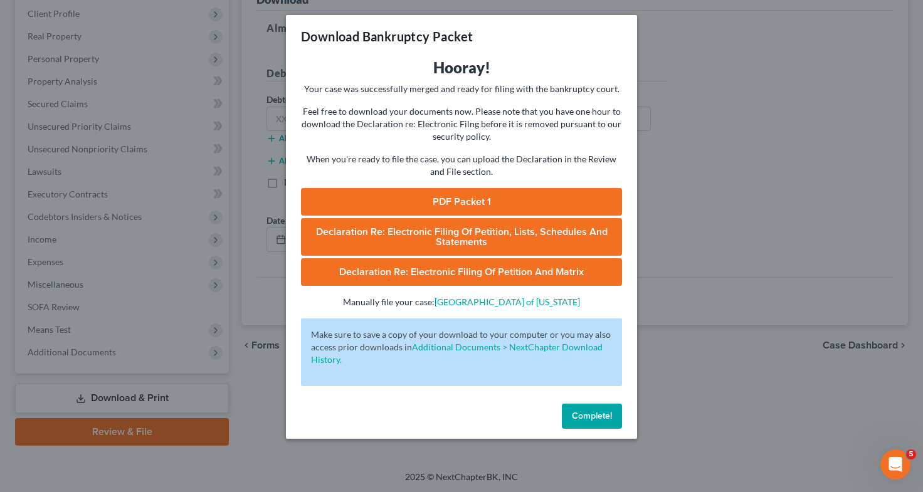
click at [533, 196] on link "PDF Packet 1" at bounding box center [461, 202] width 321 height 28
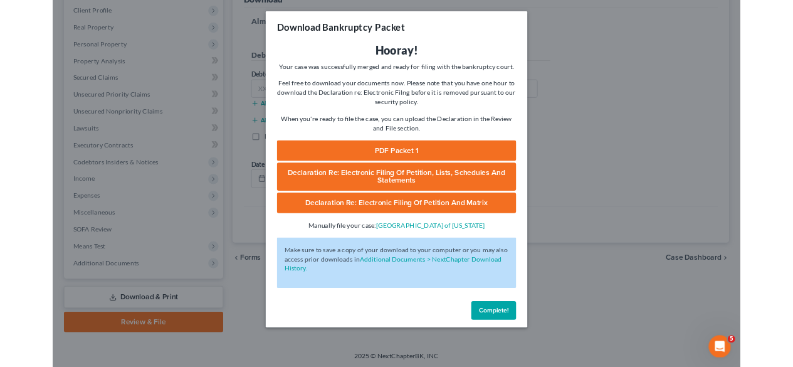
scroll to position [172, 0]
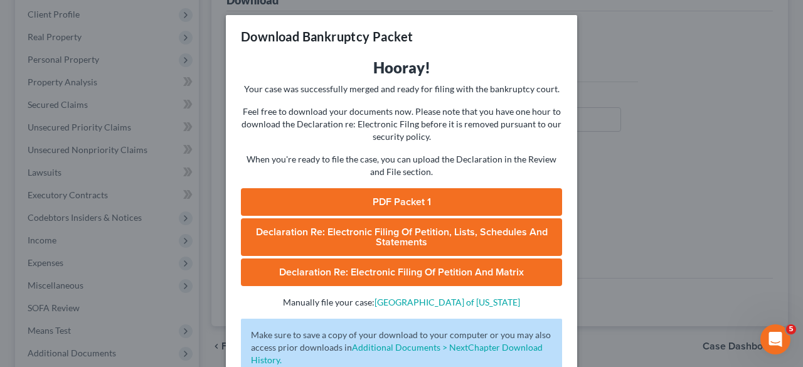
click at [63, 140] on div "Download Bankruptcy Packet Hooray! Your case was successfully merged and ready …" at bounding box center [401, 183] width 803 height 367
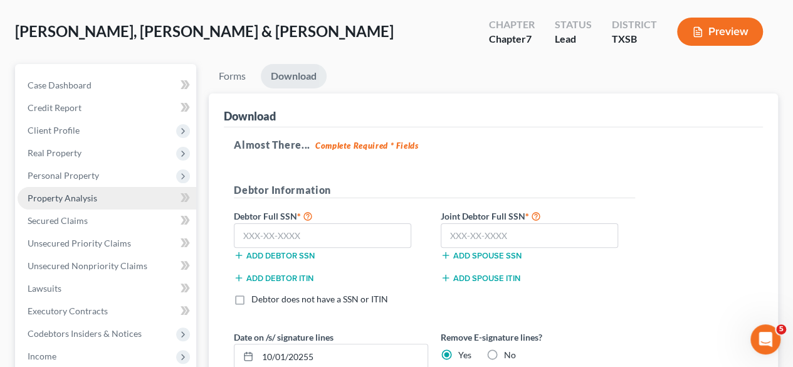
scroll to position [56, 0]
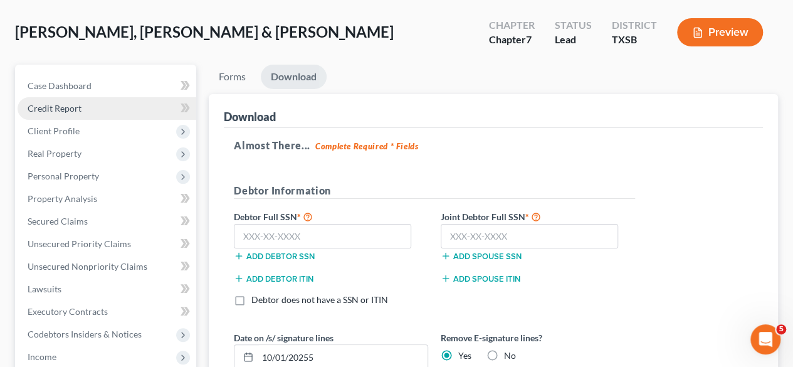
click at [78, 110] on span "Credit Report" at bounding box center [55, 108] width 54 height 11
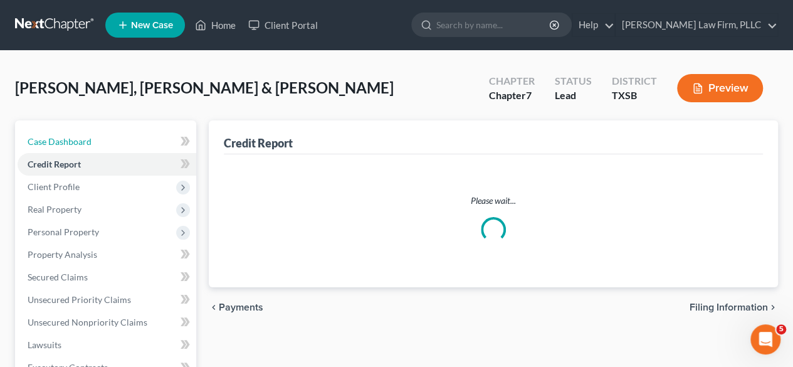
click at [79, 129] on div "Case Dashboard Payments Invoices Payments Payments Credit Report Client Profile…" at bounding box center [105, 333] width 181 height 427
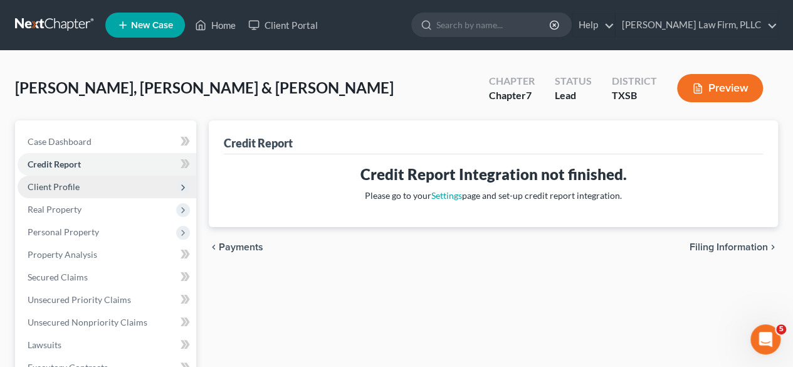
click at [77, 179] on span "Client Profile" at bounding box center [107, 187] width 179 height 23
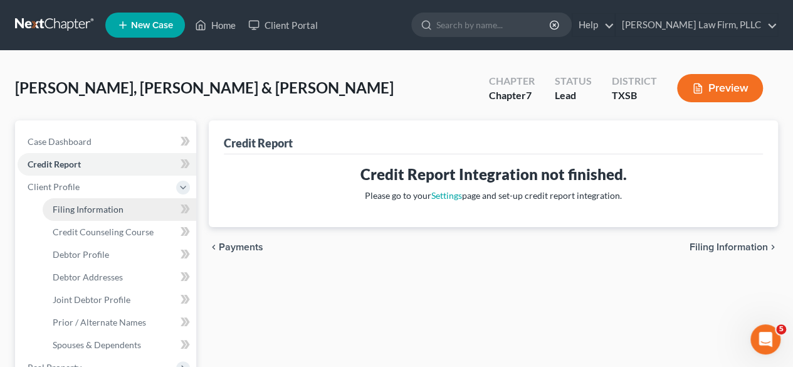
click at [119, 211] on span "Filing Information" at bounding box center [88, 209] width 71 height 11
select select "0"
select select "1"
select select "0"
select select "79"
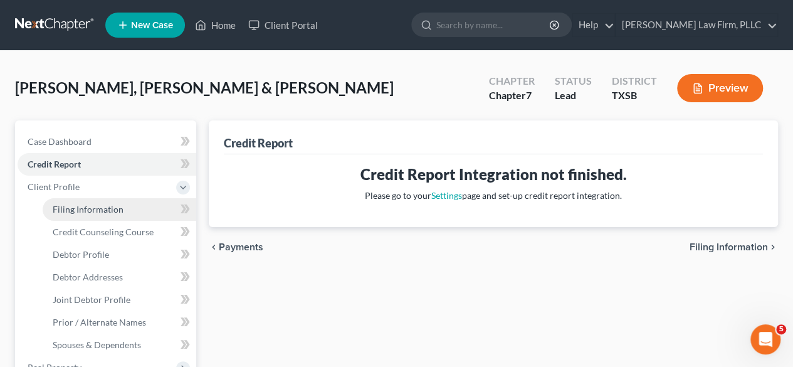
select select "0"
select select "45"
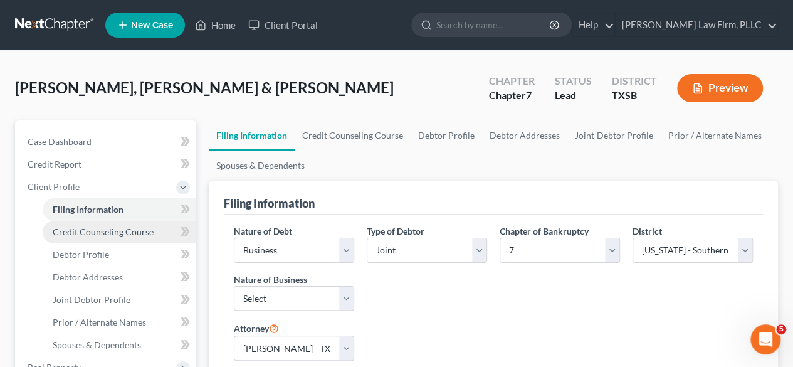
click at [119, 232] on span "Credit Counseling Course" at bounding box center [103, 231] width 101 height 11
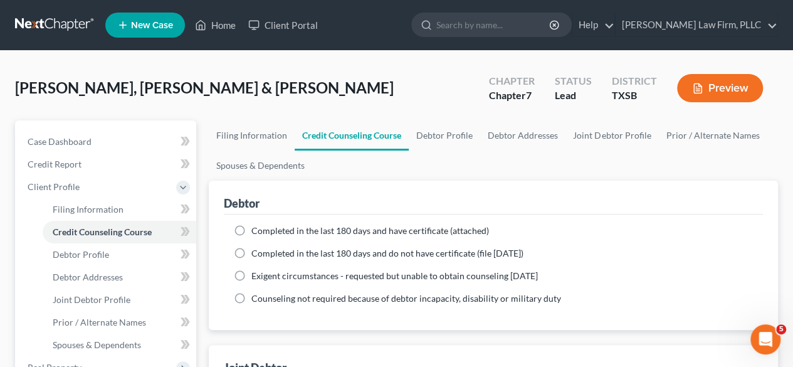
scroll to position [88, 0]
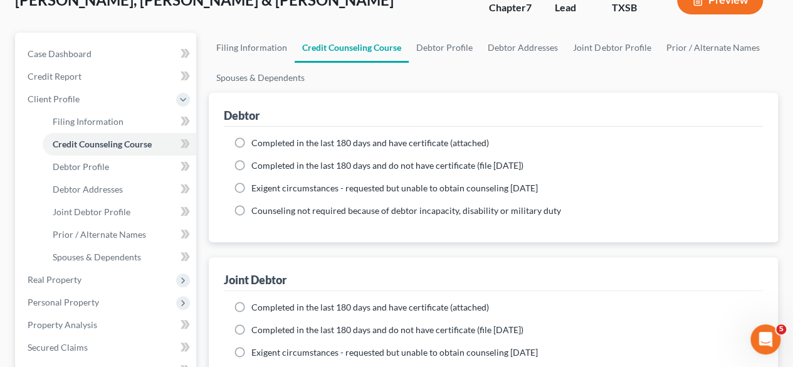
click at [252, 142] on label "Completed in the last 180 days and have certificate (attached)" at bounding box center [371, 143] width 238 height 13
click at [257, 142] on input "Completed in the last 180 days and have certificate (attached)" at bounding box center [261, 141] width 8 height 8
radio input "true"
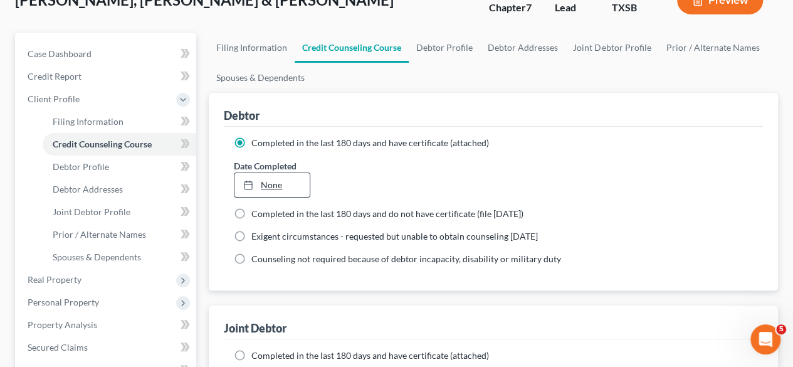
type input "10/14/2025"
click at [274, 184] on link "10/14/2025" at bounding box center [272, 185] width 75 height 24
click at [424, 222] on ng-include "Completed in the last 180 days and have certificate (attached) Date Completed 1…" at bounding box center [493, 201] width 519 height 129
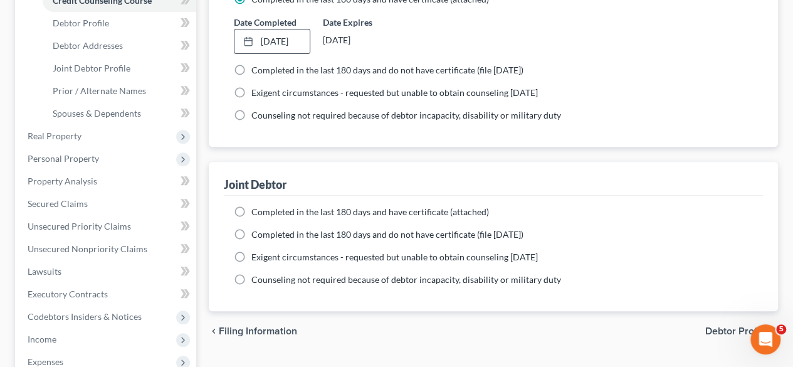
scroll to position [232, 0]
click at [252, 208] on label "Completed in the last 180 days and have certificate (attached)" at bounding box center [371, 211] width 238 height 13
click at [257, 208] on input "Completed in the last 180 days and have certificate (attached)" at bounding box center [261, 209] width 8 height 8
radio input "true"
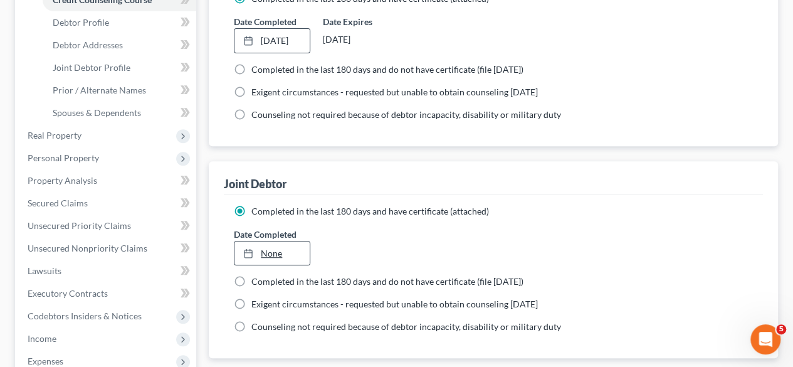
click at [275, 250] on link "None" at bounding box center [272, 253] width 75 height 24
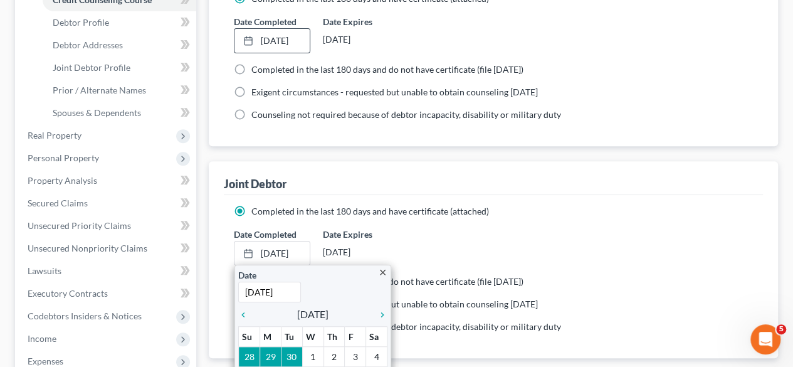
click at [403, 245] on div "Date Expires 4/12/2026" at bounding box center [361, 247] width 88 height 38
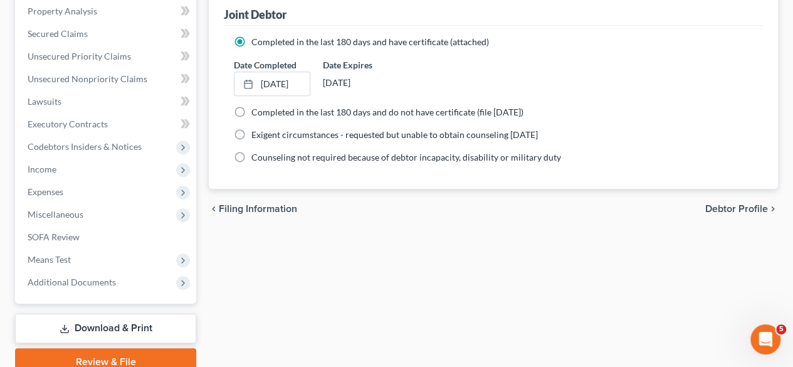
scroll to position [456, 0]
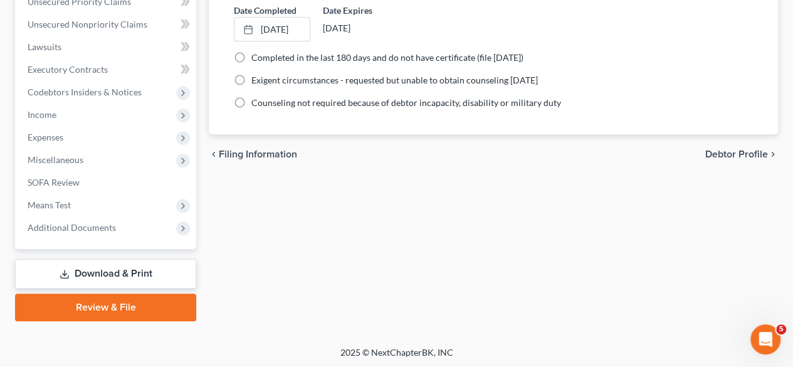
click at [136, 275] on link "Download & Print" at bounding box center [105, 273] width 181 height 29
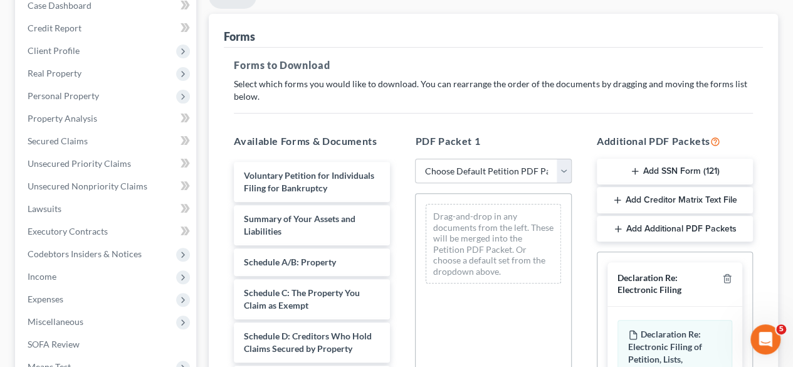
scroll to position [138, 0]
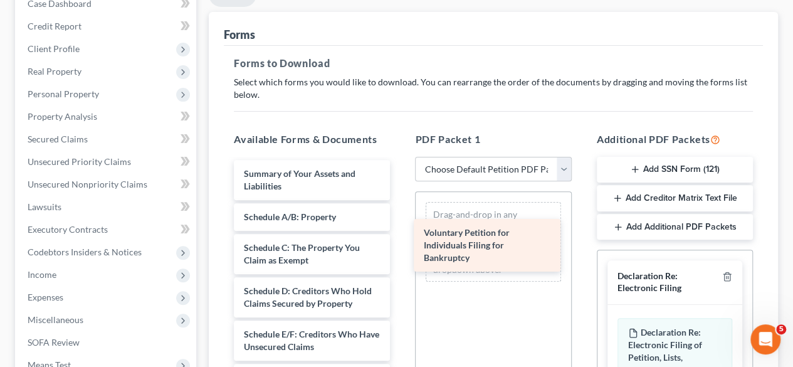
drag, startPoint x: 309, startPoint y: 195, endPoint x: 492, endPoint y: 260, distance: 193.6
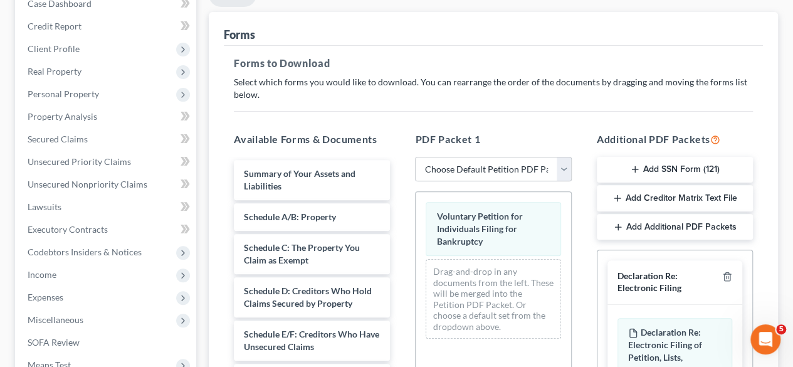
scroll to position [419, 0]
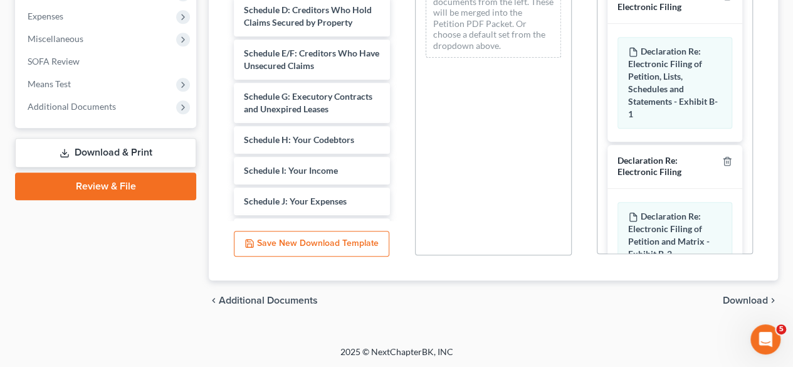
click at [753, 302] on span "Download" at bounding box center [745, 300] width 45 height 10
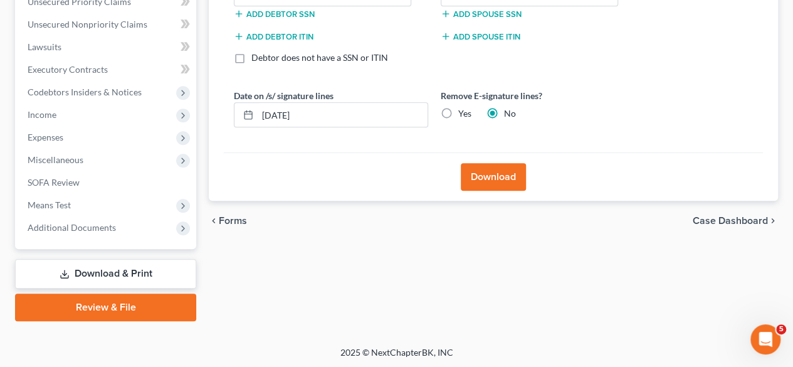
click at [459, 110] on label "Yes" at bounding box center [465, 113] width 13 height 13
click at [464, 110] on input "Yes" at bounding box center [468, 111] width 8 height 8
radio input "true"
radio input "false"
click at [285, 114] on input "10/14/2025" at bounding box center [343, 115] width 170 height 24
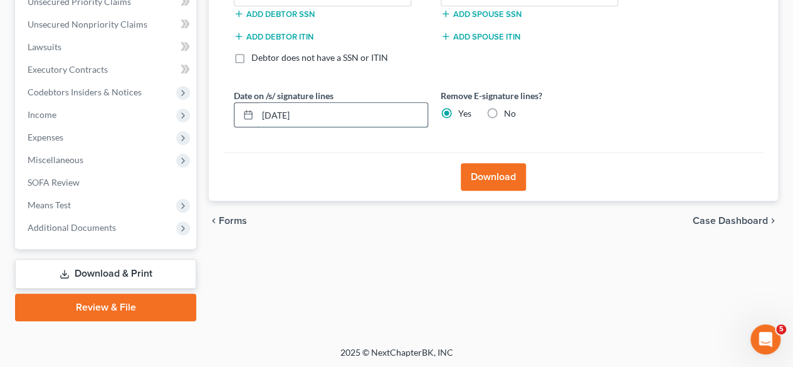
click at [284, 115] on input "10/01/2025" at bounding box center [343, 115] width 170 height 24
type input "10/15/2025"
click at [509, 171] on button "Download" at bounding box center [493, 177] width 65 height 28
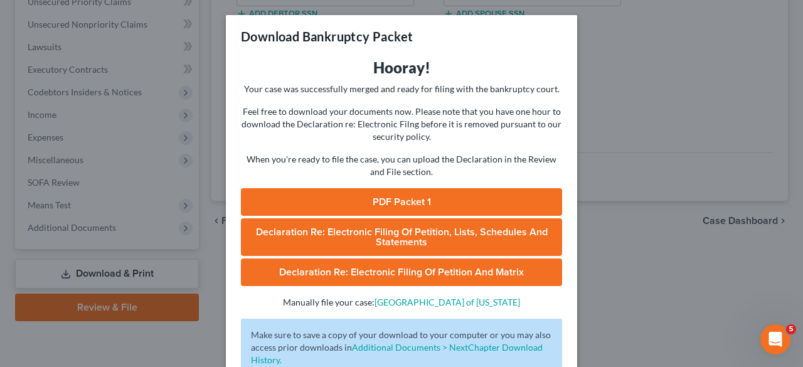
click at [396, 199] on link "PDF Packet 1" at bounding box center [401, 202] width 321 height 28
click at [105, 117] on div "Download Bankruptcy Packet Hooray! Your case was successfully merged and ready …" at bounding box center [401, 183] width 803 height 367
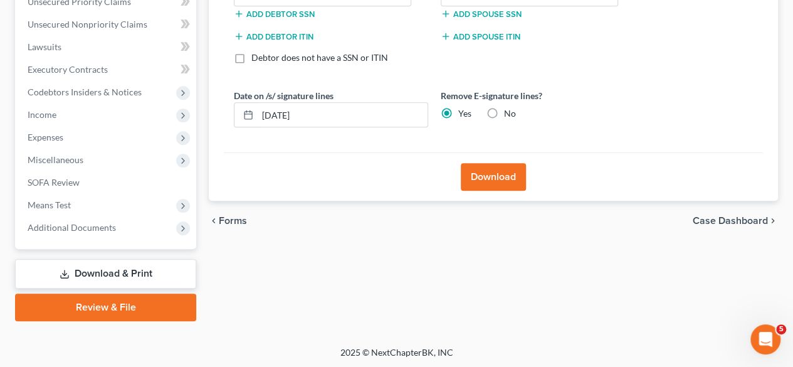
click at [132, 267] on link "Download & Print" at bounding box center [105, 273] width 181 height 29
click at [84, 204] on span "Means Test" at bounding box center [107, 205] width 179 height 23
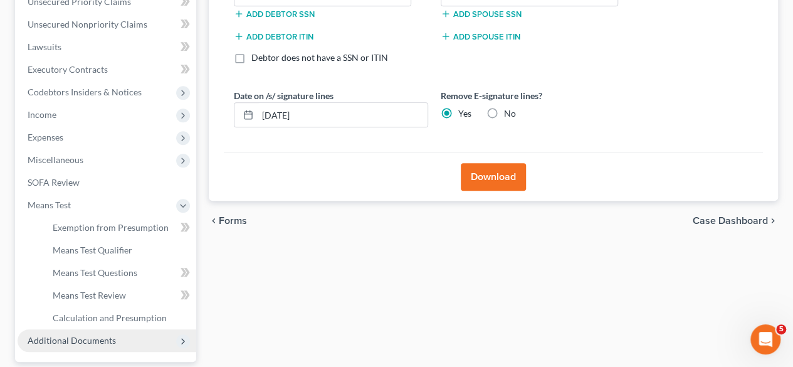
scroll to position [411, 0]
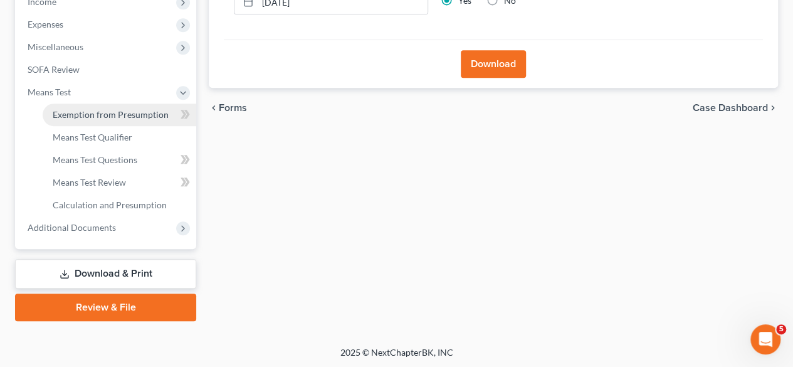
click at [139, 115] on span "Exemption from Presumption" at bounding box center [111, 114] width 116 height 11
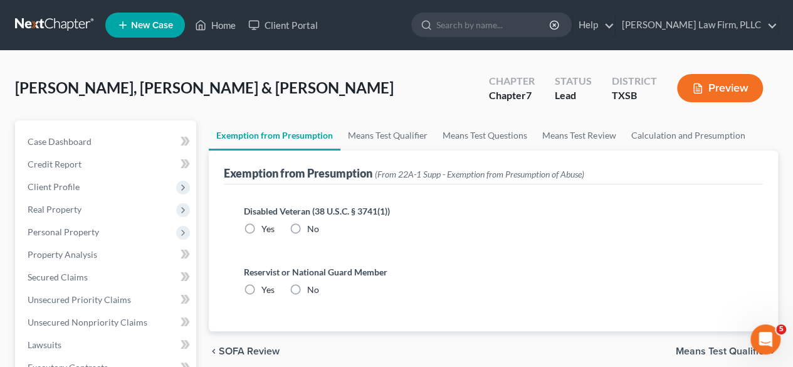
click at [307, 225] on label "No" at bounding box center [313, 229] width 12 height 13
click at [312, 225] on input "No" at bounding box center [316, 227] width 8 height 8
radio input "true"
click at [307, 284] on label "No" at bounding box center [313, 290] width 12 height 13
click at [312, 284] on input "No" at bounding box center [316, 288] width 8 height 8
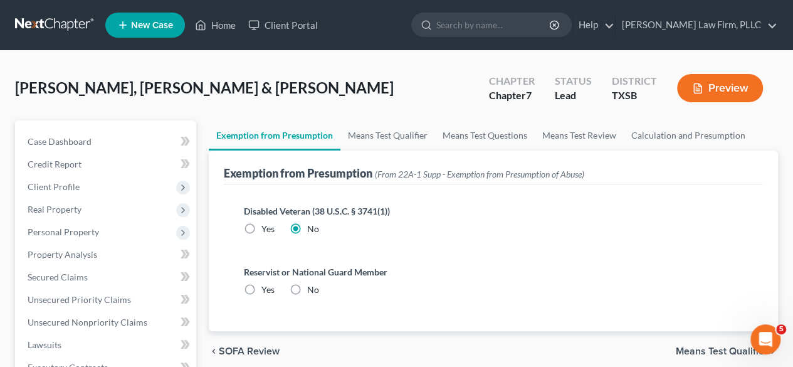
radio input "true"
click at [377, 139] on link "Means Test Qualifier" at bounding box center [388, 135] width 95 height 30
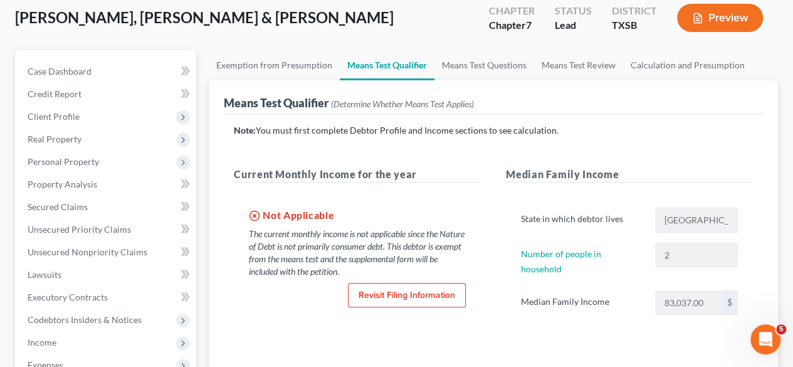
scroll to position [82, 0]
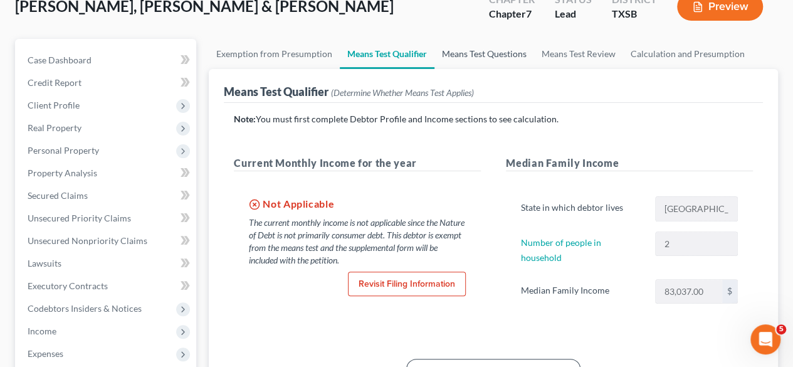
click at [477, 56] on link "Means Test Questions" at bounding box center [485, 54] width 100 height 30
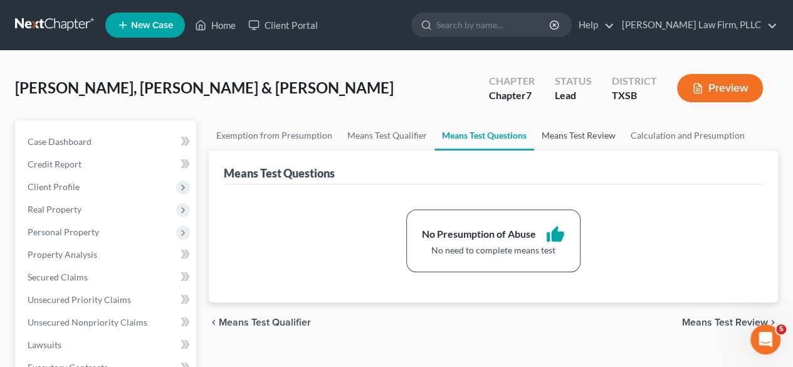
click at [565, 130] on link "Means Test Review" at bounding box center [578, 135] width 88 height 30
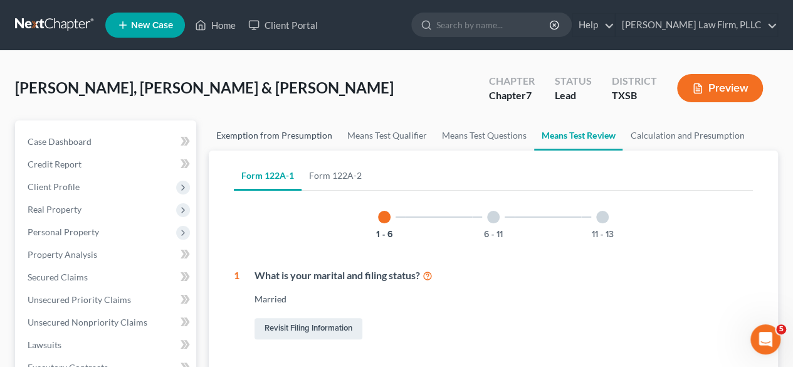
click at [287, 131] on link "Exemption from Presumption" at bounding box center [274, 135] width 131 height 30
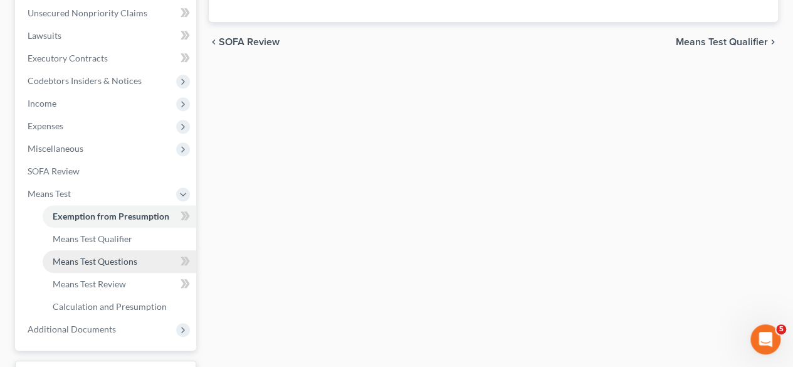
scroll to position [411, 0]
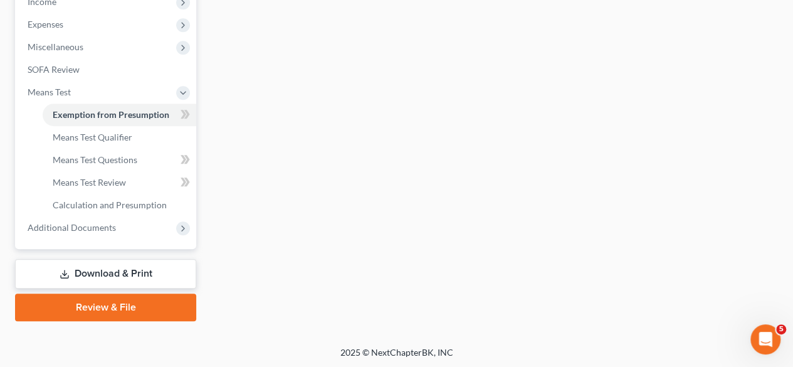
click at [77, 272] on link "Download & Print" at bounding box center [105, 273] width 181 height 29
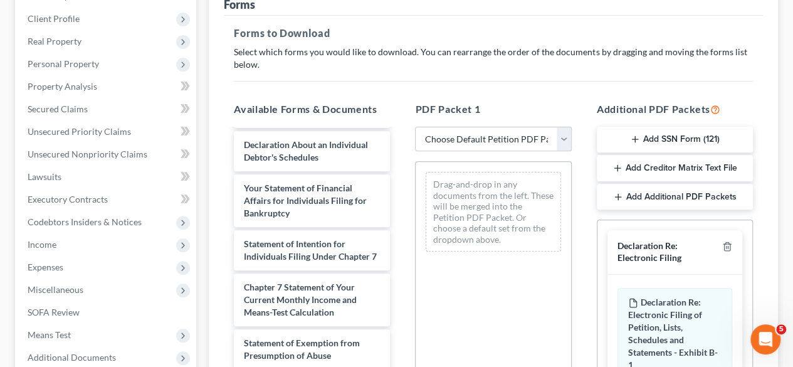
scroll to position [382, 0]
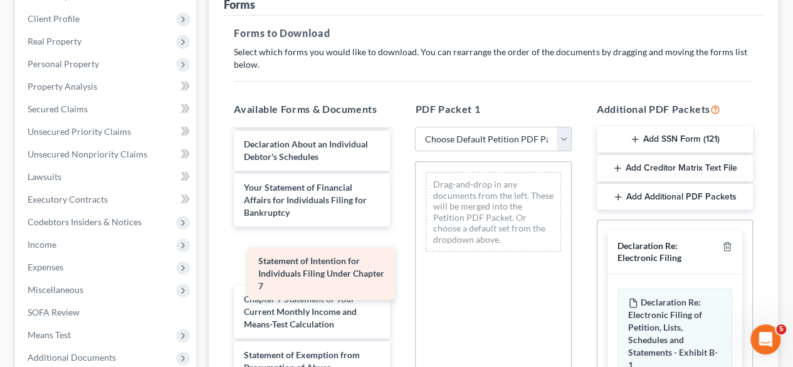
drag, startPoint x: 284, startPoint y: 277, endPoint x: 466, endPoint y: 263, distance: 183.1
click at [400, 263] on div "Statement of Intention for Individuals Filing Under Chapter 7 Voluntary Petitio…" at bounding box center [312, 145] width 176 height 794
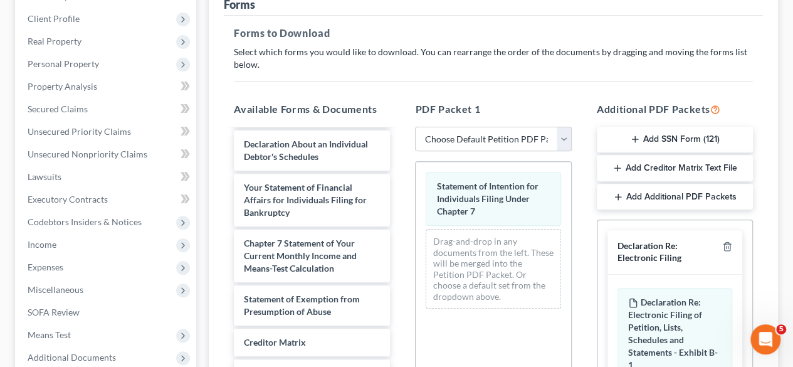
scroll to position [419, 0]
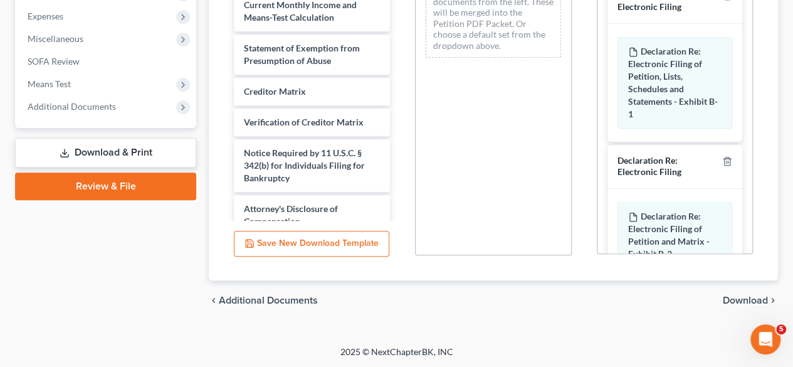
click at [734, 296] on span "Download" at bounding box center [745, 300] width 45 height 10
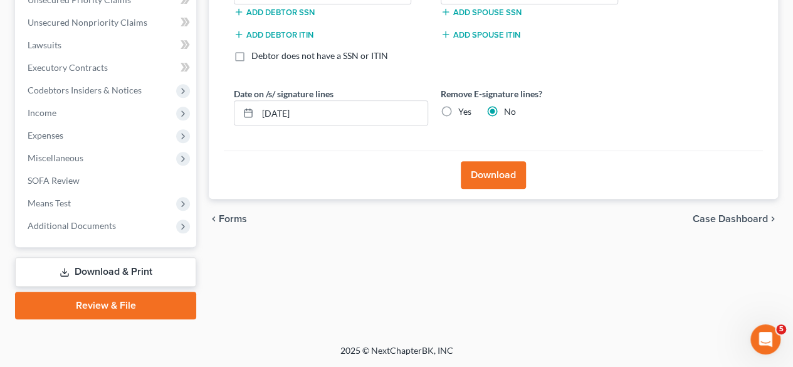
scroll to position [298, 0]
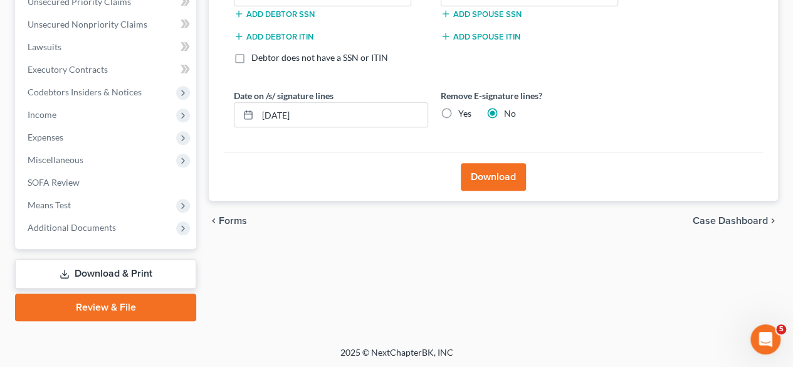
click at [459, 109] on label "Yes" at bounding box center [465, 113] width 13 height 13
click at [464, 109] on input "Yes" at bounding box center [468, 111] width 8 height 8
radio input "true"
radio input "false"
click at [286, 115] on input "10/14/2025" at bounding box center [343, 115] width 170 height 24
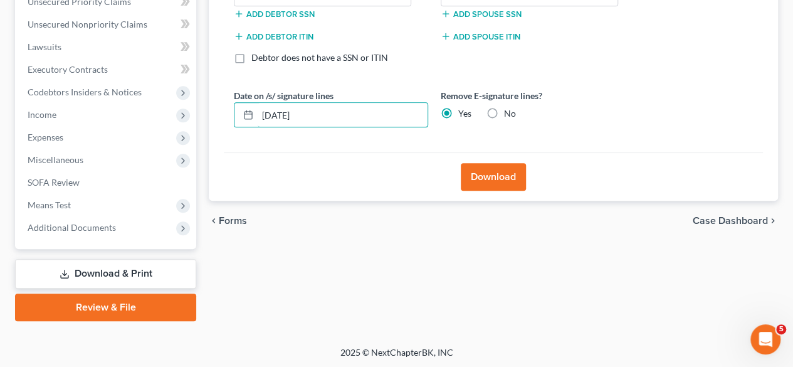
type input "10/15/2025"
click at [497, 176] on button "Download" at bounding box center [493, 177] width 65 height 28
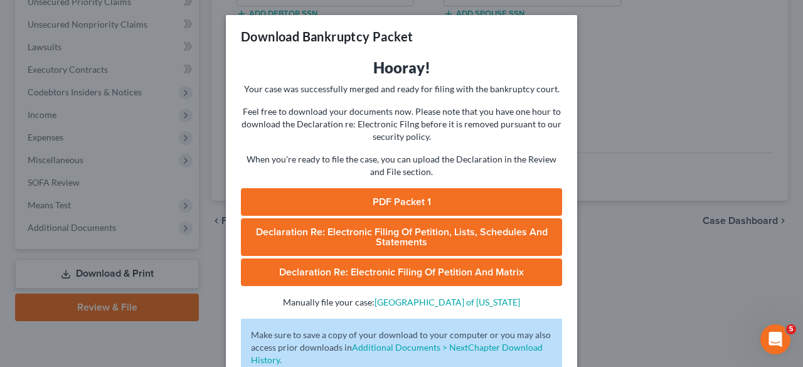
click at [458, 210] on link "PDF Packet 1" at bounding box center [401, 202] width 321 height 28
click at [104, 146] on div "Download Bankruptcy Packet Hooray! Your case was successfully merged and ready …" at bounding box center [401, 183] width 803 height 367
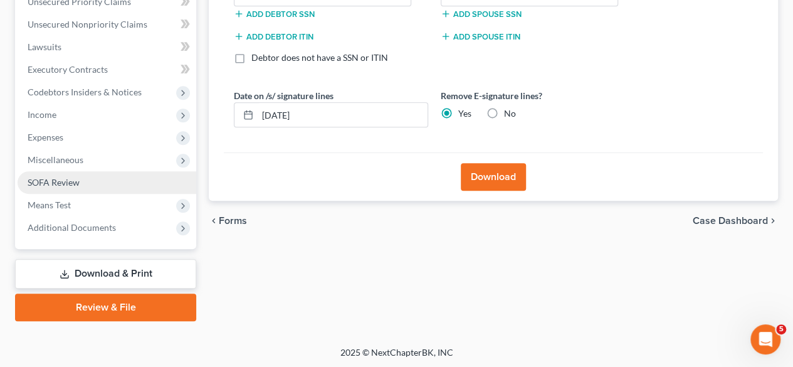
click at [99, 180] on link "SOFA Review" at bounding box center [107, 182] width 179 height 23
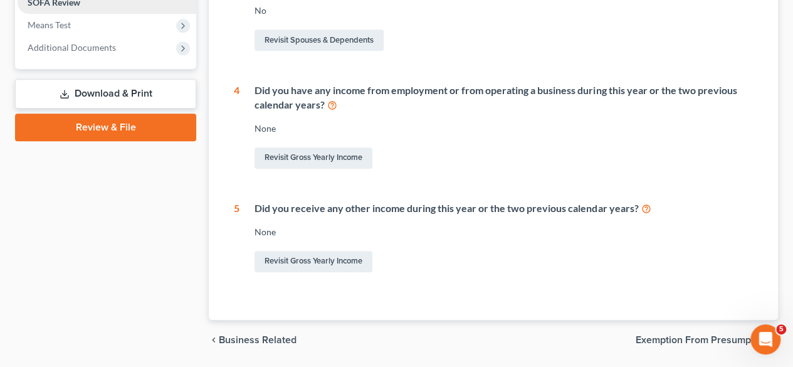
scroll to position [517, 0]
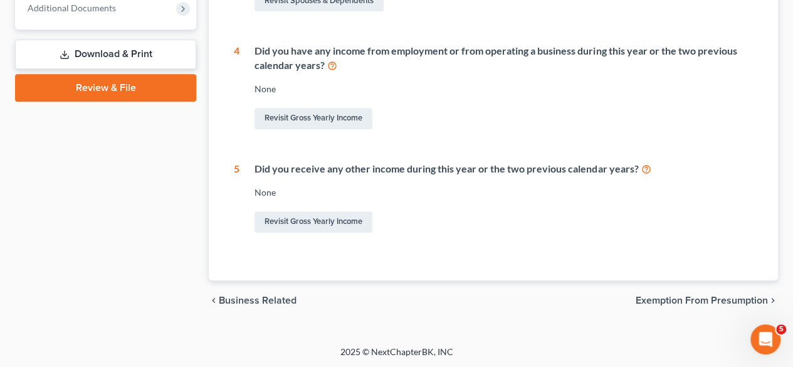
click at [143, 50] on link "Download & Print" at bounding box center [105, 54] width 181 height 29
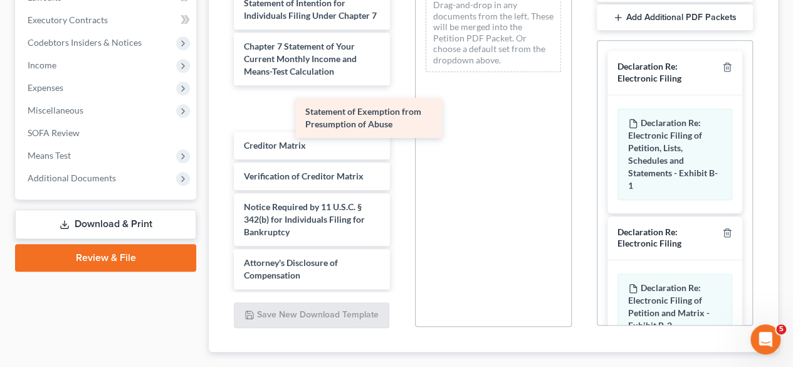
scroll to position [437, 0]
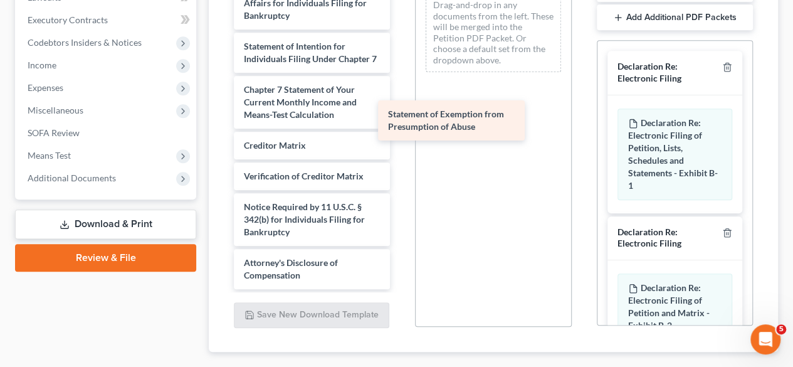
drag, startPoint x: 342, startPoint y: 98, endPoint x: 487, endPoint y: 111, distance: 144.9
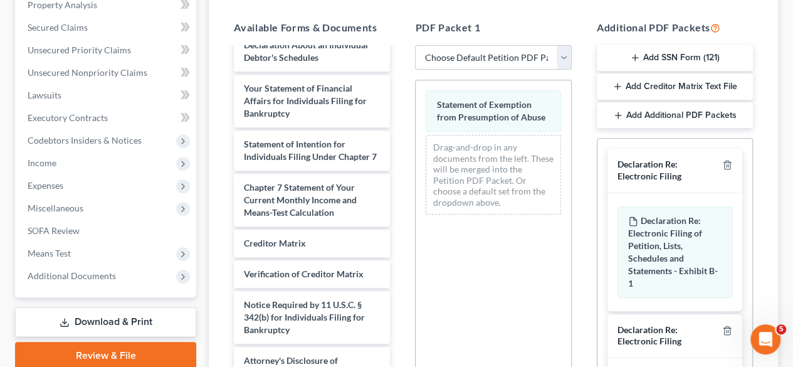
scroll to position [419, 0]
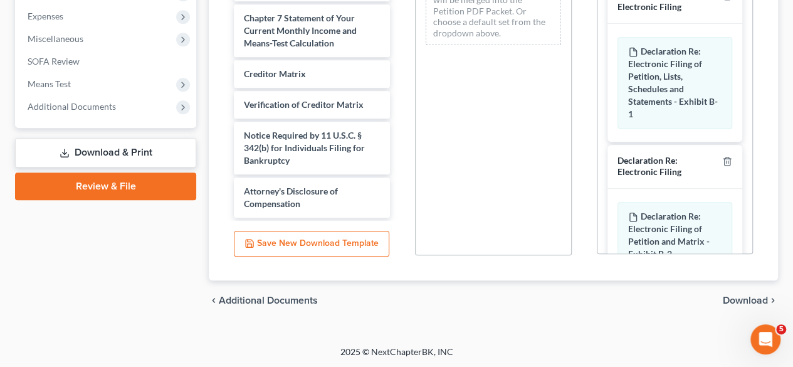
click at [751, 300] on span "Download" at bounding box center [745, 300] width 45 height 10
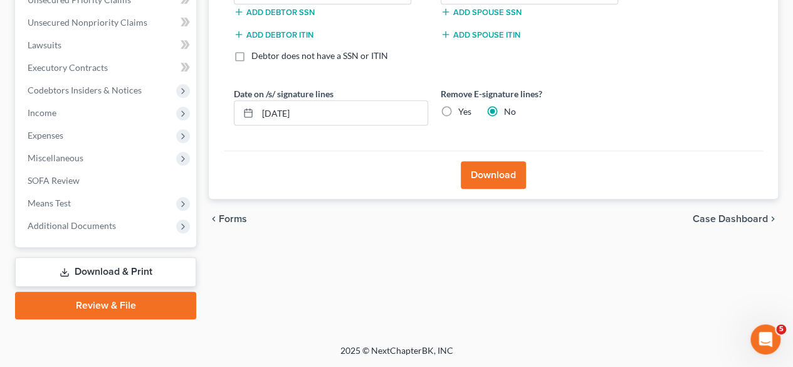
scroll to position [298, 0]
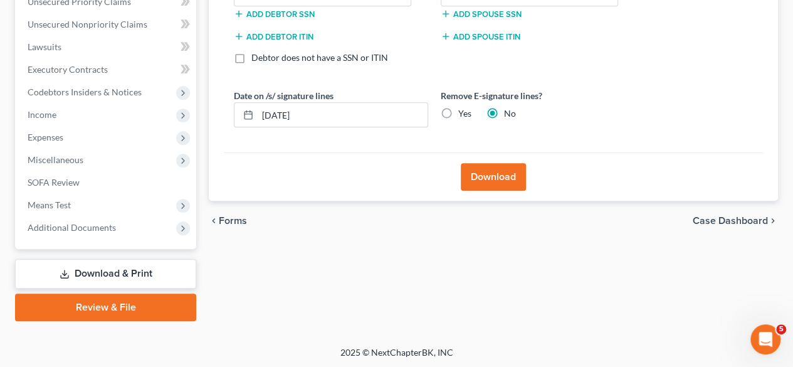
click at [459, 109] on label "Yes" at bounding box center [465, 113] width 13 height 13
click at [464, 109] on input "Yes" at bounding box center [468, 111] width 8 height 8
radio input "true"
radio input "false"
click at [283, 114] on input "10/14/2025" at bounding box center [343, 115] width 170 height 24
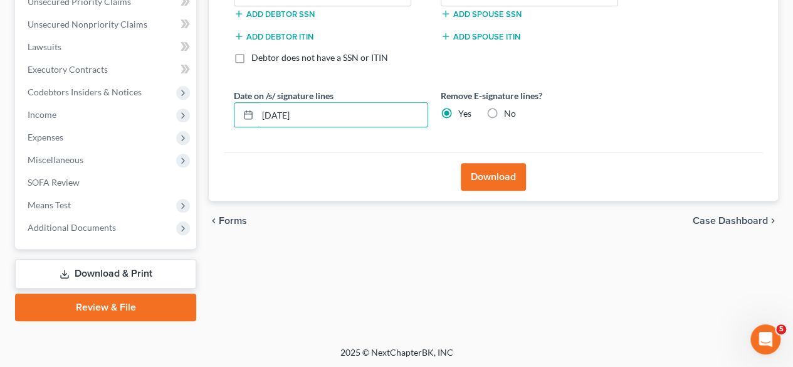
type input "10/15/2025"
click at [496, 176] on button "Download" at bounding box center [493, 177] width 65 height 28
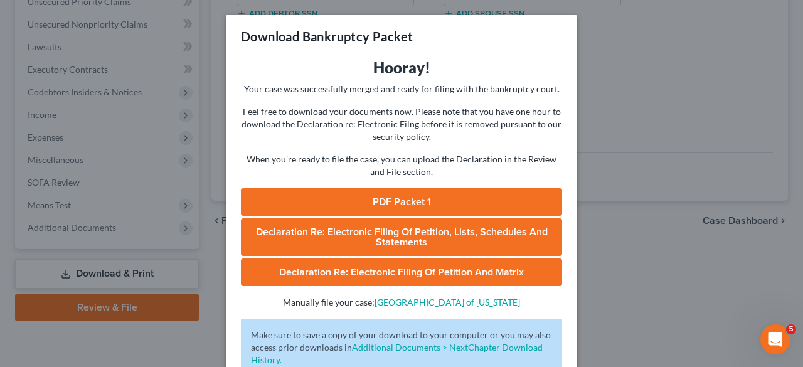
click at [469, 202] on link "PDF Packet 1" at bounding box center [401, 202] width 321 height 28
click at [78, 167] on div "Download Bankruptcy Packet Hooray! Your case was successfully merged and ready …" at bounding box center [401, 183] width 803 height 367
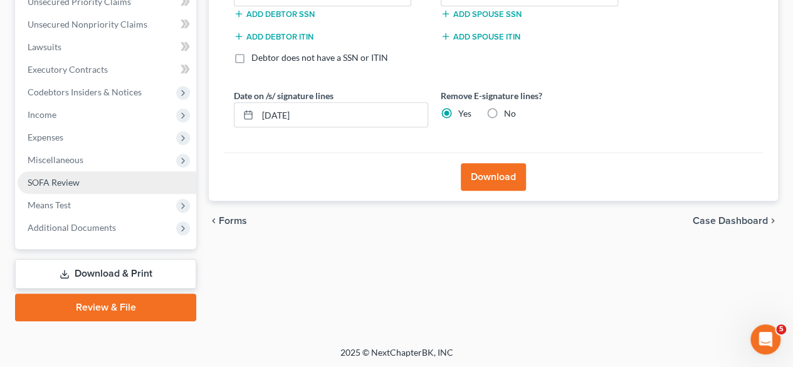
click at [106, 174] on link "SOFA Review" at bounding box center [107, 182] width 179 height 23
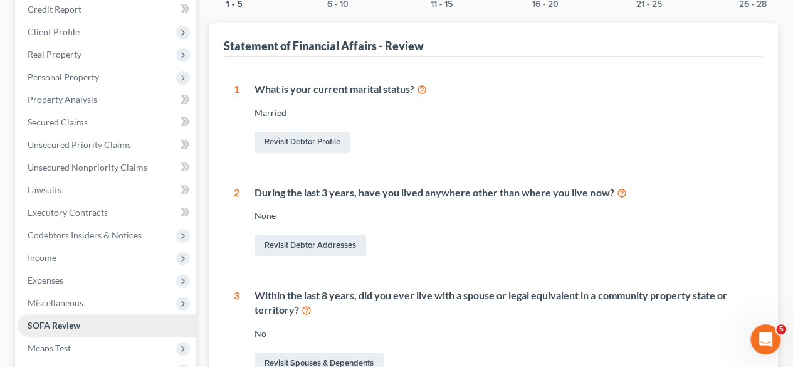
scroll to position [517, 0]
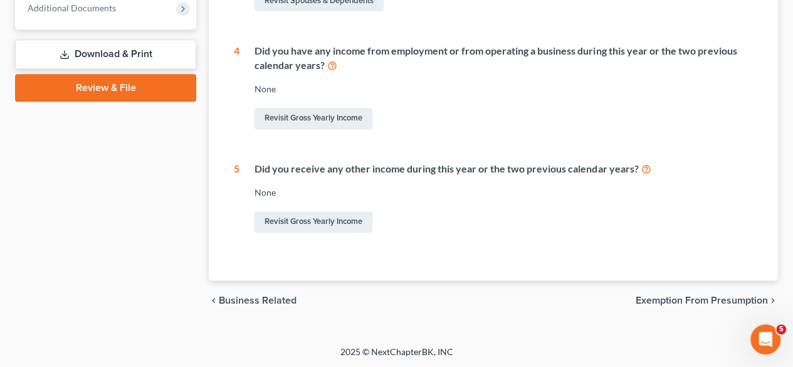
click at [135, 57] on link "Download & Print" at bounding box center [105, 54] width 181 height 29
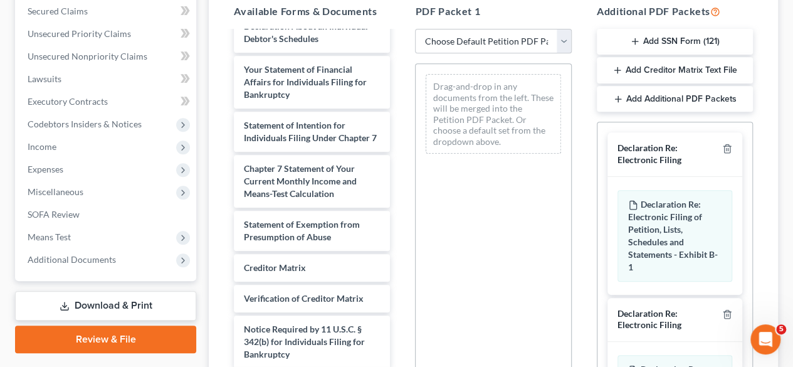
scroll to position [404, 0]
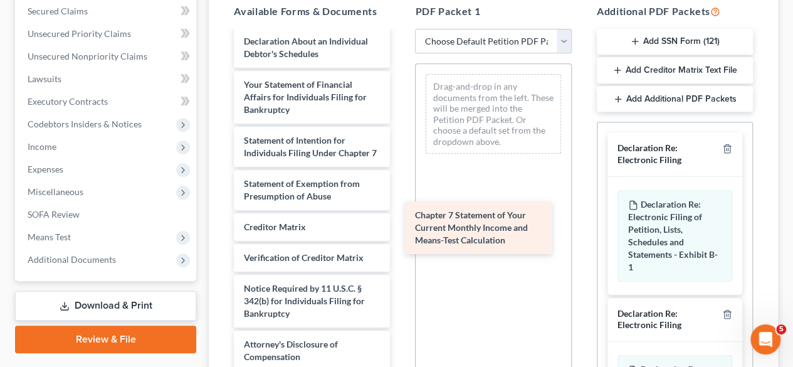
drag, startPoint x: 302, startPoint y: 205, endPoint x: 474, endPoint y: 217, distance: 171.6
click at [400, 217] on div "Chapter 7 Statement of Your Current Monthly Income and Means-Test Calculation V…" at bounding box center [312, 8] width 176 height 726
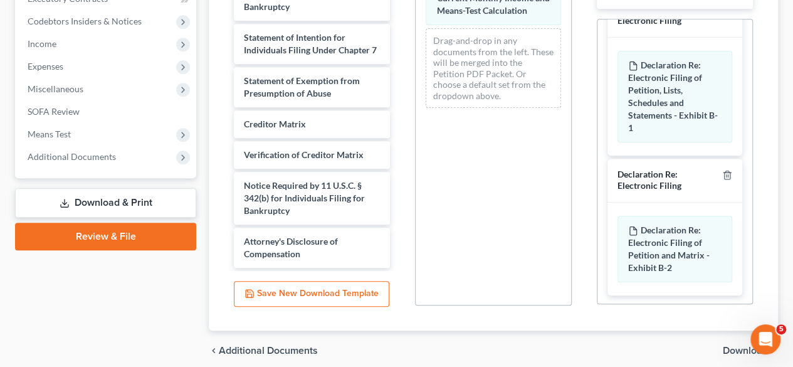
scroll to position [419, 0]
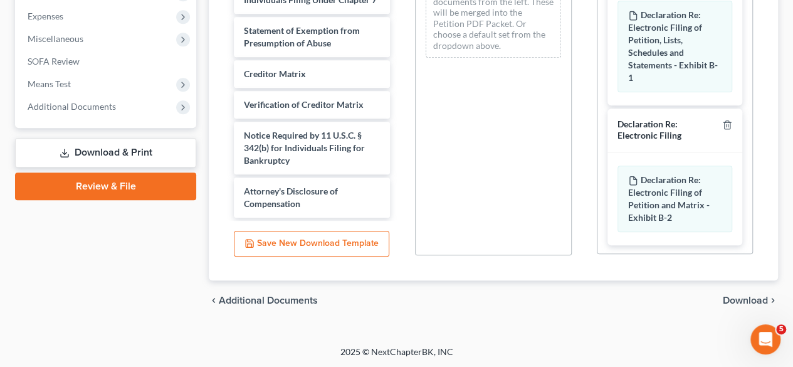
click at [743, 303] on span "Download" at bounding box center [745, 300] width 45 height 10
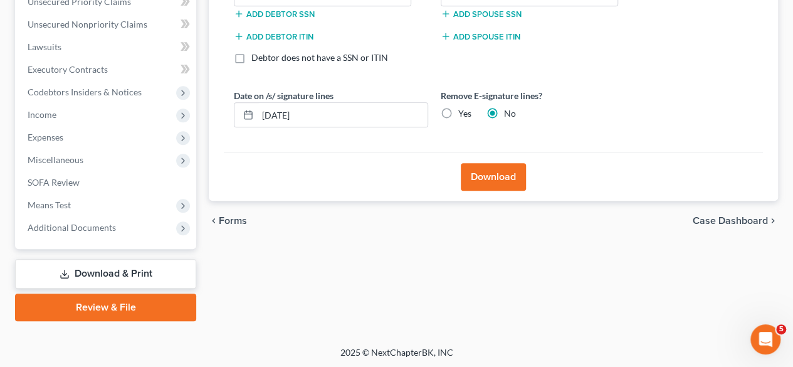
click at [459, 111] on label "Yes" at bounding box center [465, 113] width 13 height 13
click at [464, 111] on input "Yes" at bounding box center [468, 111] width 8 height 8
radio input "true"
radio input "false"
click at [497, 173] on button "Download" at bounding box center [493, 177] width 65 height 28
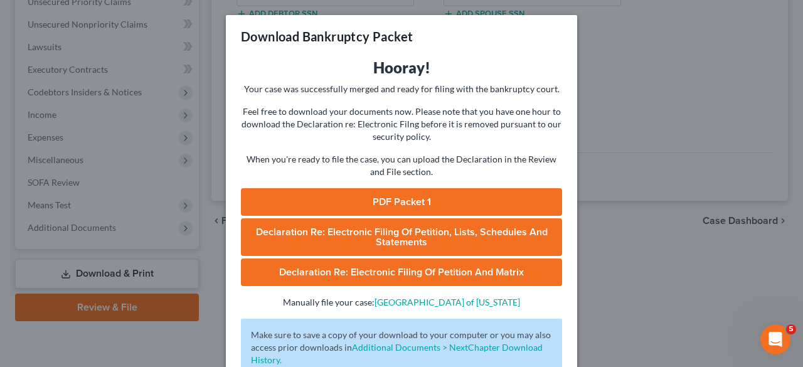
click at [455, 205] on link "PDF Packet 1" at bounding box center [401, 202] width 321 height 28
click at [188, 194] on div "Download Bankruptcy Packet Hooray! Your case was successfully merged and ready …" at bounding box center [401, 183] width 803 height 367
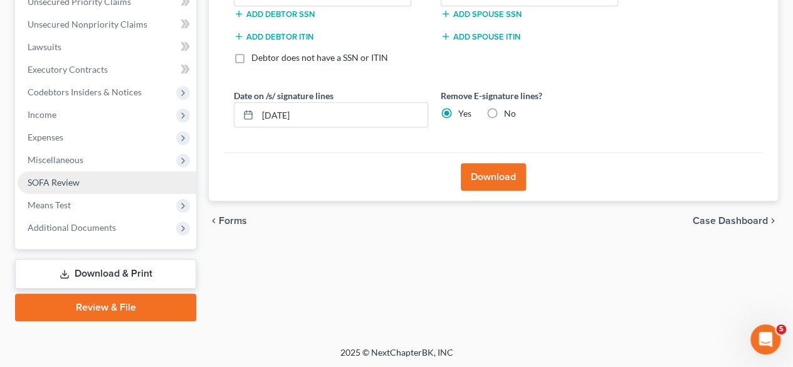
click at [134, 190] on link "SOFA Review" at bounding box center [107, 182] width 179 height 23
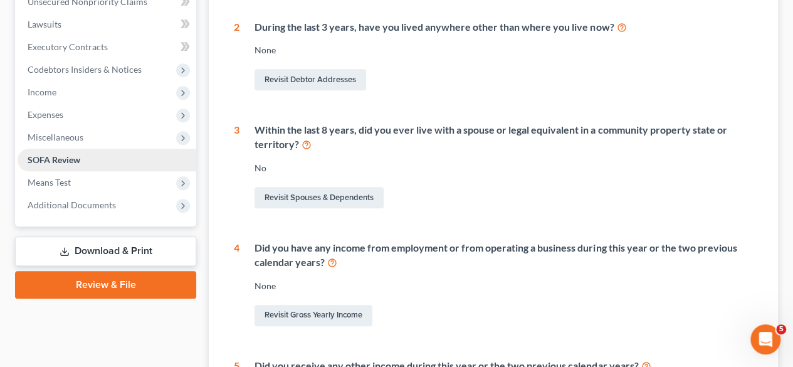
scroll to position [364, 0]
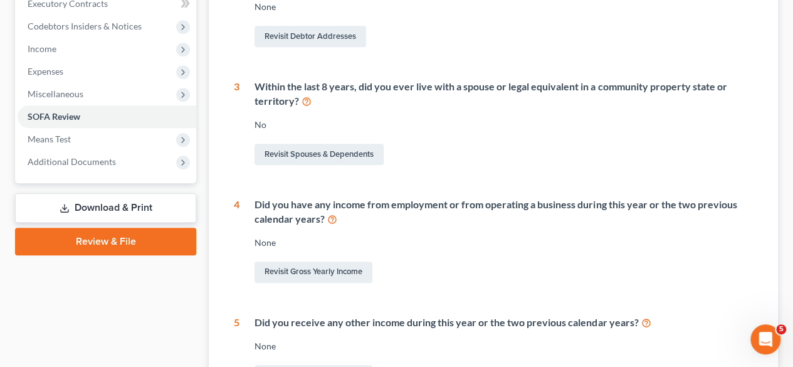
click at [133, 201] on link "Download & Print" at bounding box center [105, 207] width 181 height 29
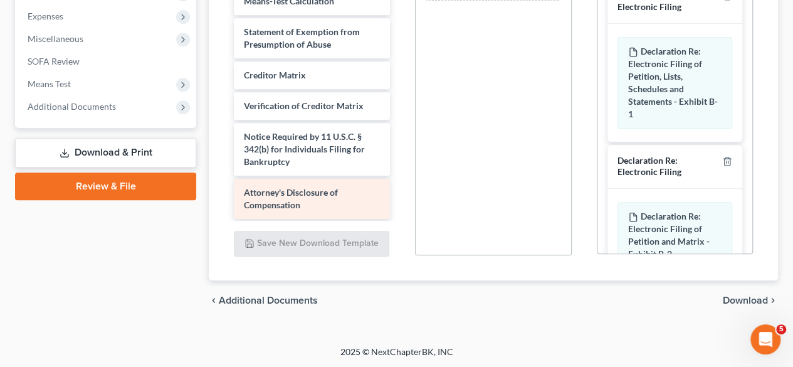
scroll to position [441, 0]
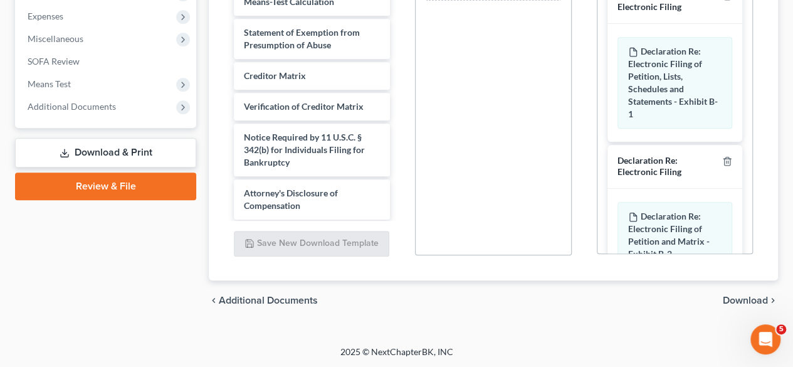
drag, startPoint x: 303, startPoint y: 33, endPoint x: 499, endPoint y: 32, distance: 195.7
drag, startPoint x: 499, startPoint y: 32, endPoint x: 470, endPoint y: 58, distance: 38.6
click at [470, 58] on div "Drag-and-drop in any documents from the left. These will be merged into the Pet…" at bounding box center [493, 82] width 156 height 345
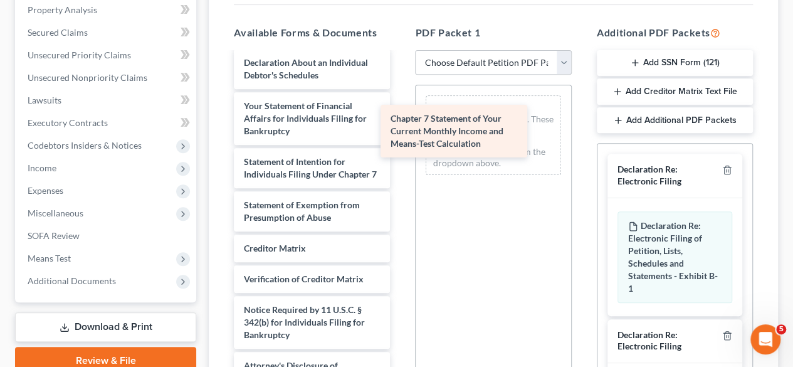
scroll to position [425, 0]
drag, startPoint x: 300, startPoint y: 210, endPoint x: 451, endPoint y: 141, distance: 166.2
click at [400, 141] on div "Chapter 7 Statement of Your Current Monthly Income and Means-Test Calculation V…" at bounding box center [312, 29] width 176 height 726
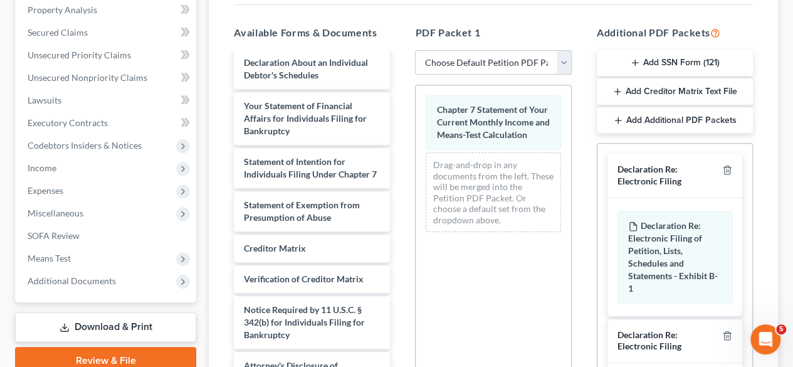
scroll to position [419, 0]
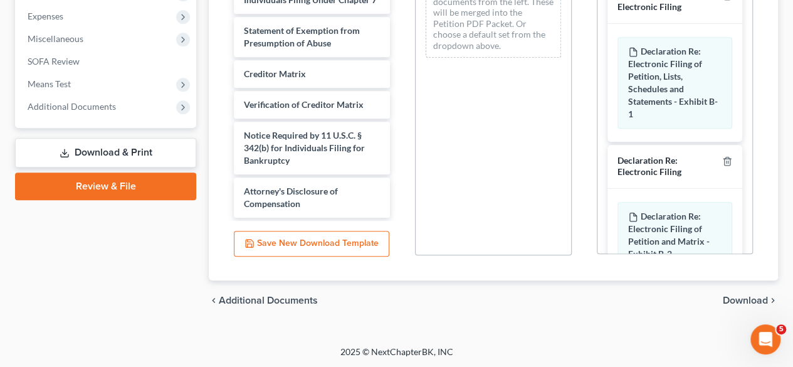
click at [734, 300] on span "Download" at bounding box center [745, 300] width 45 height 10
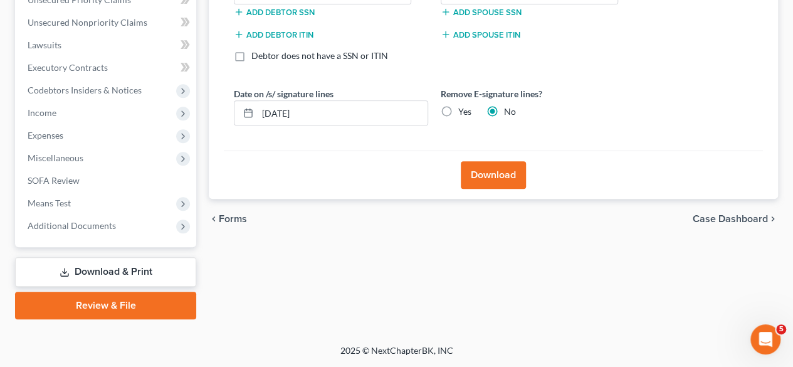
scroll to position [298, 0]
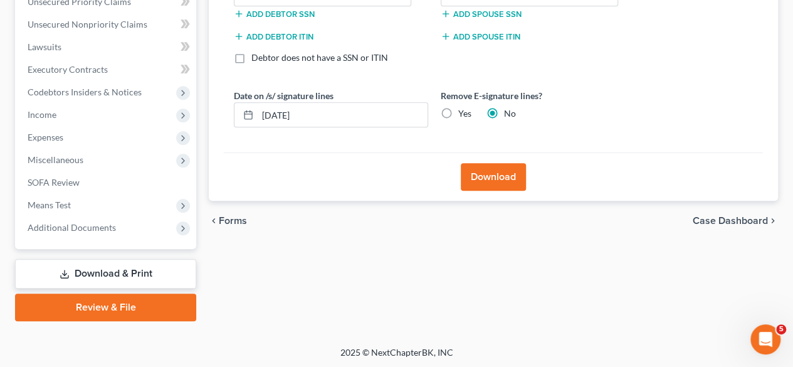
click at [459, 109] on label "Yes" at bounding box center [465, 113] width 13 height 13
click at [464, 109] on input "Yes" at bounding box center [468, 111] width 8 height 8
radio input "true"
radio input "false"
click at [337, 121] on input "10/14/2025" at bounding box center [343, 115] width 170 height 24
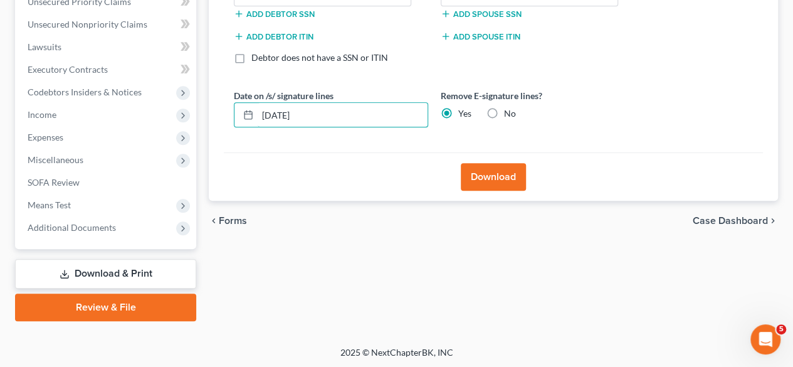
type input "10/15/2025"
click at [502, 178] on button "Download" at bounding box center [493, 177] width 65 height 28
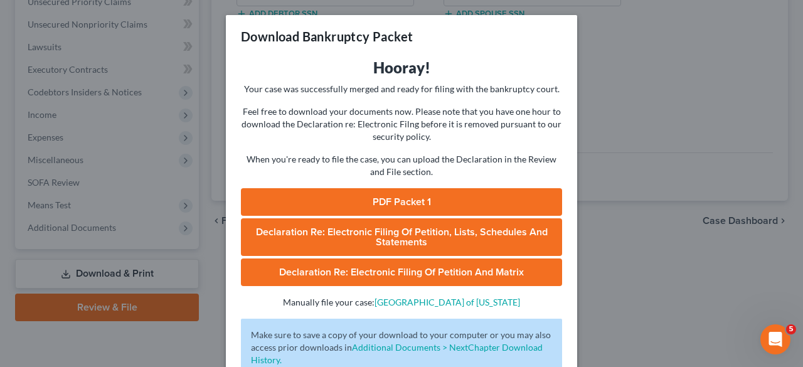
click at [389, 208] on link "PDF Packet 1" at bounding box center [401, 202] width 321 height 28
click at [120, 208] on div "Download Bankruptcy Packet Hooray! Your case was successfully merged and ready …" at bounding box center [401, 183] width 803 height 367
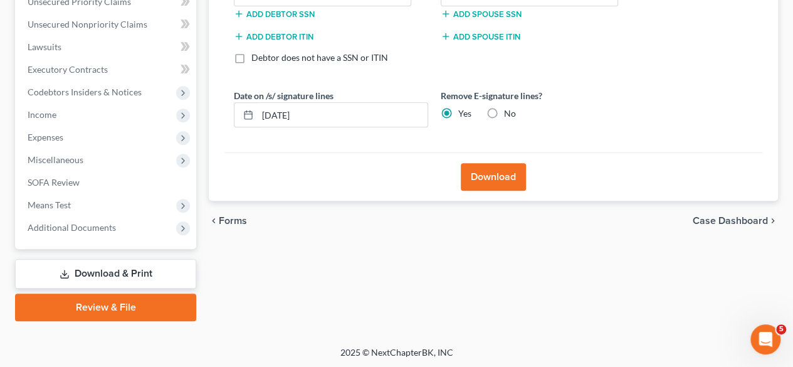
click at [124, 273] on link "Download & Print" at bounding box center [105, 273] width 181 height 29
click at [125, 183] on link "SOFA Review" at bounding box center [107, 182] width 179 height 23
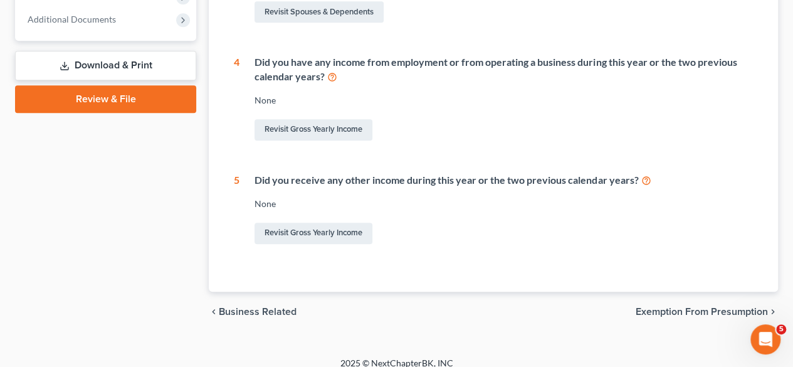
scroll to position [517, 0]
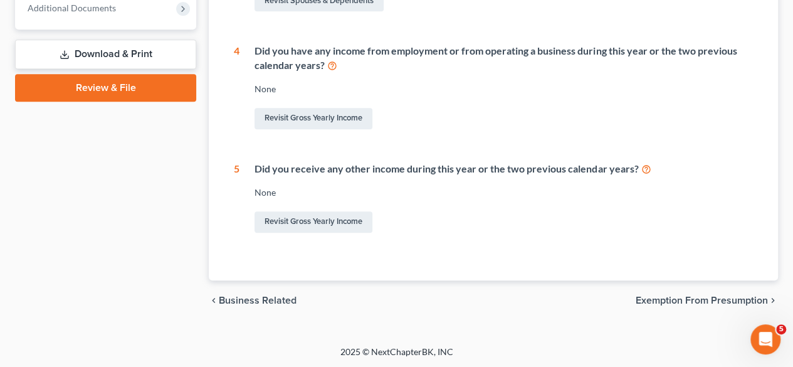
click at [149, 46] on link "Download & Print" at bounding box center [105, 54] width 181 height 29
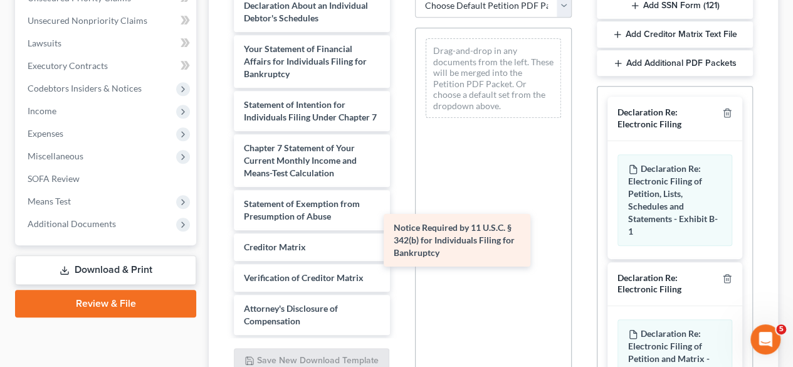
scroll to position [425, 0]
drag, startPoint x: 337, startPoint y: 268, endPoint x: 501, endPoint y: 225, distance: 169.5
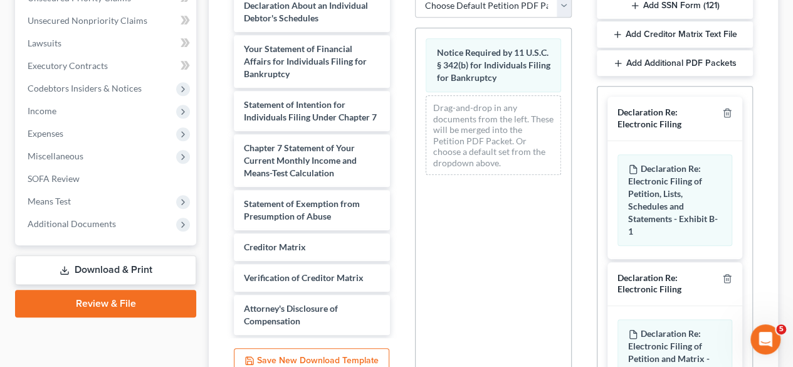
scroll to position [419, 0]
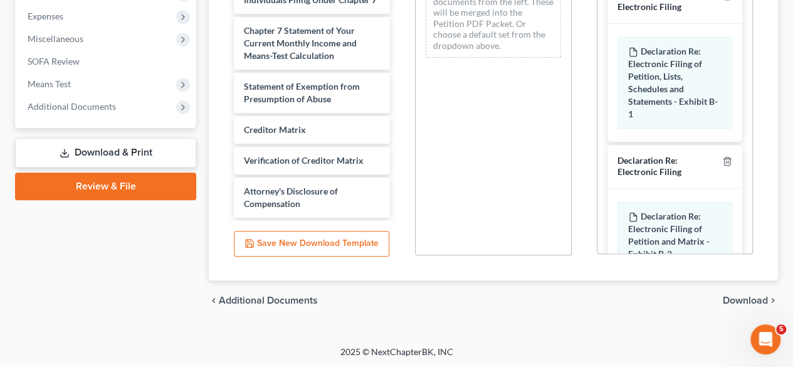
click at [734, 300] on span "Download" at bounding box center [745, 300] width 45 height 10
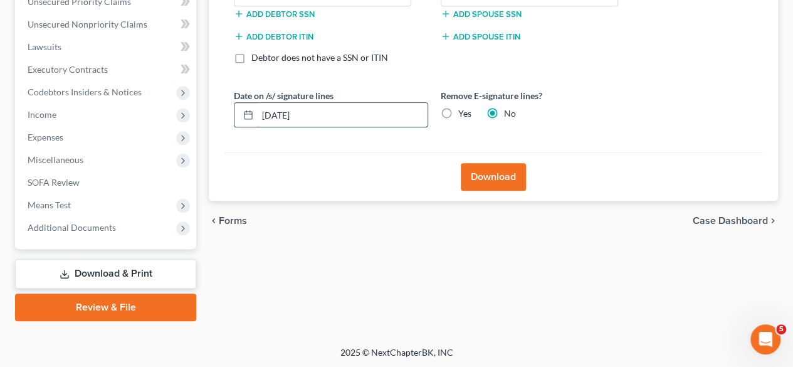
click at [315, 120] on input "10/14/2025" at bounding box center [343, 115] width 170 height 24
type input "10/15/2025"
click at [459, 115] on label "Yes" at bounding box center [465, 113] width 13 height 13
click at [464, 115] on input "Yes" at bounding box center [468, 111] width 8 height 8
radio input "true"
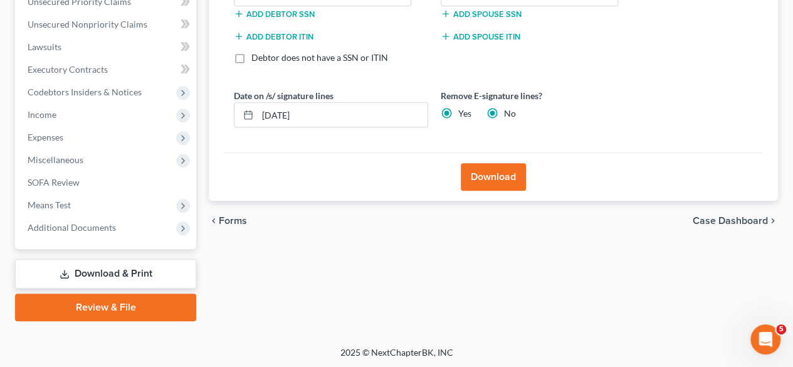
radio input "false"
click at [495, 171] on button "Download" at bounding box center [493, 177] width 65 height 28
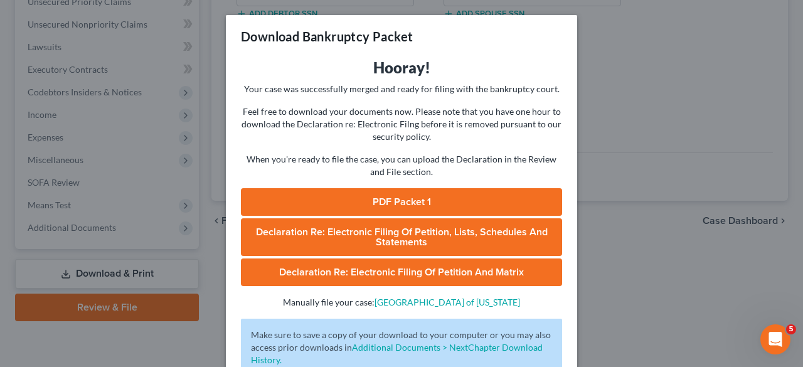
click at [450, 201] on link "PDF Packet 1" at bounding box center [401, 202] width 321 height 28
click at [92, 184] on div "Download Bankruptcy Packet Hooray! Your case was successfully merged and ready …" at bounding box center [401, 183] width 803 height 367
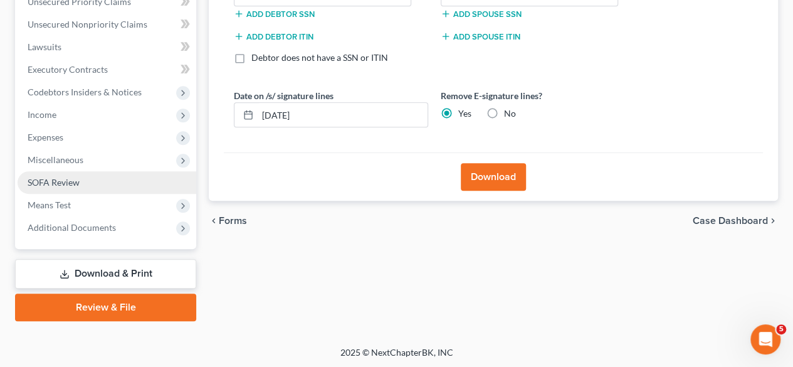
click at [114, 176] on link "SOFA Review" at bounding box center [107, 182] width 179 height 23
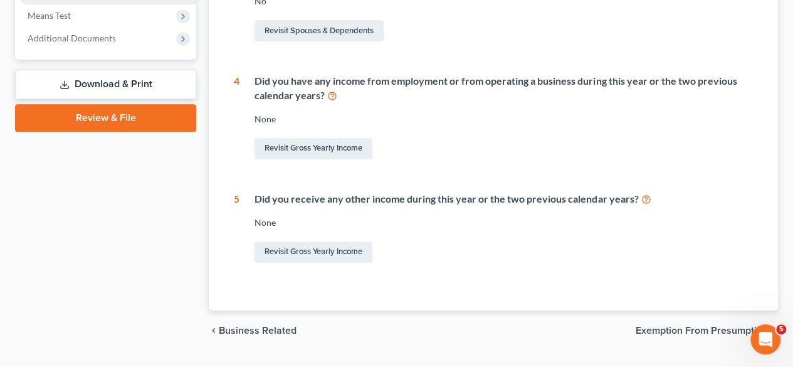
scroll to position [517, 0]
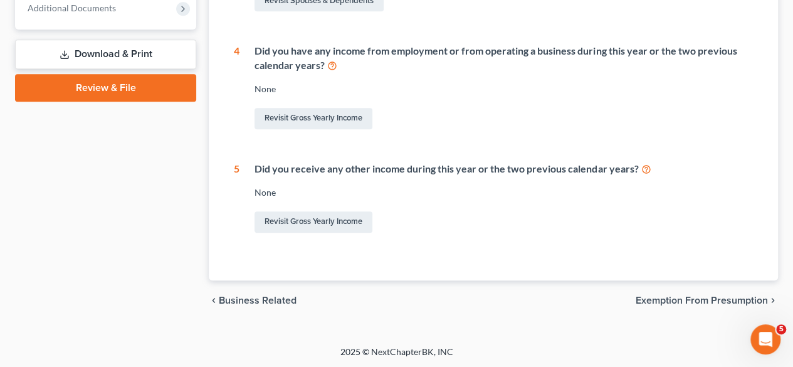
click at [142, 48] on link "Download & Print" at bounding box center [105, 54] width 181 height 29
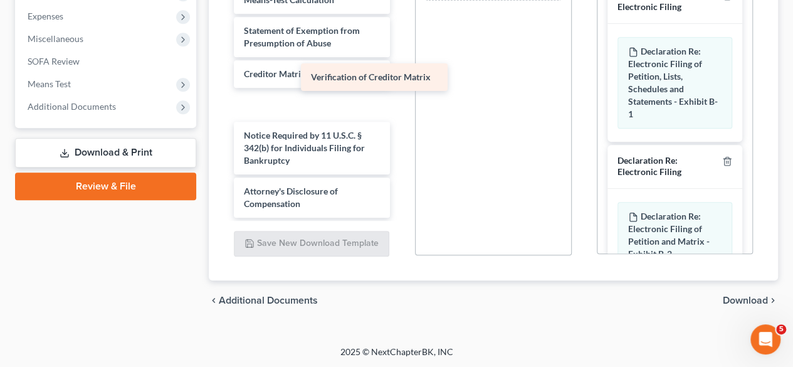
scroll to position [450, 0]
drag, startPoint x: 326, startPoint y: 100, endPoint x: 539, endPoint y: 96, distance: 213.9
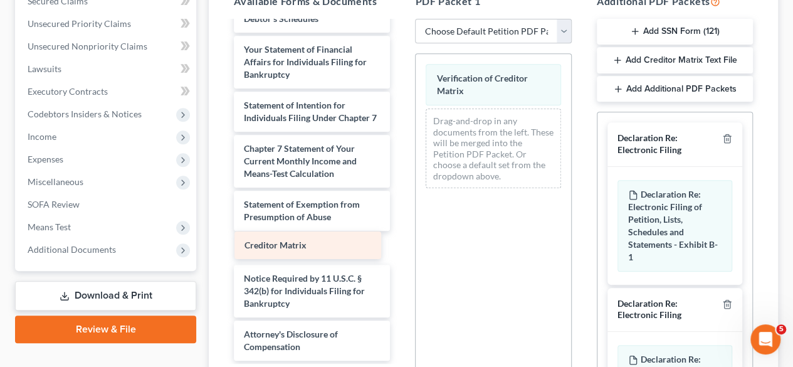
scroll to position [419, 0]
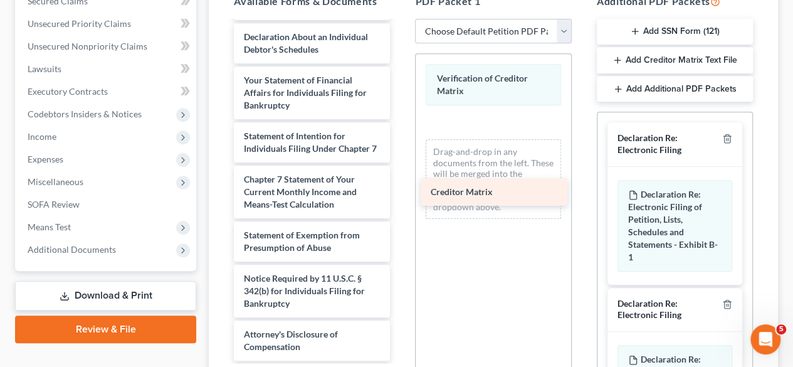
drag, startPoint x: 322, startPoint y: 245, endPoint x: 511, endPoint y: 191, distance: 197.1
click at [400, 191] on div "Creditor Matrix Voluntary Petition for Individuals Filing for Bankruptcy Summar…" at bounding box center [312, 1] width 176 height 720
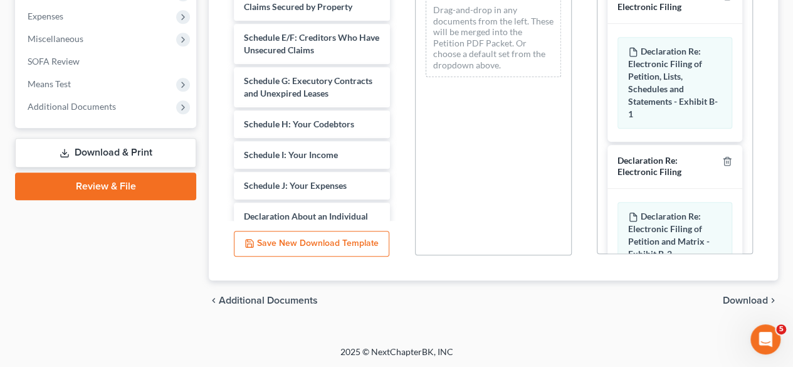
click at [744, 298] on span "Download" at bounding box center [745, 300] width 45 height 10
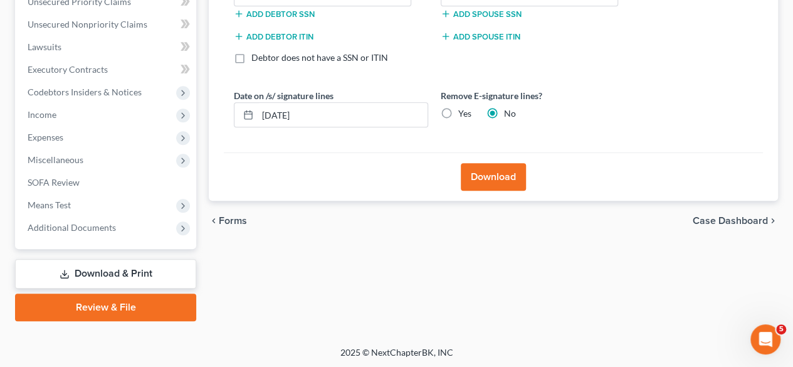
click at [459, 109] on label "Yes" at bounding box center [465, 113] width 13 height 13
click at [464, 109] on input "Yes" at bounding box center [468, 111] width 8 height 8
radio input "true"
radio input "false"
click at [285, 114] on input "10/14/2025" at bounding box center [343, 115] width 170 height 24
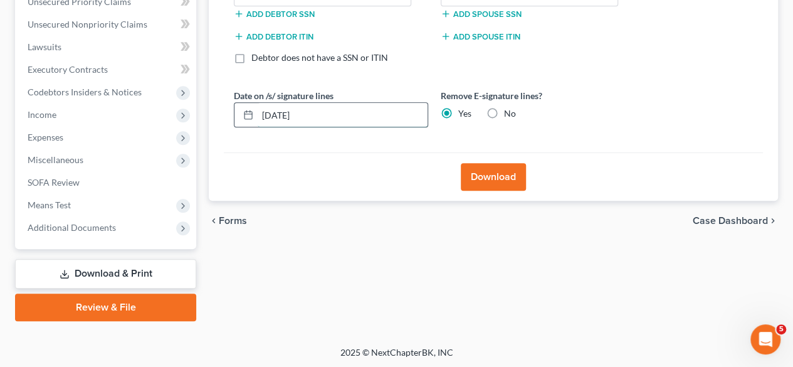
type input "10/15/2025"
click at [492, 178] on button "Download" at bounding box center [493, 177] width 65 height 28
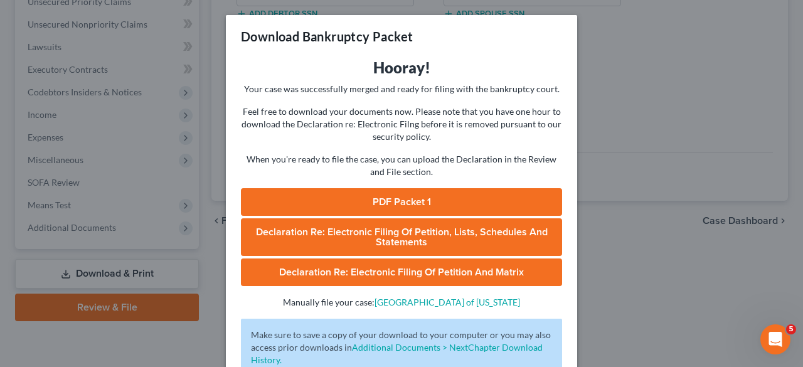
click at [409, 201] on link "PDF Packet 1" at bounding box center [401, 202] width 321 height 28
click at [98, 170] on div "Download Bankruptcy Packet Hooray! Your case was successfully merged and ready …" at bounding box center [401, 183] width 803 height 367
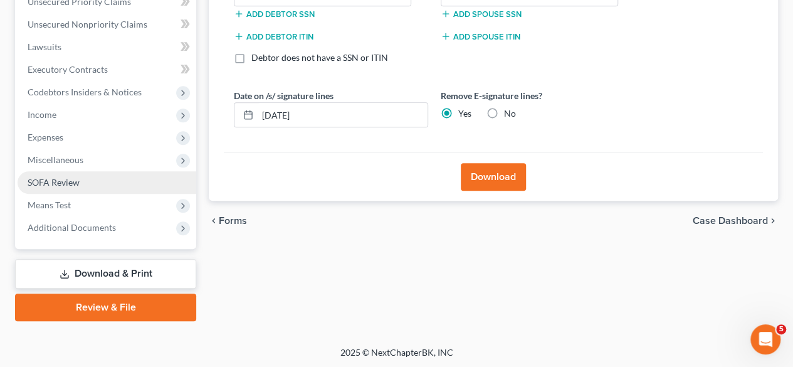
click at [95, 186] on link "SOFA Review" at bounding box center [107, 182] width 179 height 23
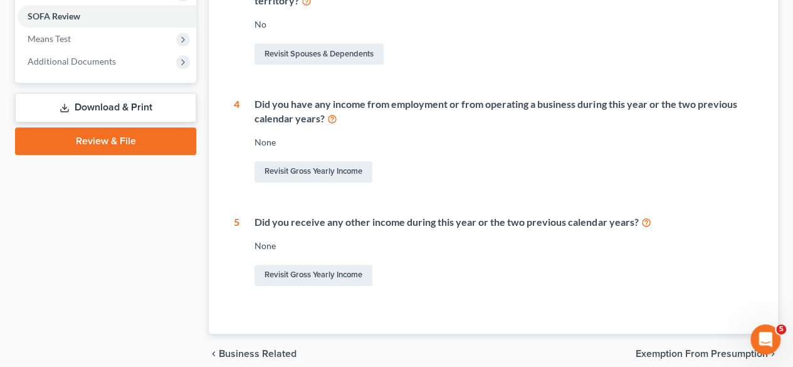
click at [111, 102] on link "Download & Print" at bounding box center [105, 107] width 181 height 29
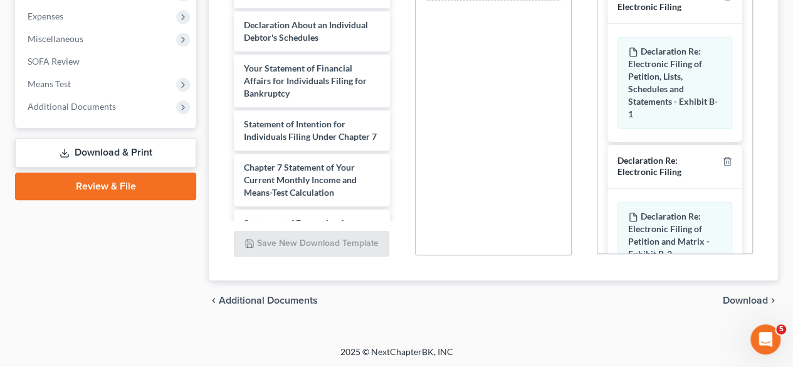
scroll to position [480, 0]
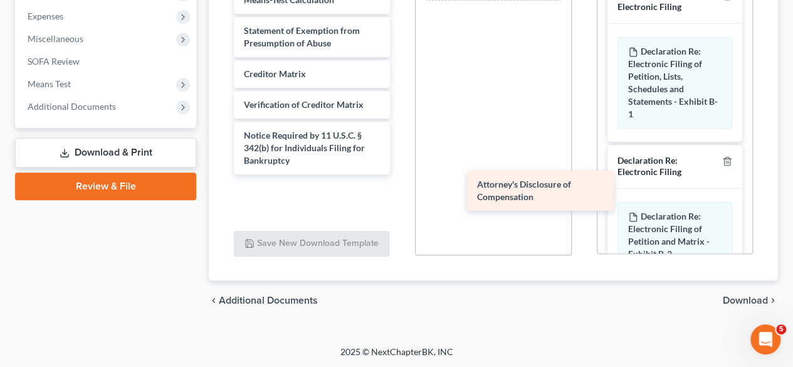
drag, startPoint x: 295, startPoint y: 204, endPoint x: 529, endPoint y: 199, distance: 234.0
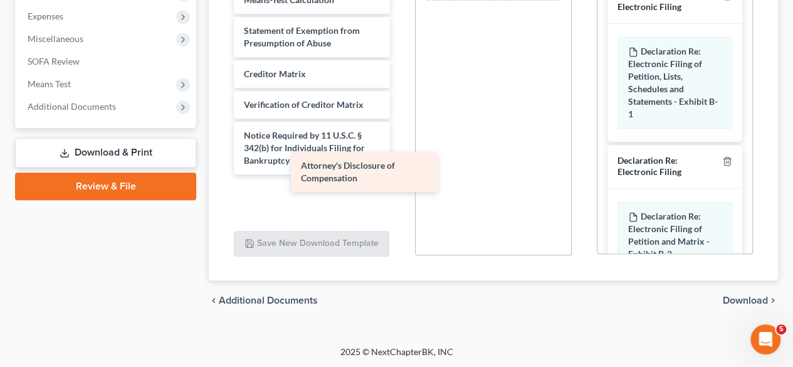
scroll to position [437, 0]
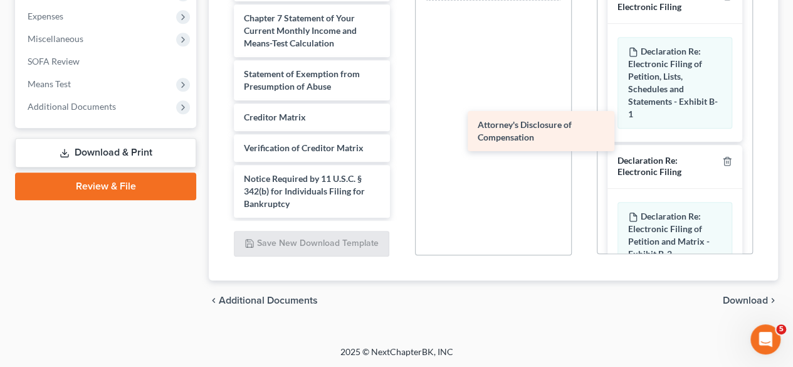
drag, startPoint x: 312, startPoint y: 196, endPoint x: 546, endPoint y: 130, distance: 243.0
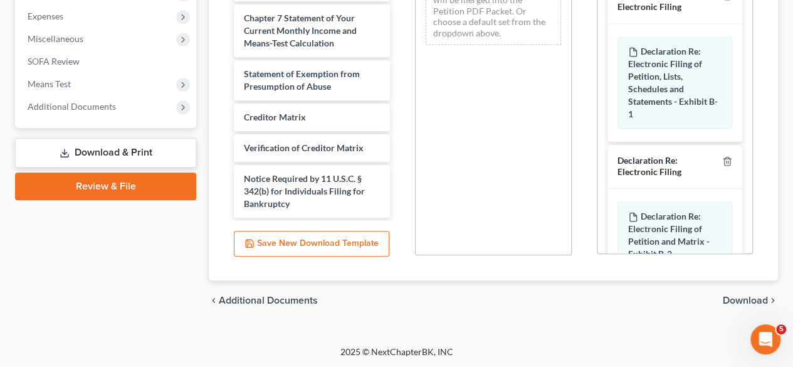
click at [733, 297] on span "Download" at bounding box center [745, 300] width 45 height 10
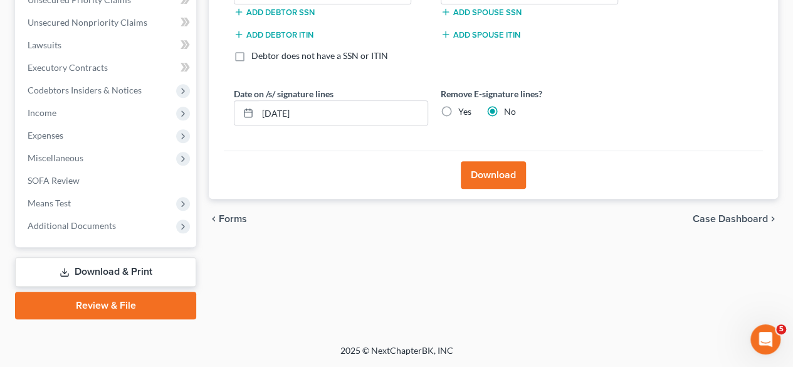
scroll to position [298, 0]
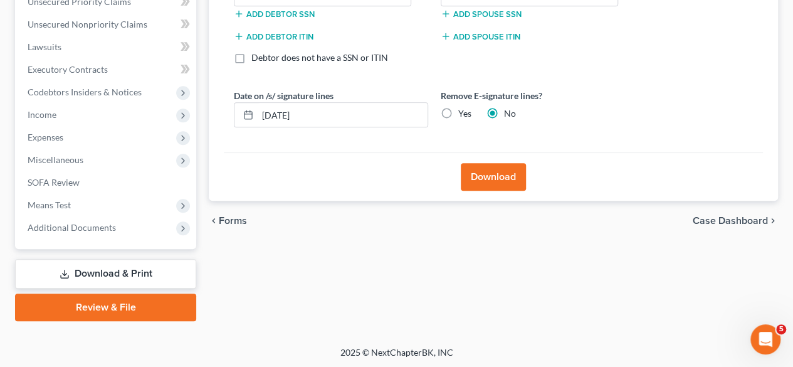
click at [459, 111] on label "Yes" at bounding box center [465, 113] width 13 height 13
click at [464, 111] on input "Yes" at bounding box center [468, 111] width 8 height 8
radio input "true"
radio input "false"
click at [284, 114] on input "10/14/2025" at bounding box center [343, 115] width 170 height 24
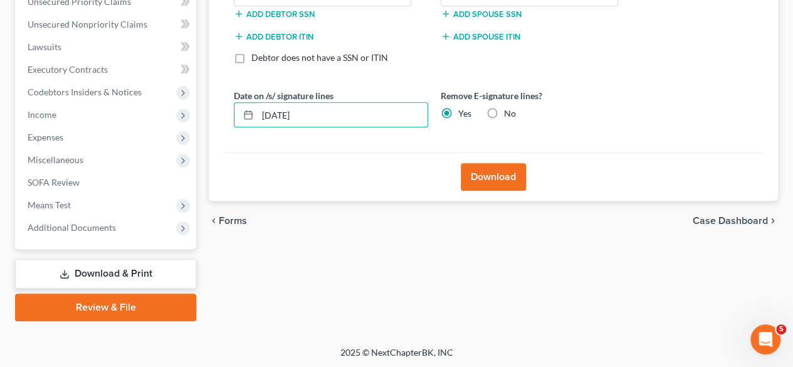
type input "10/15/2025"
click at [501, 171] on button "Download" at bounding box center [493, 177] width 65 height 28
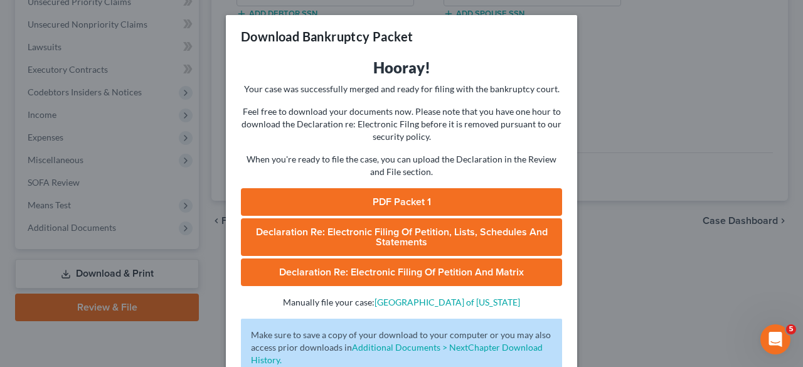
click at [374, 199] on link "PDF Packet 1" at bounding box center [401, 202] width 321 height 28
click at [90, 158] on div "Download Bankruptcy Packet Hooray! Your case was successfully merged and ready …" at bounding box center [401, 183] width 803 height 367
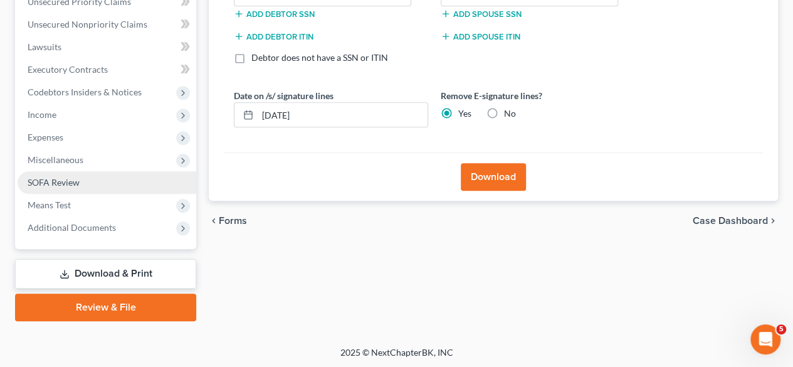
click at [91, 183] on link "SOFA Review" at bounding box center [107, 182] width 179 height 23
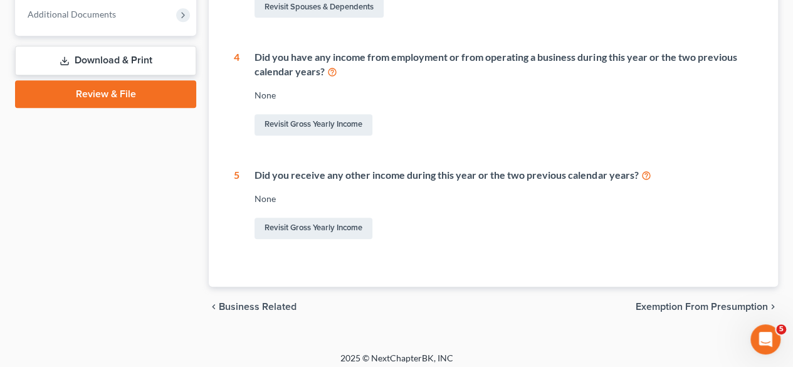
scroll to position [517, 0]
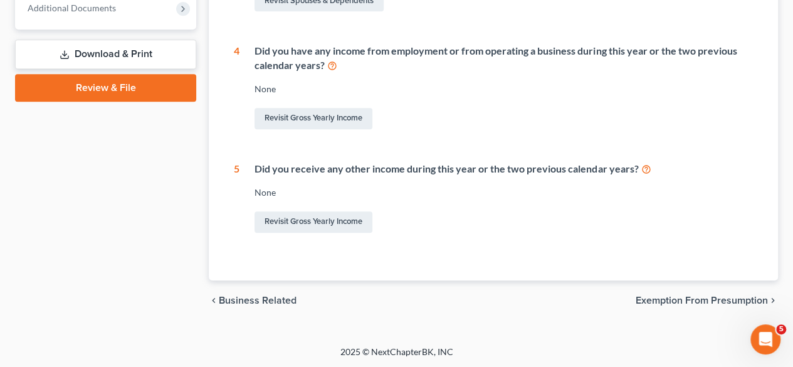
click at [134, 46] on link "Download & Print" at bounding box center [105, 54] width 181 height 29
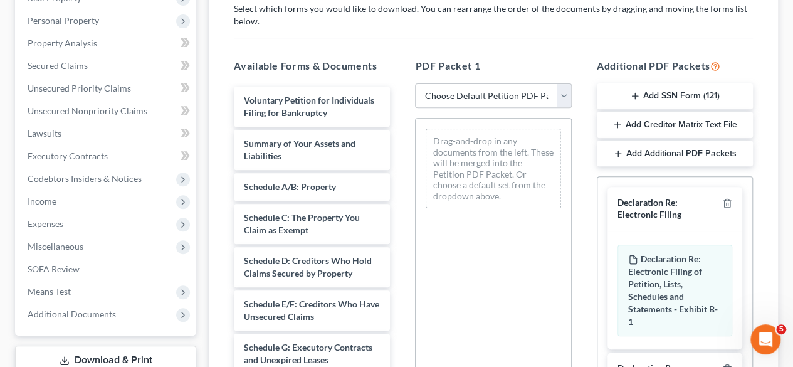
scroll to position [211, 0]
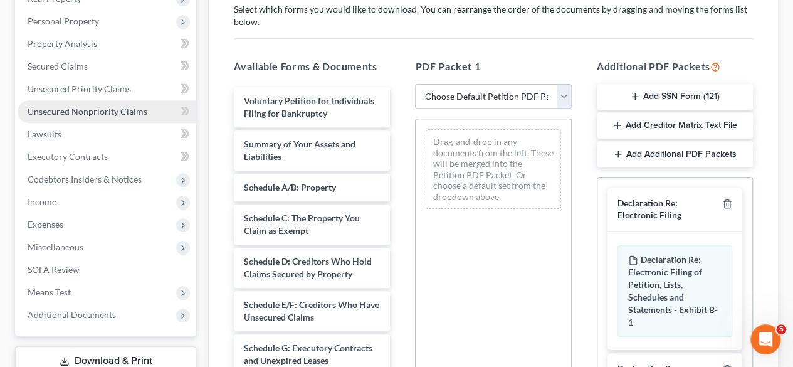
click at [109, 111] on span "Unsecured Nonpriority Claims" at bounding box center [88, 111] width 120 height 11
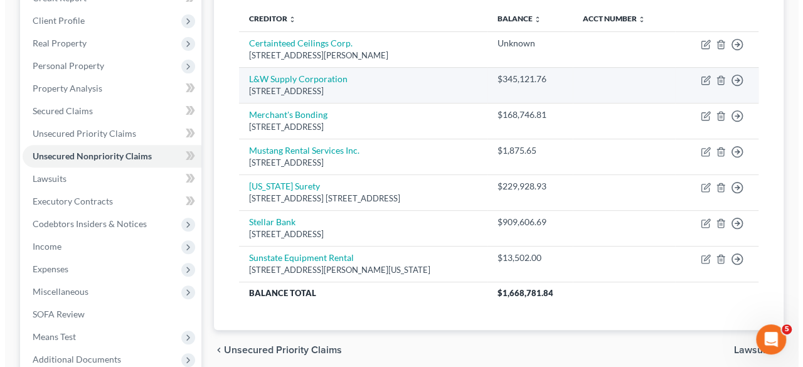
scroll to position [166, 0]
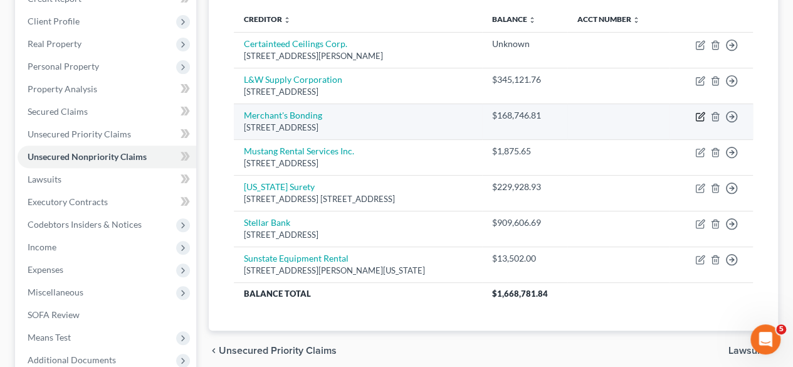
click at [699, 114] on icon "button" at bounding box center [701, 117] width 10 height 10
select select "16"
select select "14"
select select "2"
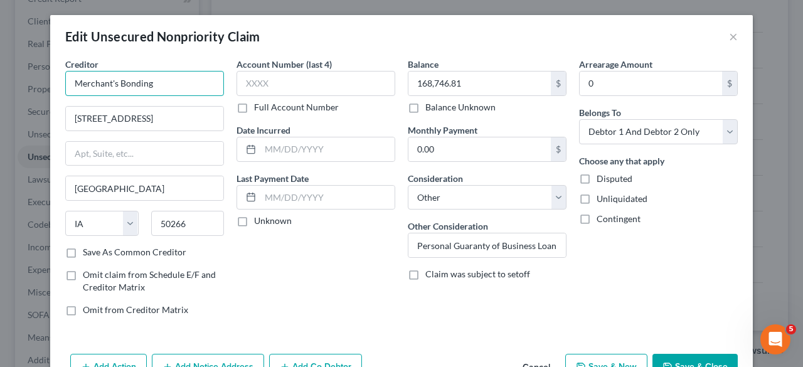
click at [192, 90] on input "Merchant's Bonding" at bounding box center [144, 83] width 159 height 25
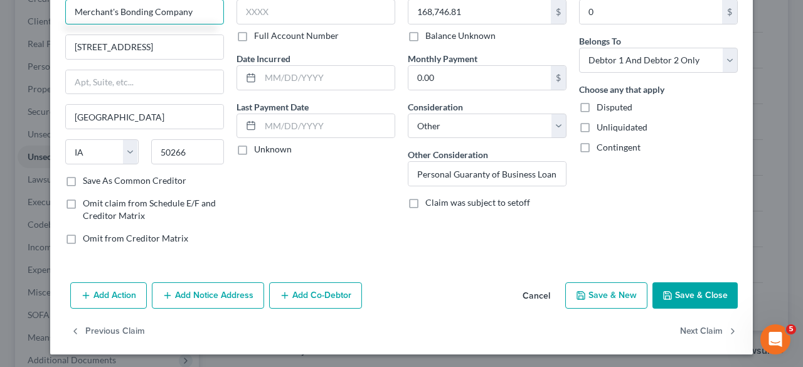
type input "Merchant's Bonding Company"
click at [713, 300] on button "Save & Close" at bounding box center [694, 295] width 85 height 26
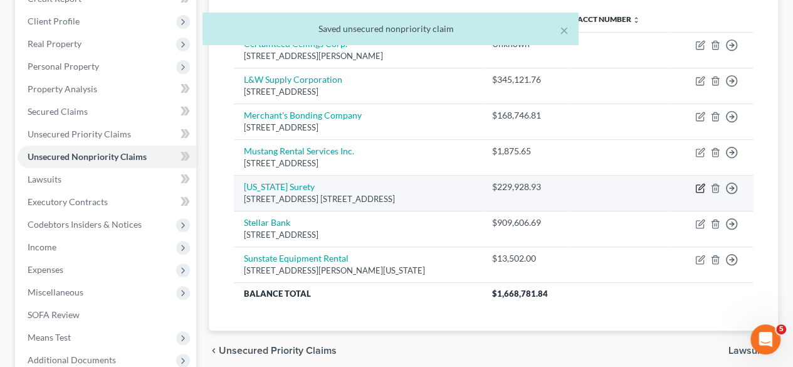
click at [699, 184] on icon "button" at bounding box center [701, 188] width 10 height 10
select select "37"
select select "14"
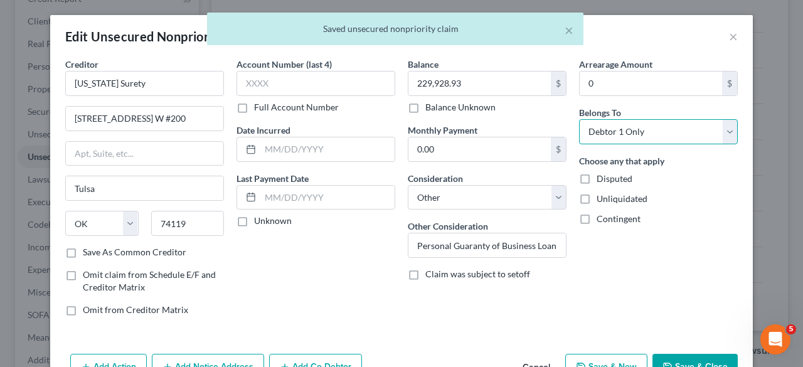
click at [671, 130] on select "Select Debtor 1 Only Debtor 2 Only Debtor 1 And Debtor 2 Only At Least One Of T…" at bounding box center [658, 131] width 159 height 25
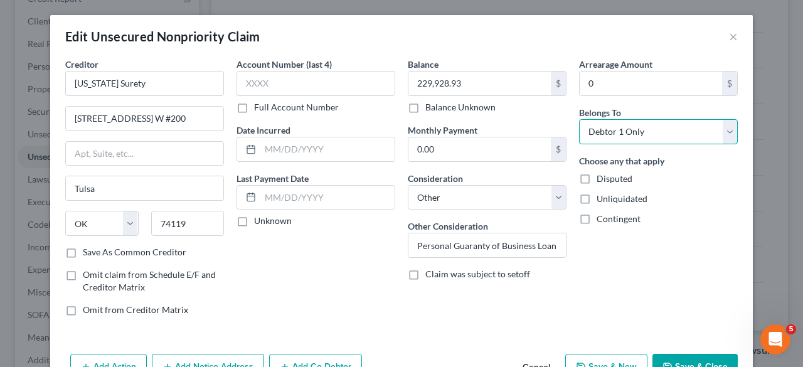
select select "2"
click at [579, 119] on select "Select Debtor 1 Only Debtor 2 Only Debtor 1 And Debtor 2 Only At Least One Of T…" at bounding box center [658, 131] width 159 height 25
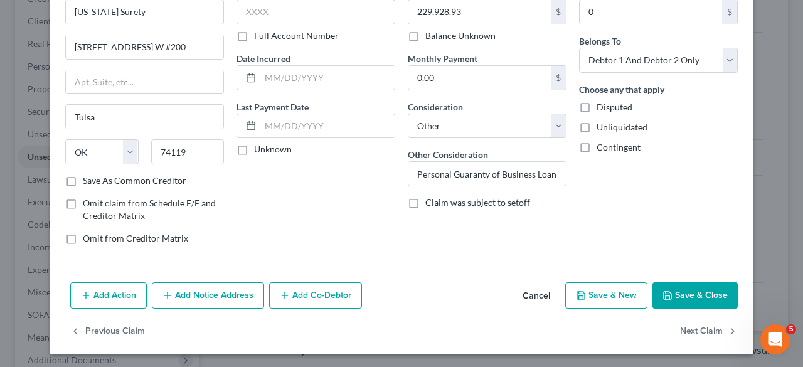
click at [682, 289] on button "Save & Close" at bounding box center [694, 295] width 85 height 26
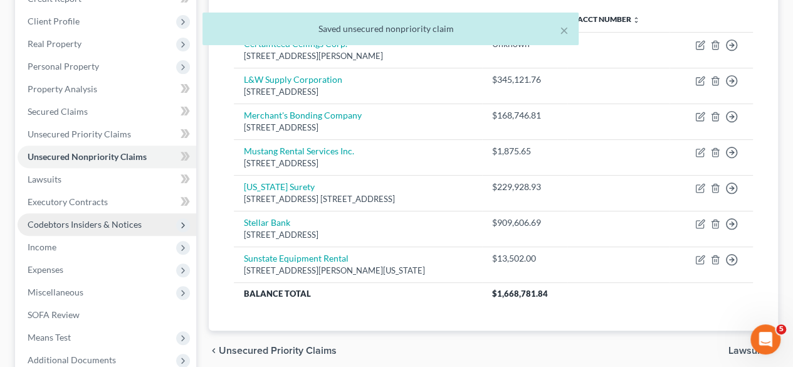
scroll to position [257, 0]
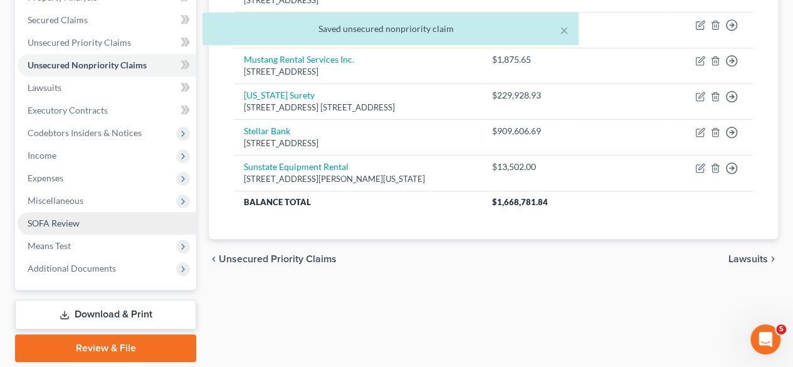
click at [110, 228] on link "SOFA Review" at bounding box center [107, 223] width 179 height 23
